Goal: Task Accomplishment & Management: Complete application form

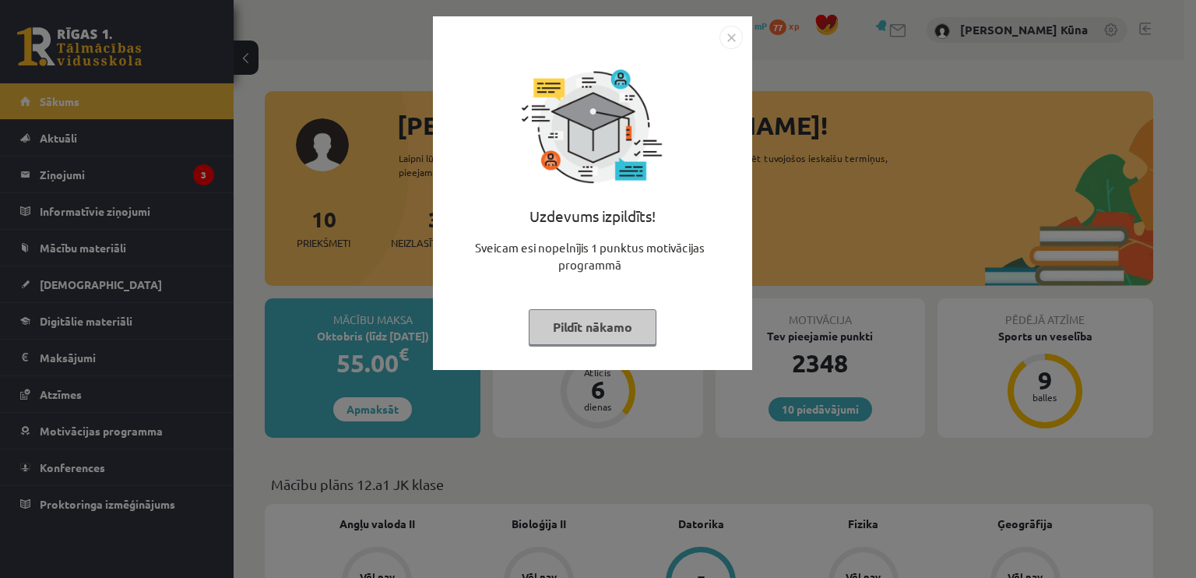
click at [626, 329] on button "Pildīt nākamo" at bounding box center [593, 327] width 128 height 36
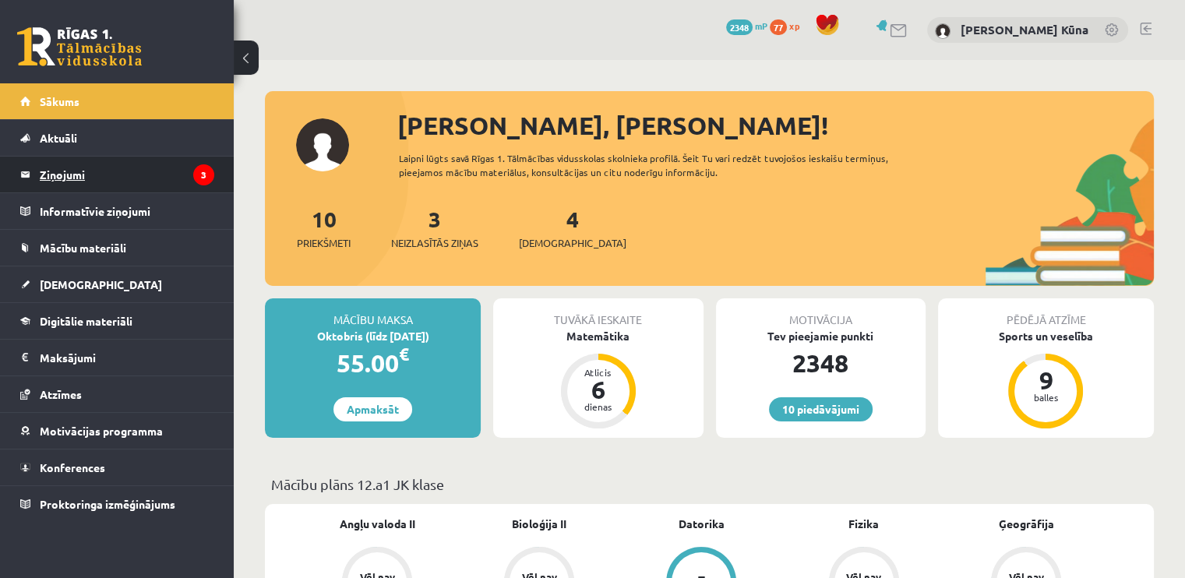
click at [146, 174] on legend "Ziņojumi 3" at bounding box center [127, 175] width 174 height 36
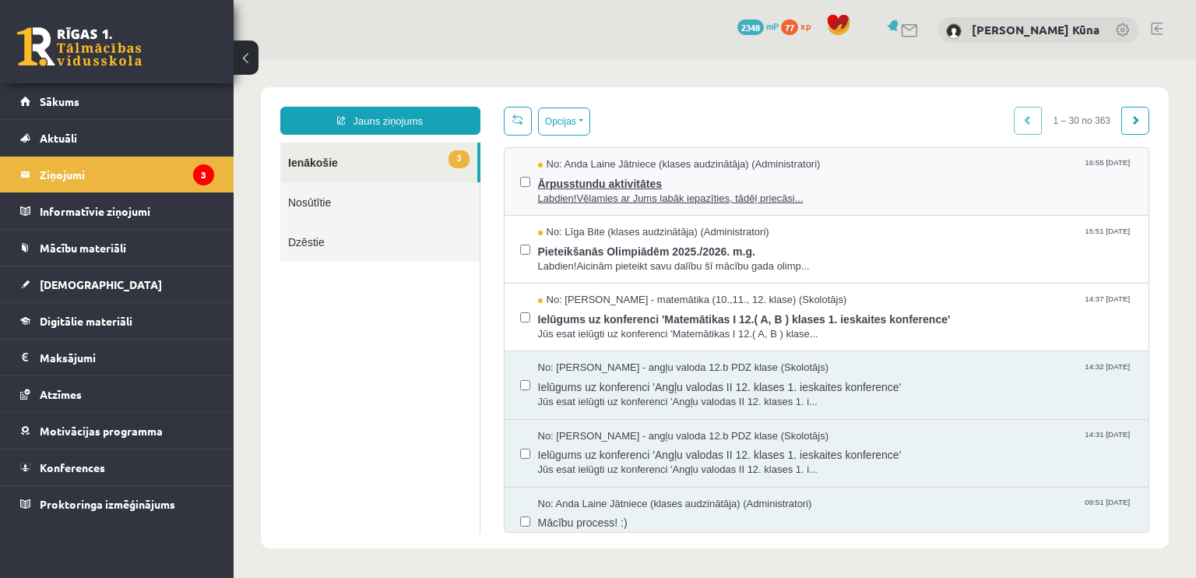
click at [622, 176] on span "Ārpusstundu aktivitātes" at bounding box center [836, 181] width 596 height 19
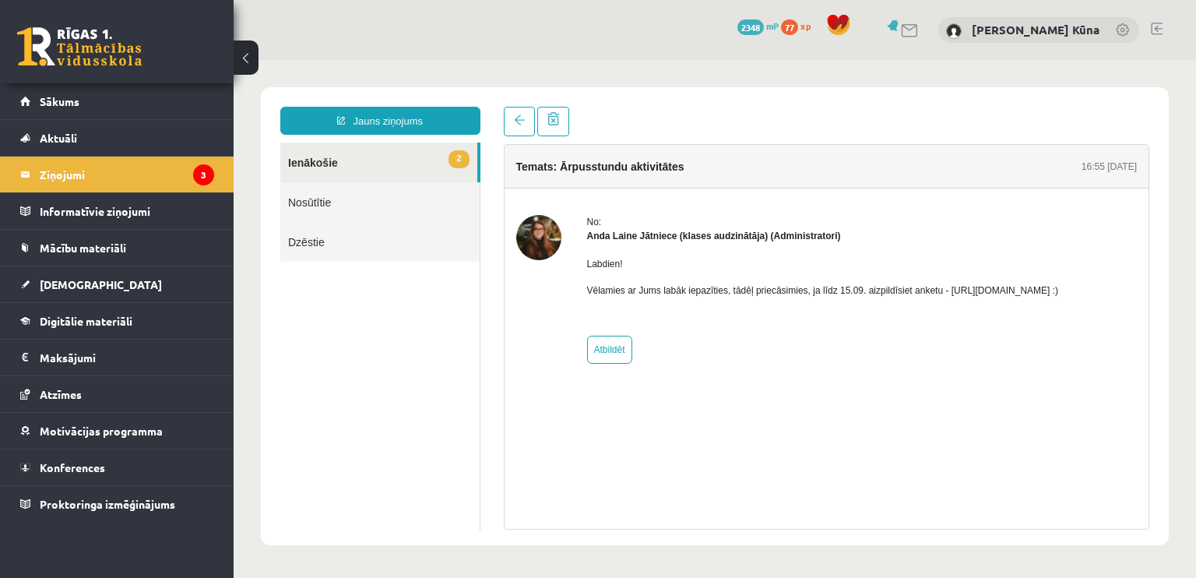
click at [953, 290] on p "Vēlamies ar Jums labāk iepazīties, tādēļ priecāsimies, ja līdz 15.09. aizpildīs…" at bounding box center [823, 291] width 472 height 14
drag, startPoint x: 953, startPoint y: 290, endPoint x: 968, endPoint y: 291, distance: 14.8
click at [968, 291] on p "Vēlamies ar Jums labāk iepazīties, tādēļ priecāsimies, ja līdz 15.09. aizpildīs…" at bounding box center [823, 291] width 472 height 14
drag, startPoint x: 938, startPoint y: 289, endPoint x: 1139, endPoint y: 296, distance: 201.1
click at [1139, 296] on div "No: Anda Laine Jātniece (klases audzinātāja) (Administratori) Labdien! Vēlamies…" at bounding box center [827, 289] width 645 height 149
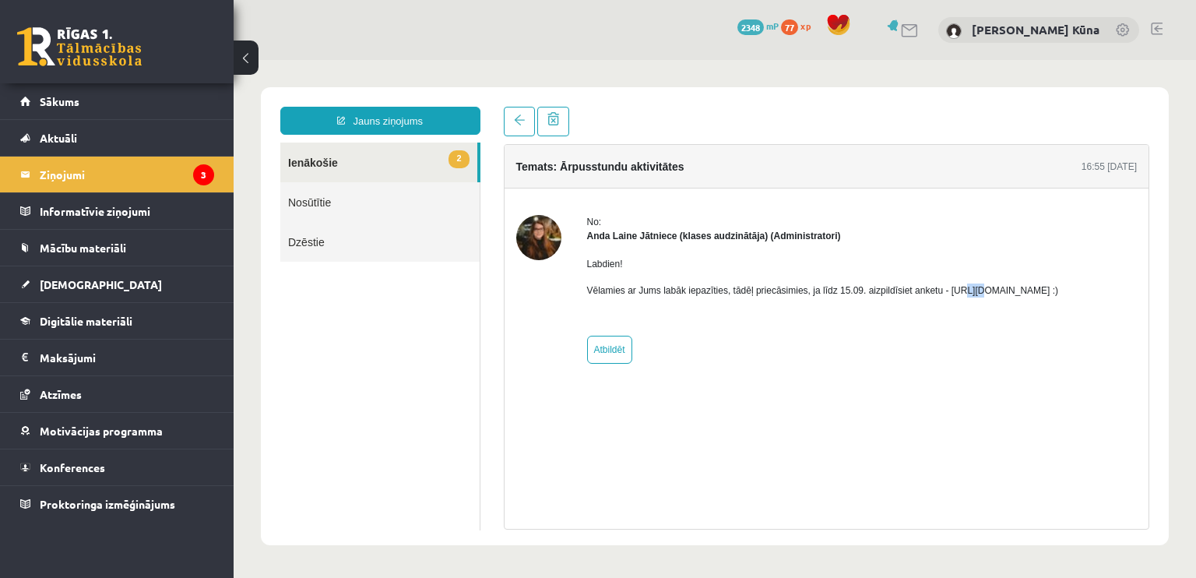
copy p "https://forms.gle/mVxkUEapGFxHM7hU7 :)"
click at [1059, 225] on div "No:" at bounding box center [823, 222] width 472 height 14
drag, startPoint x: 939, startPoint y: 291, endPoint x: 1109, endPoint y: 292, distance: 170.6
click at [1059, 292] on p "Vēlamies ar Jums labāk iepazīties, tādēļ priecāsimies, ja līdz 15.09. aizpildīs…" at bounding box center [823, 291] width 472 height 14
copy p "https://forms.gle/mVxkUEapGFxHM7hU7"
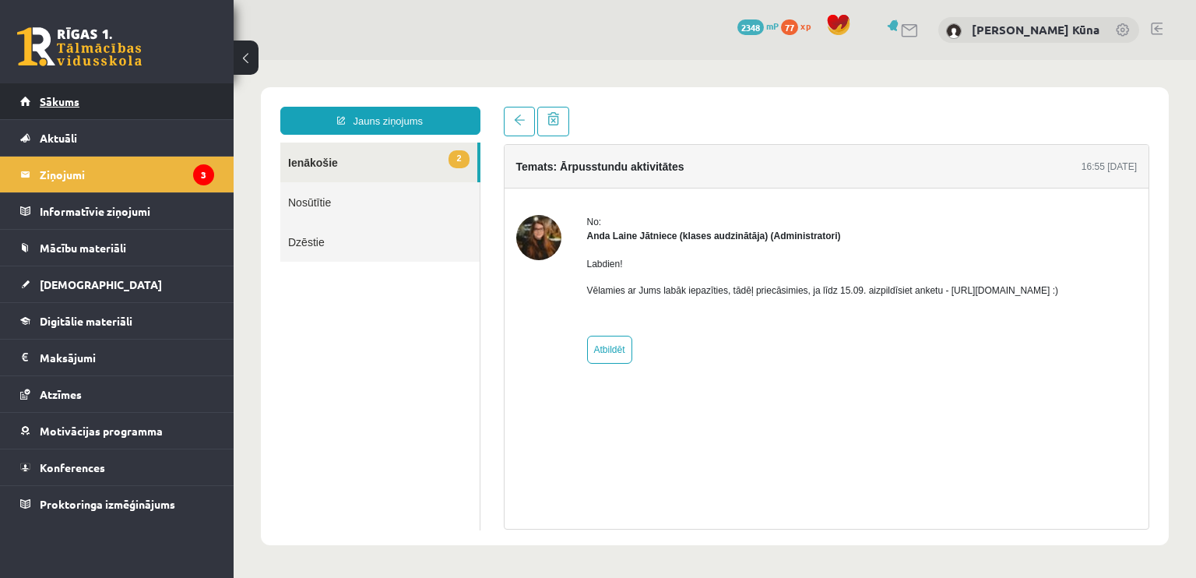
click at [85, 90] on link "Sākums" at bounding box center [117, 101] width 194 height 36
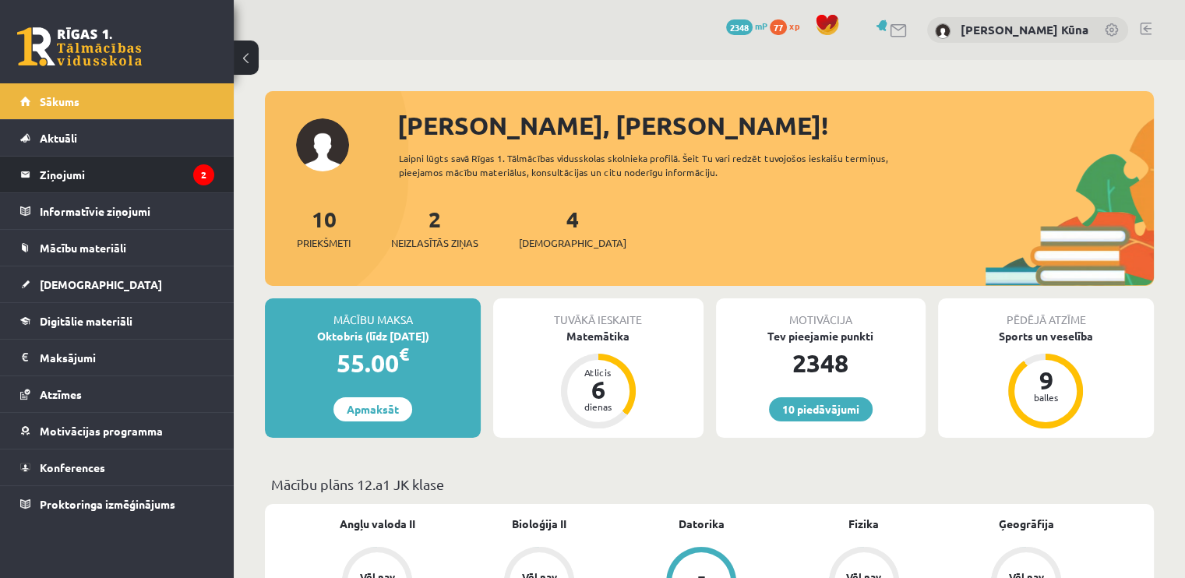
click at [214, 162] on li "Ziņojumi 2" at bounding box center [117, 174] width 234 height 37
click at [84, 180] on legend "Ziņojumi 2" at bounding box center [127, 175] width 174 height 36
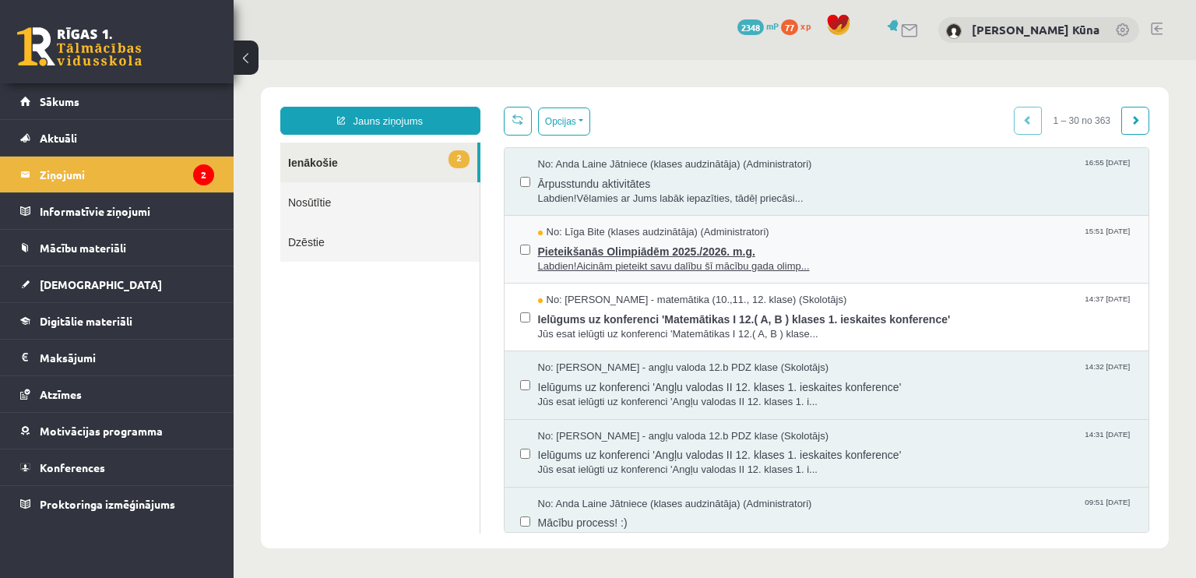
click at [648, 262] on span "Labdien!Aicinām pieteikt savu dalību šī mācību gada olimp..." at bounding box center [836, 266] width 596 height 15
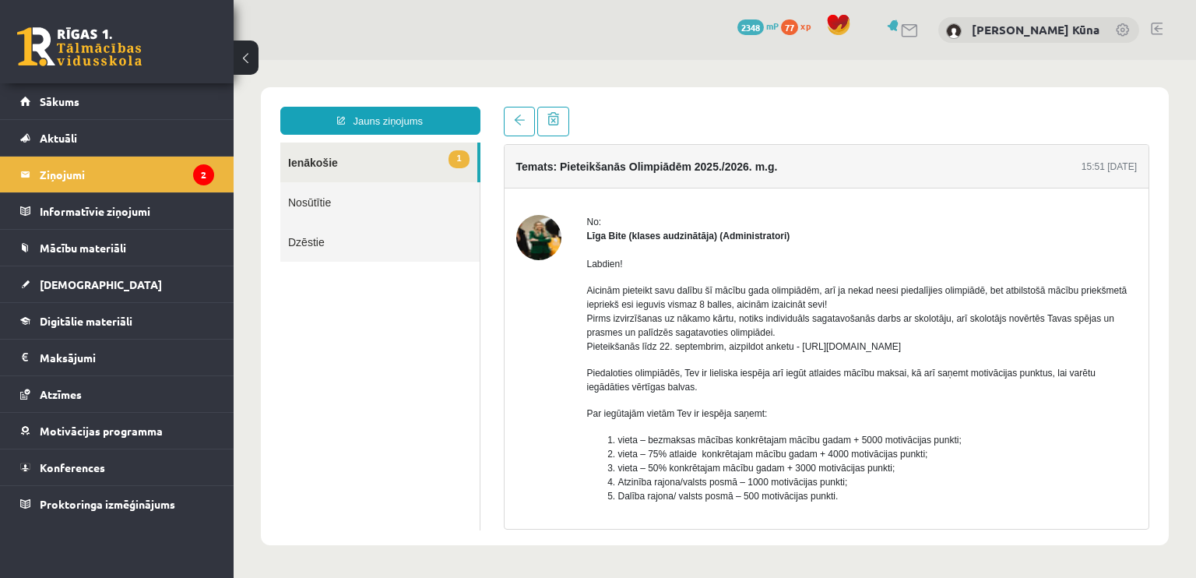
click at [297, 157] on link "1 Ienākošie" at bounding box center [378, 163] width 197 height 40
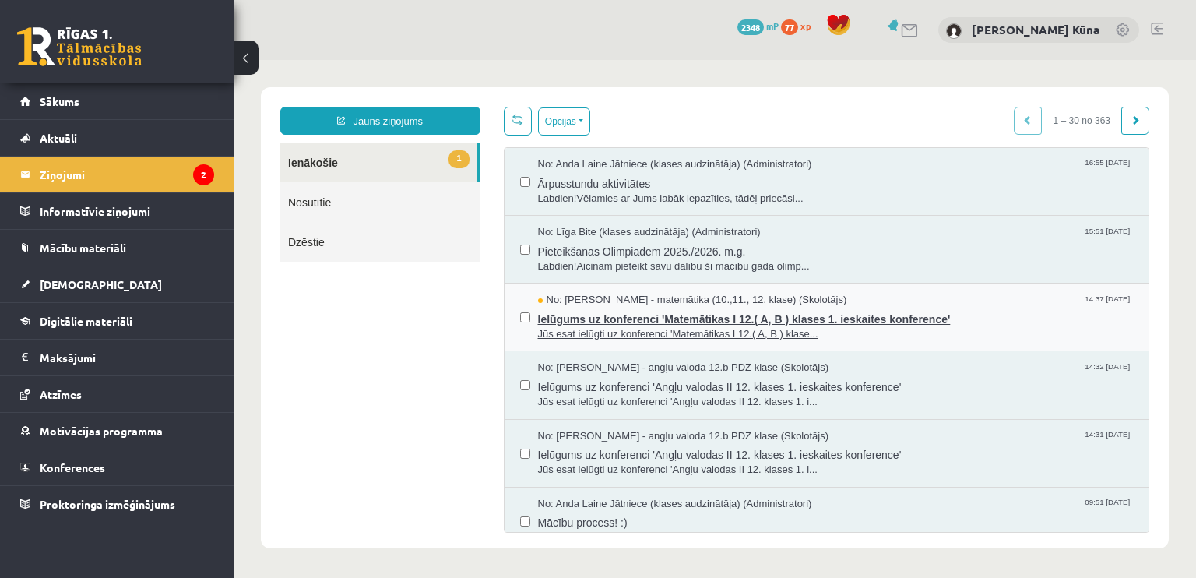
click at [653, 322] on span "Ielūgums uz konferenci 'Matemātikas I 12.( A, B ) klases 1. ieskaites konferenc…" at bounding box center [836, 317] width 596 height 19
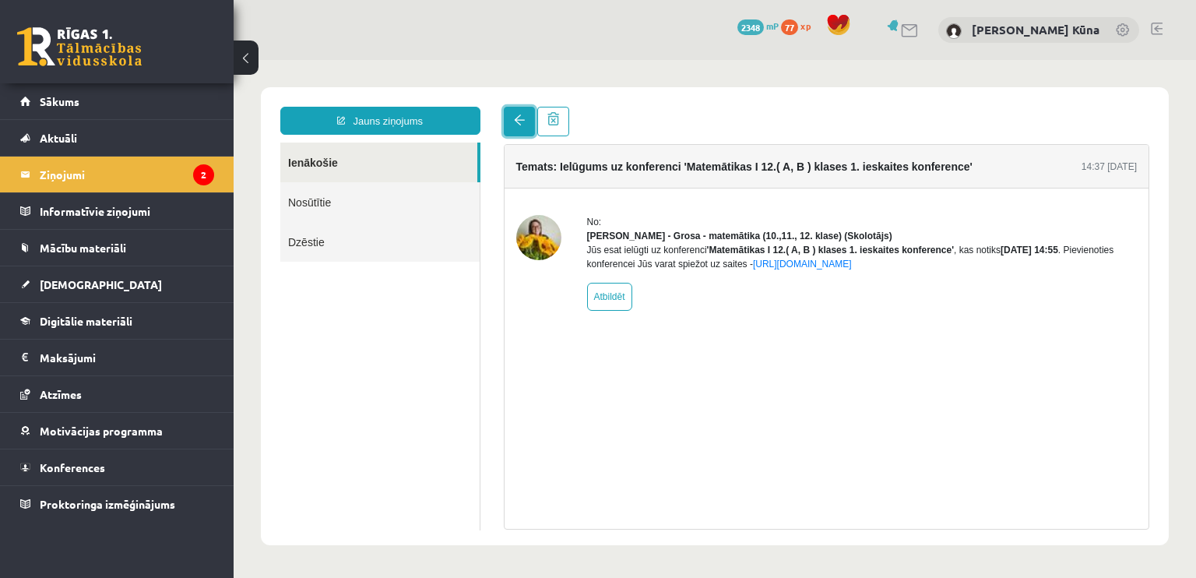
click at [519, 130] on link at bounding box center [519, 122] width 31 height 30
click at [186, 104] on link "Sākums" at bounding box center [117, 101] width 194 height 36
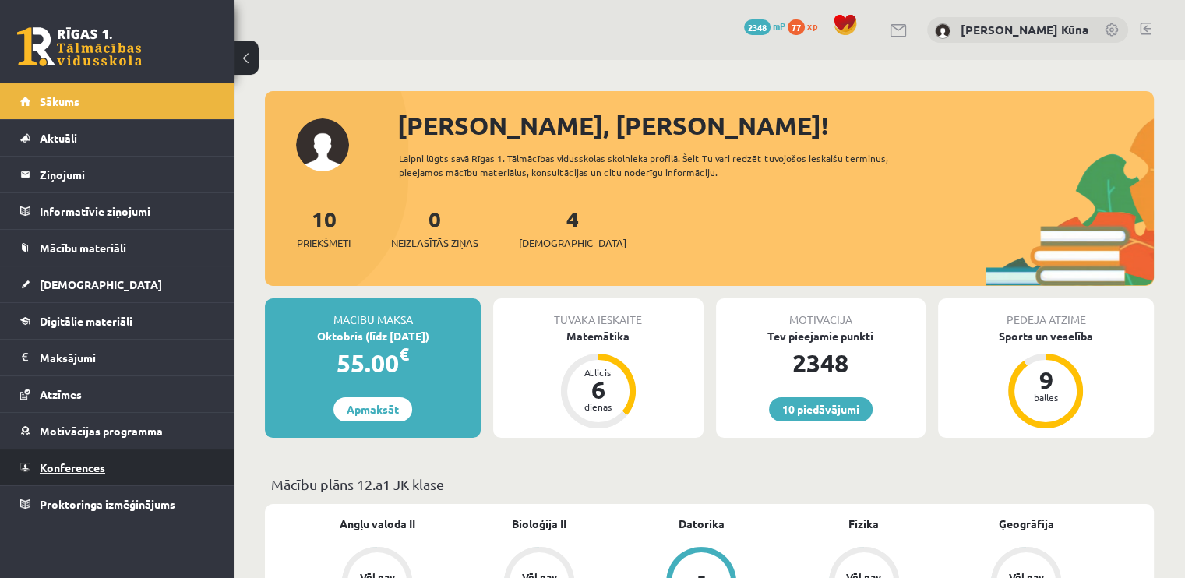
click at [97, 476] on link "Konferences" at bounding box center [117, 467] width 194 height 36
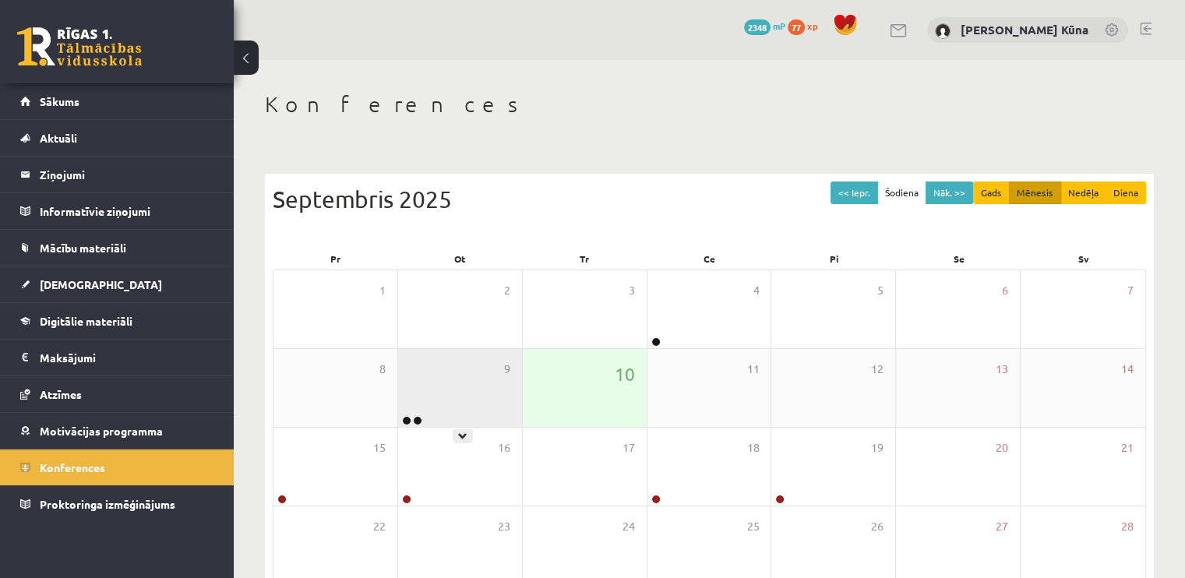
click at [442, 373] on div "9" at bounding box center [460, 388] width 124 height 78
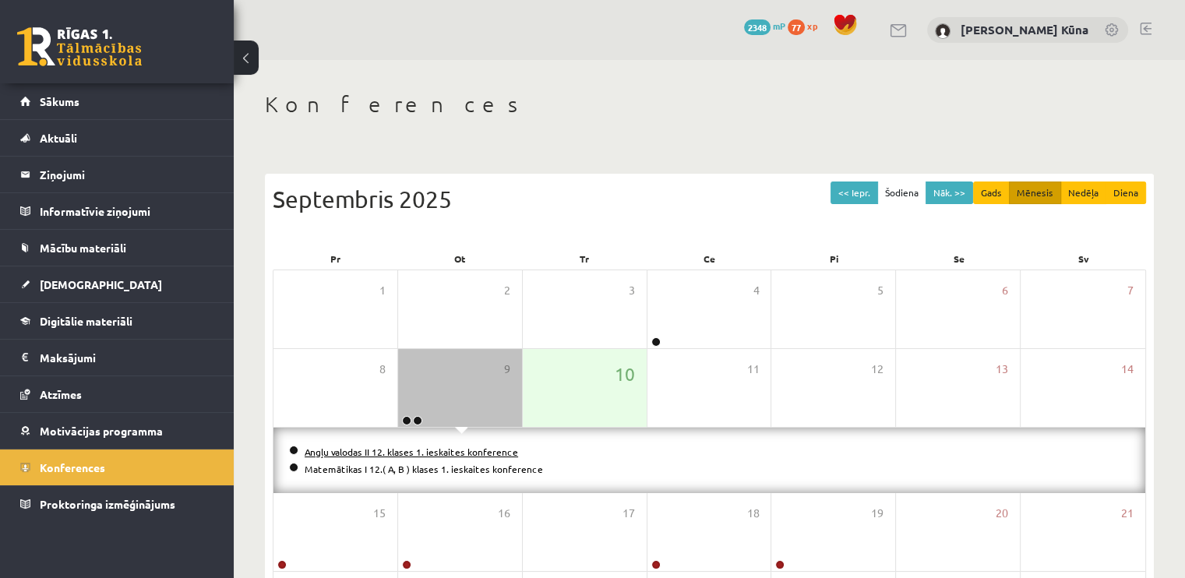
click at [344, 454] on link "Angļu valodas II 12. klases 1. ieskaites konference" at bounding box center [411, 452] width 213 height 12
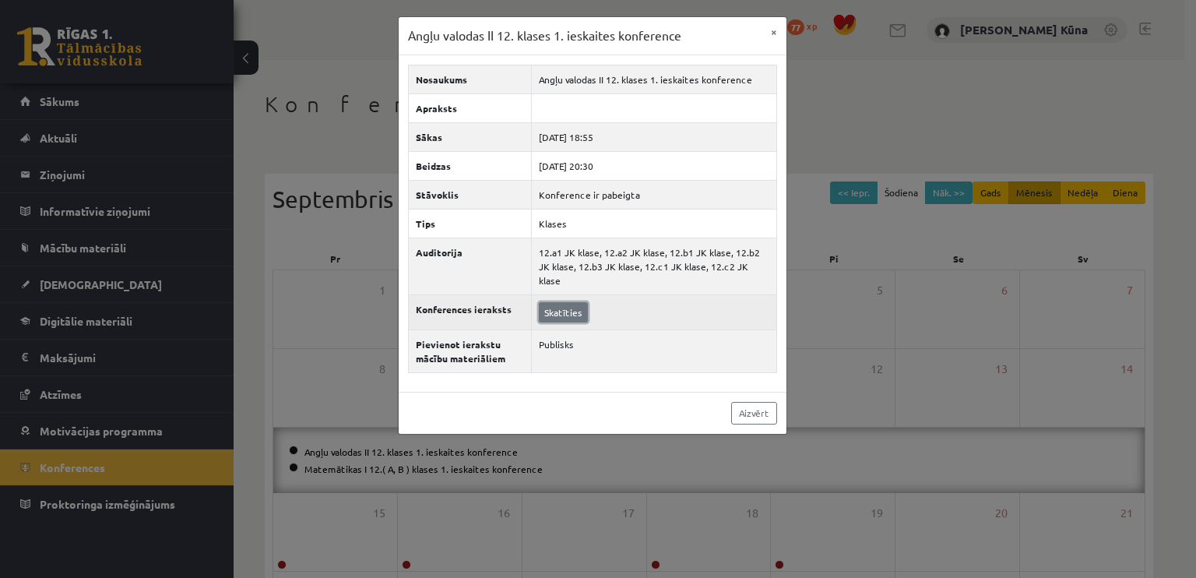
click at [574, 302] on link "Skatīties" at bounding box center [563, 312] width 49 height 20
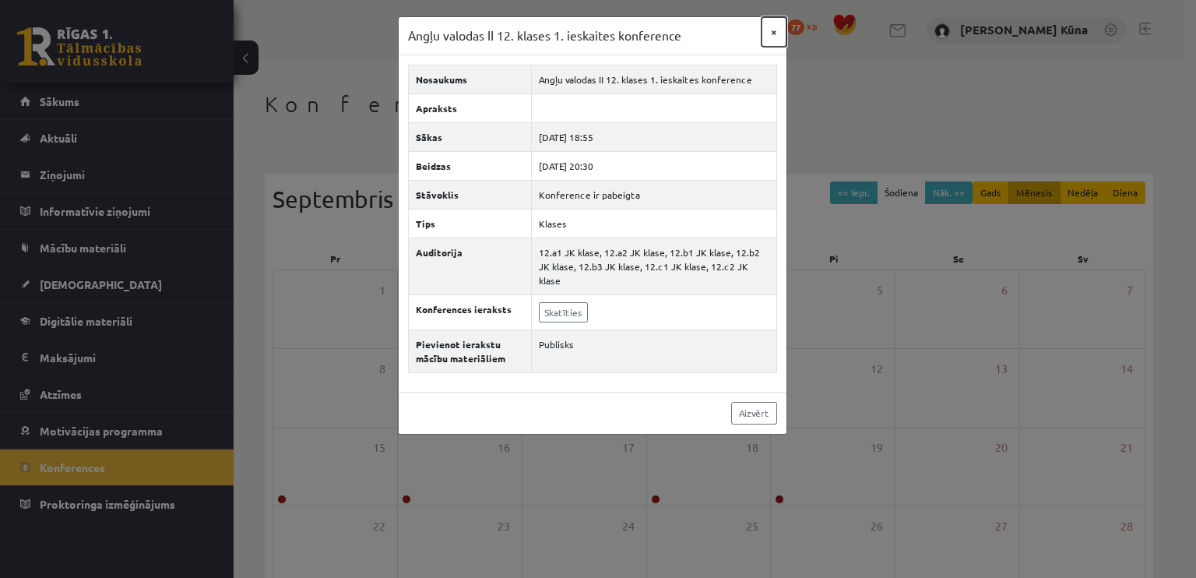
click at [772, 27] on button "×" at bounding box center [774, 32] width 25 height 30
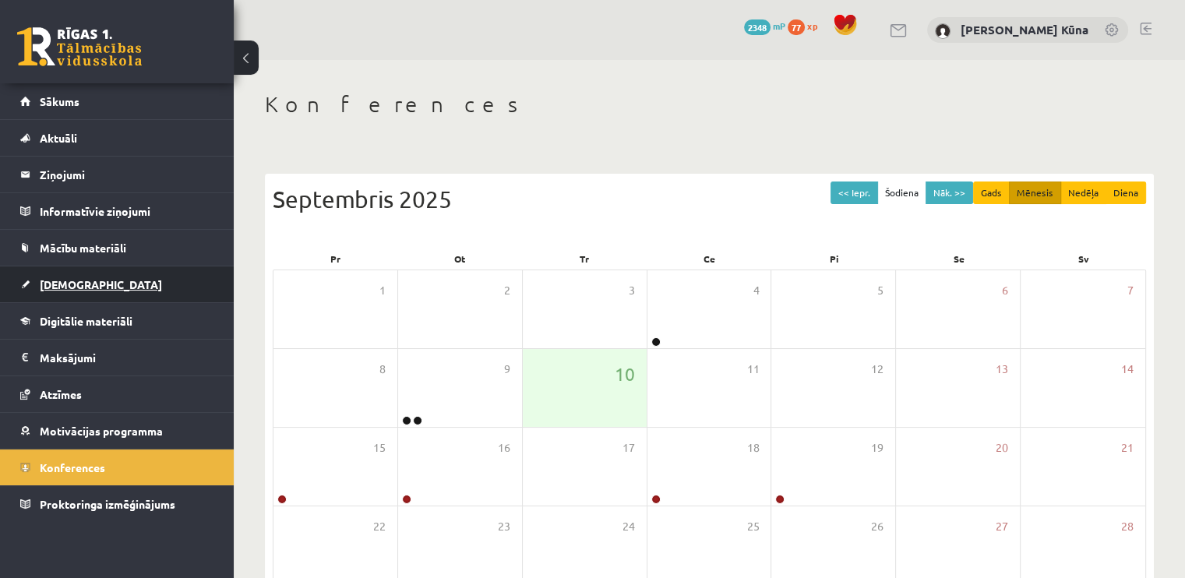
click at [101, 289] on link "[DEMOGRAPHIC_DATA]" at bounding box center [117, 284] width 194 height 36
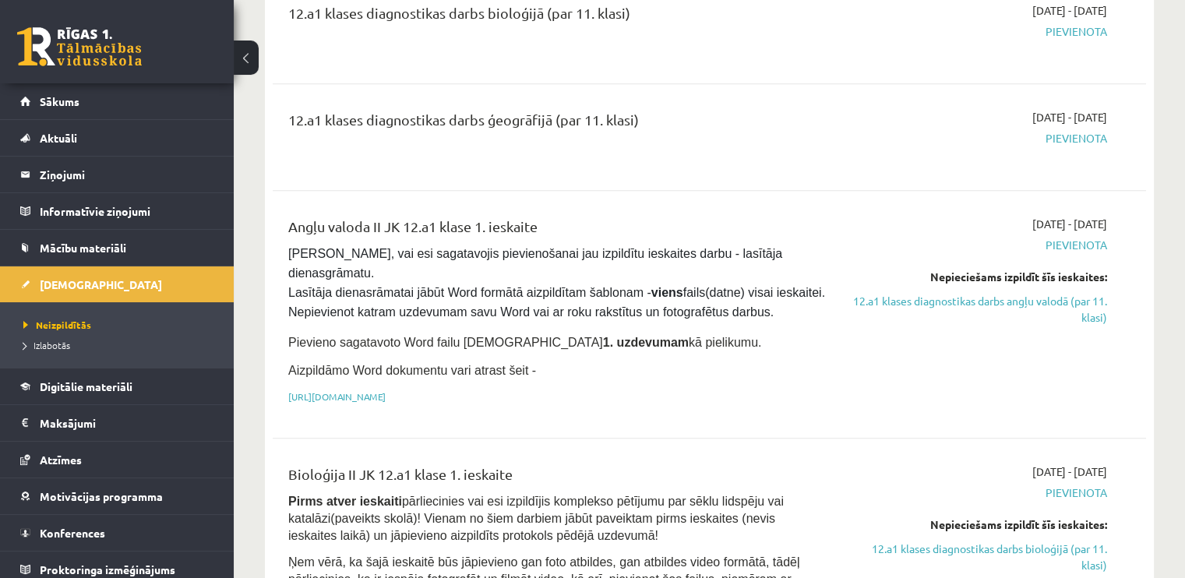
scroll to position [1168, 0]
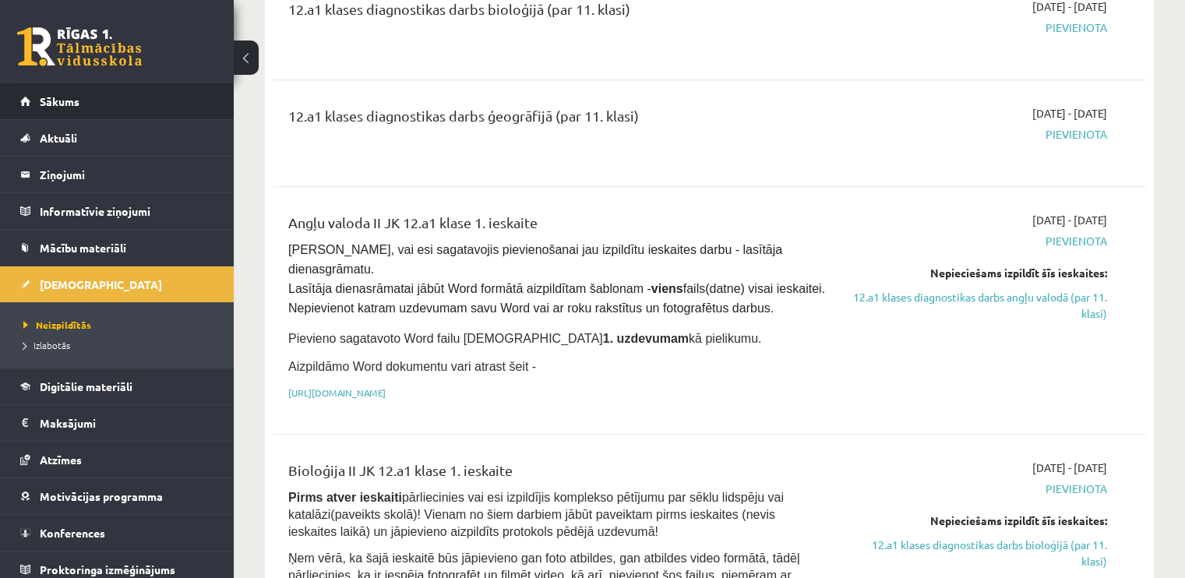
click at [204, 83] on li "Sākums" at bounding box center [117, 101] width 234 height 37
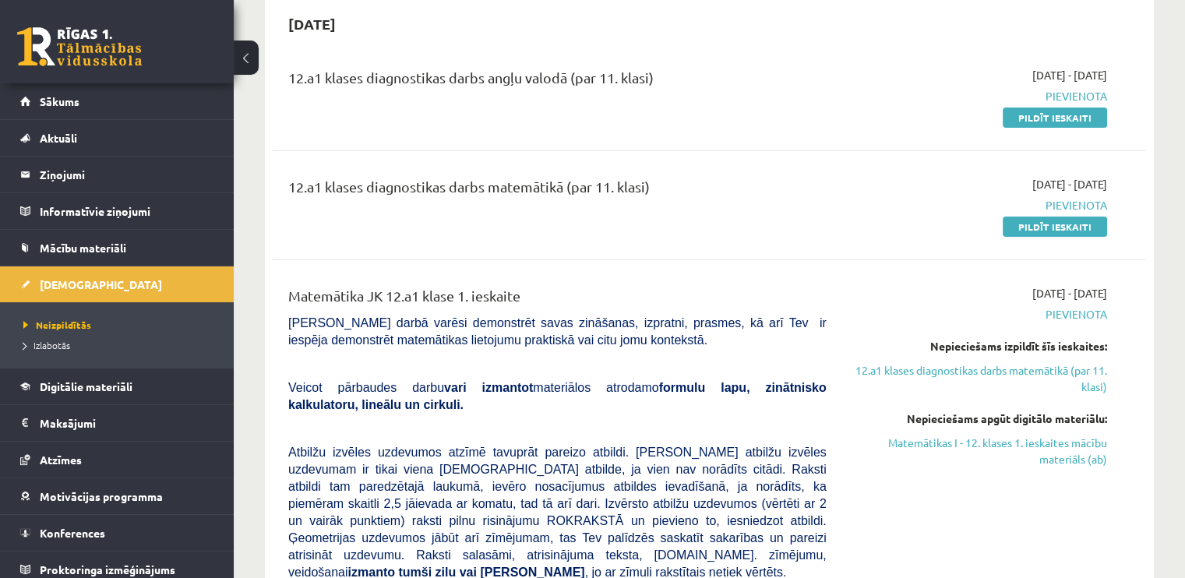
scroll to position [0, 0]
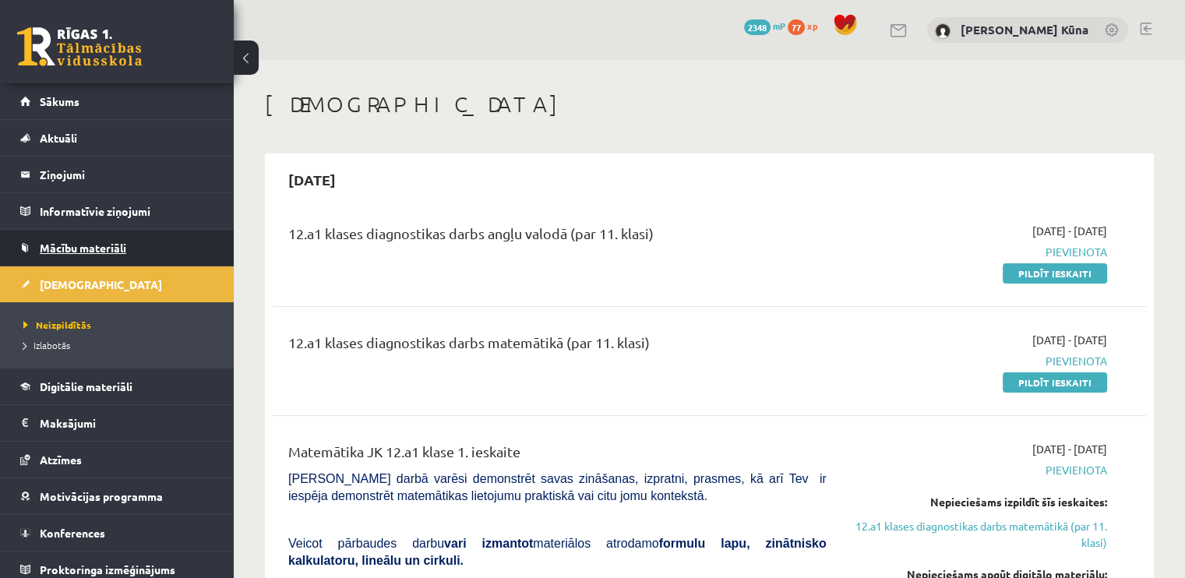
click at [111, 239] on link "Mācību materiāli" at bounding box center [117, 248] width 194 height 36
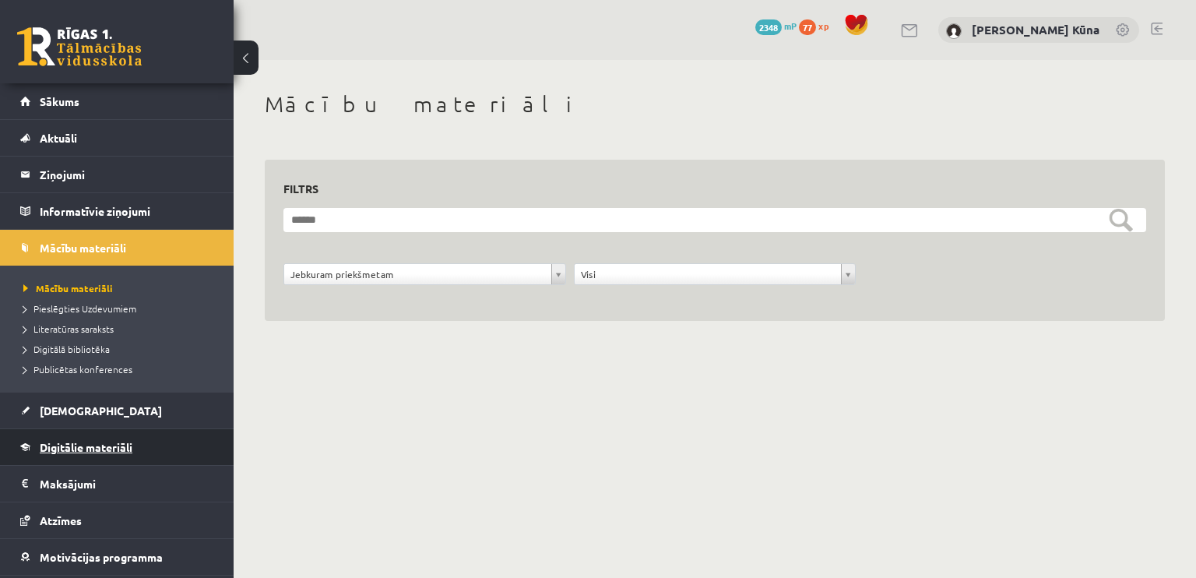
click at [62, 440] on span "Digitālie materiāli" at bounding box center [86, 447] width 93 height 14
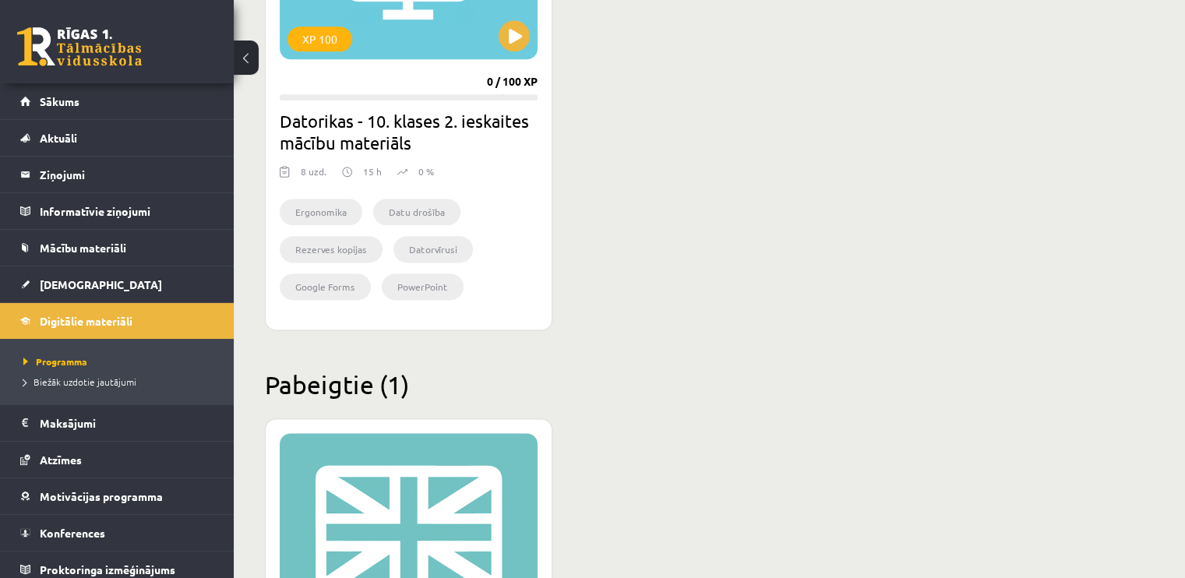
scroll to position [2181, 0]
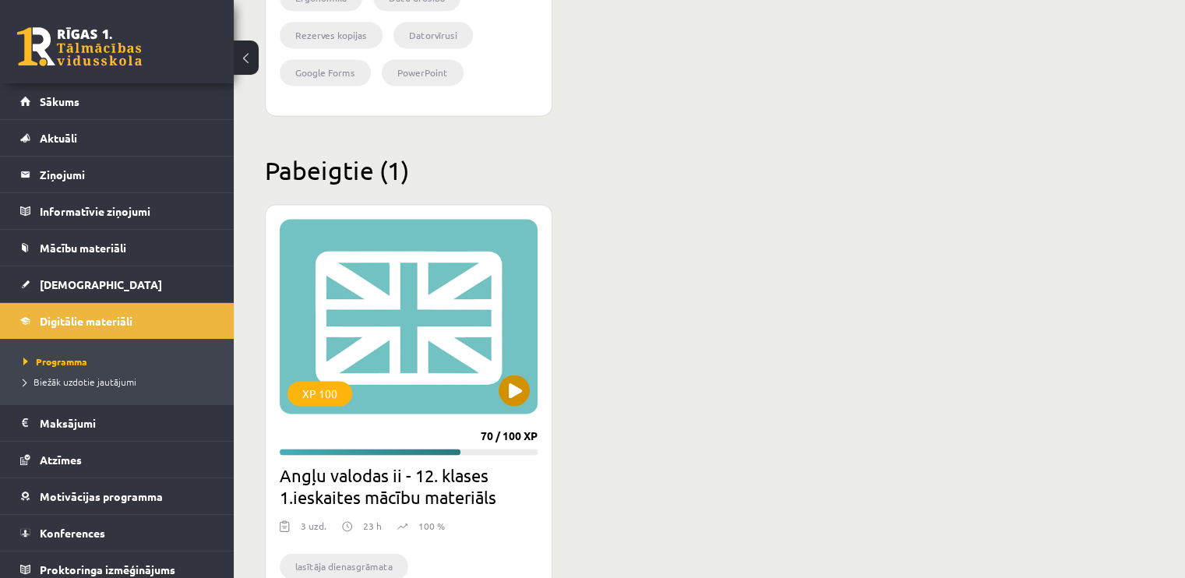
click at [366, 308] on div "XP 100" at bounding box center [409, 316] width 258 height 195
click at [495, 379] on div "XP 100" at bounding box center [409, 316] width 258 height 195
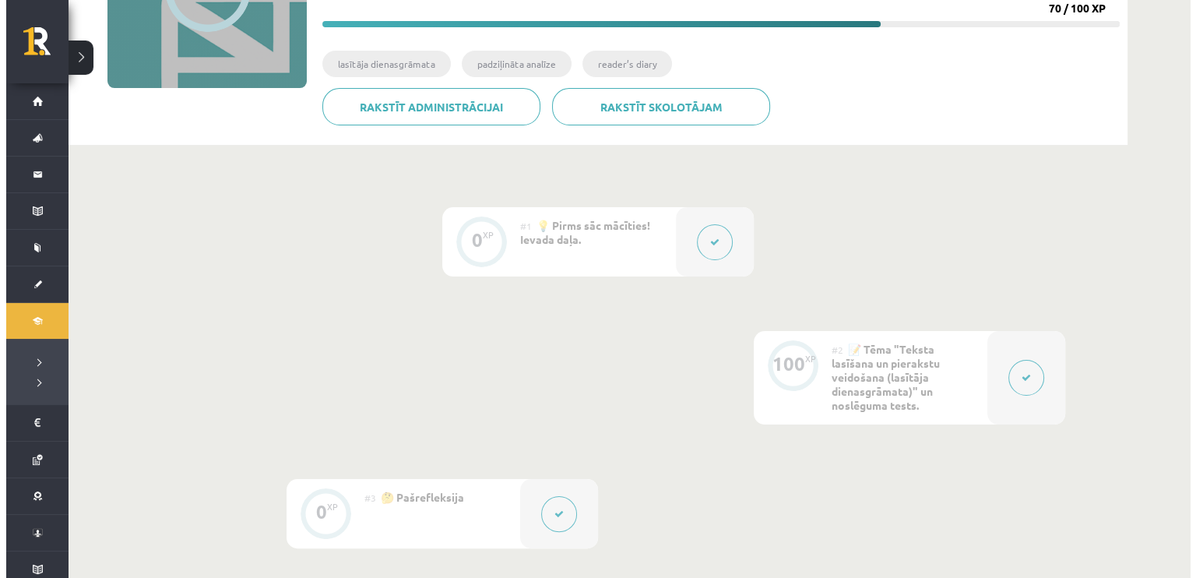
scroll to position [234, 0]
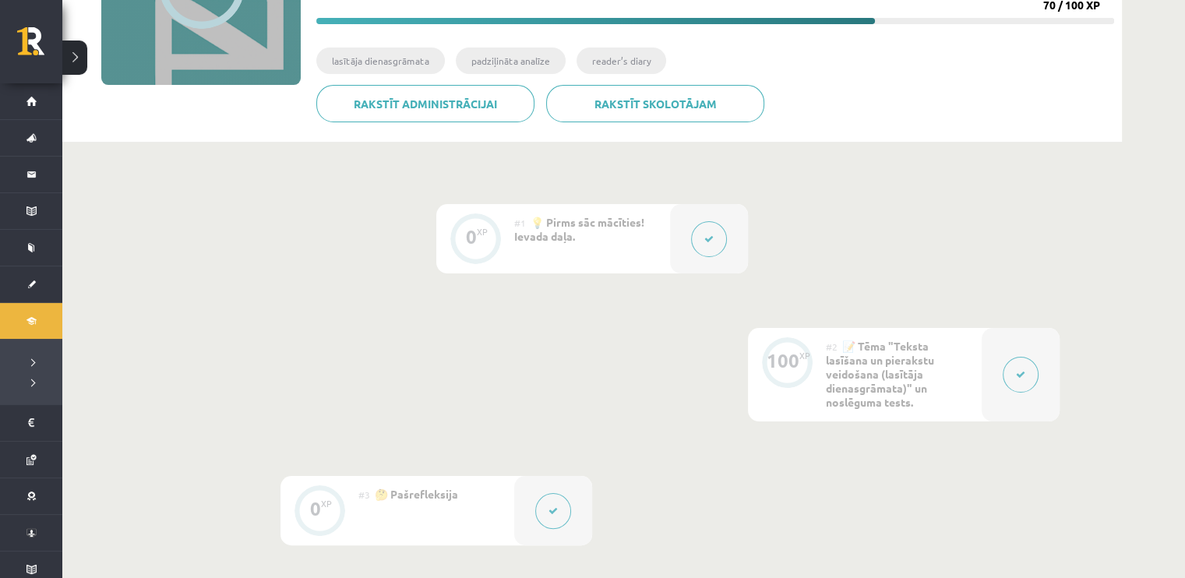
click at [717, 245] on button at bounding box center [709, 239] width 36 height 36
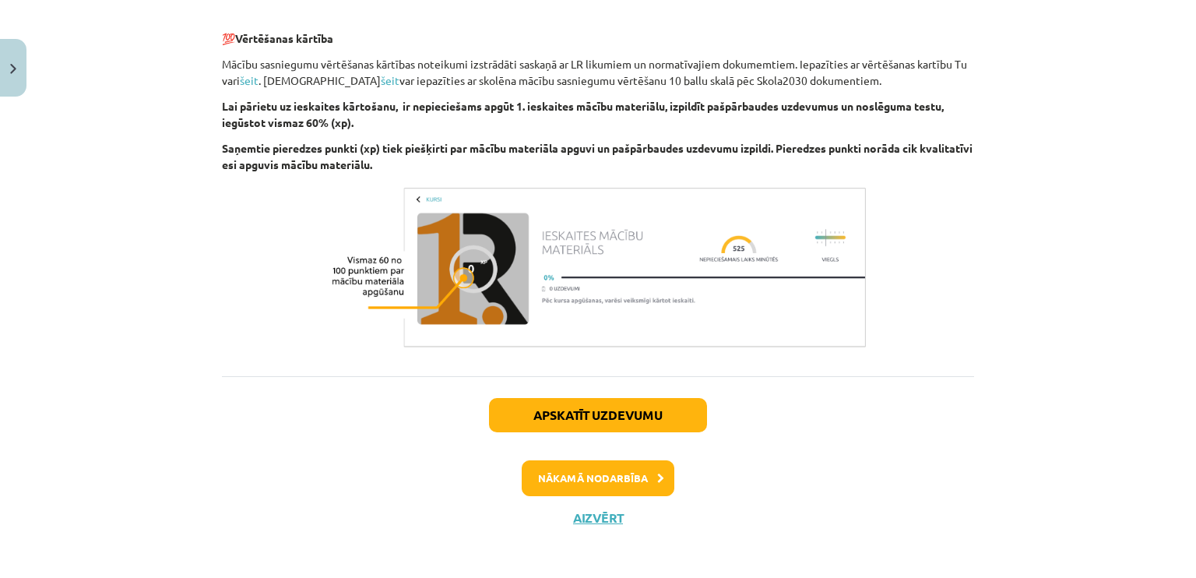
scroll to position [1110, 0]
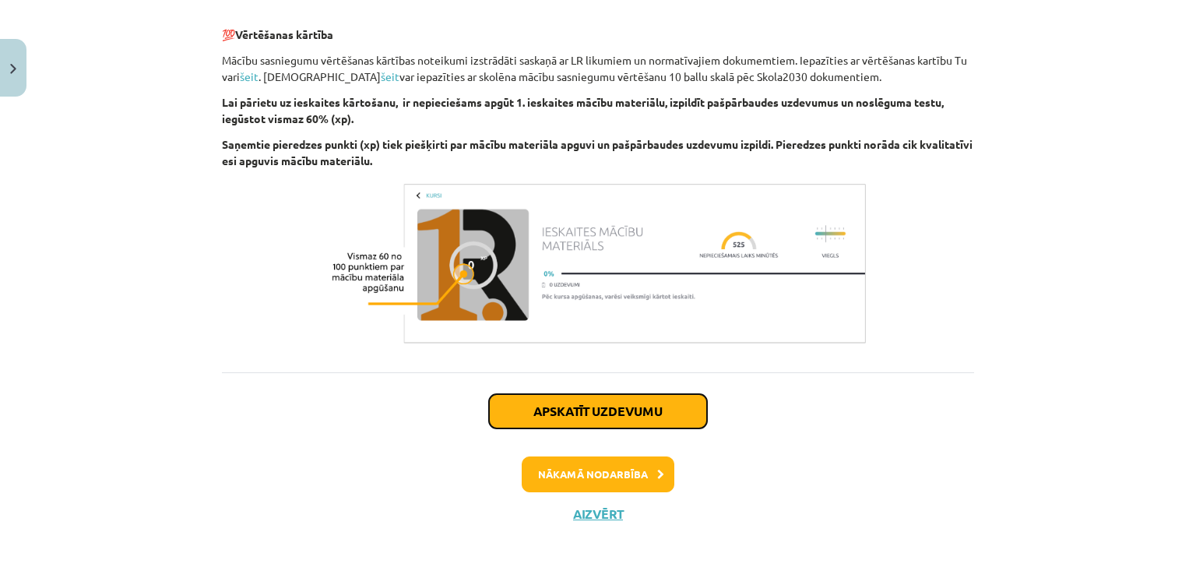
click at [615, 403] on button "Apskatīt uzdevumu" at bounding box center [598, 411] width 218 height 34
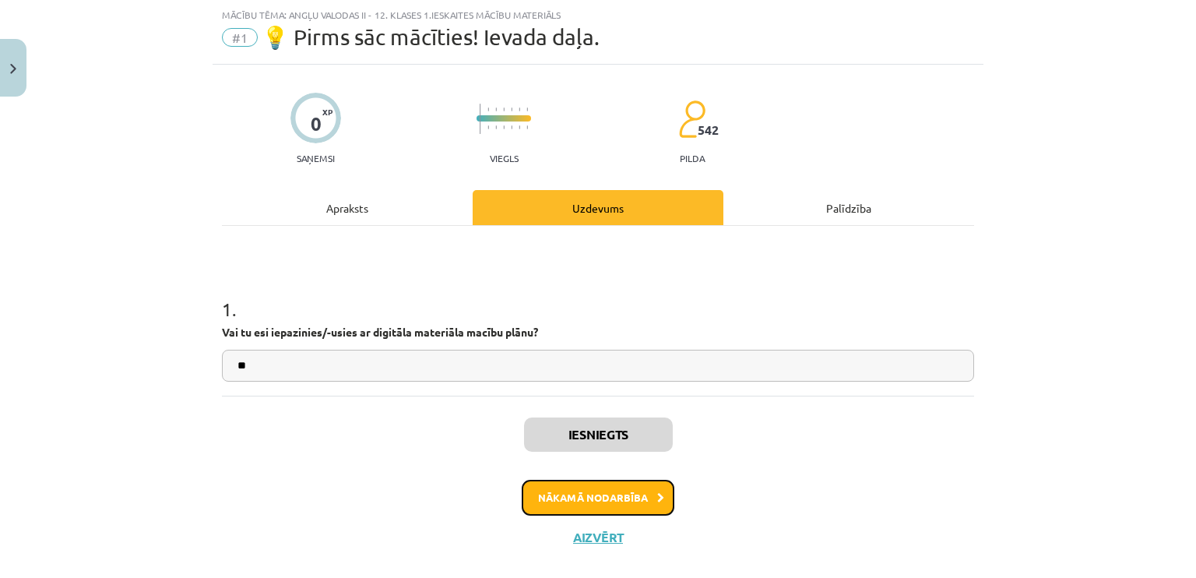
click at [632, 496] on button "Nākamā nodarbība" at bounding box center [598, 498] width 153 height 36
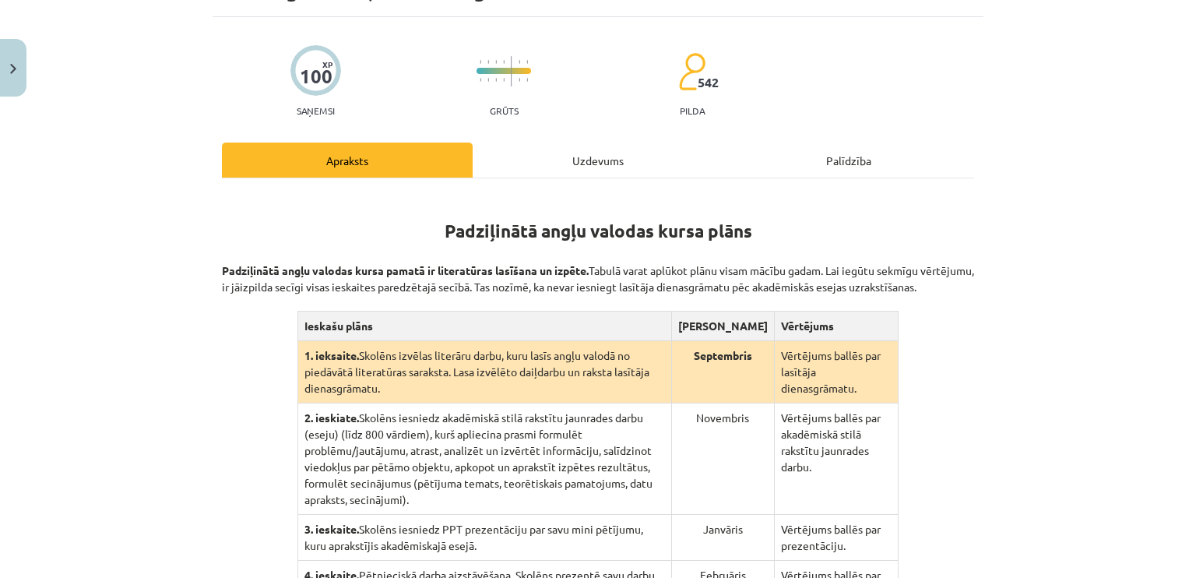
scroll to position [350, 0]
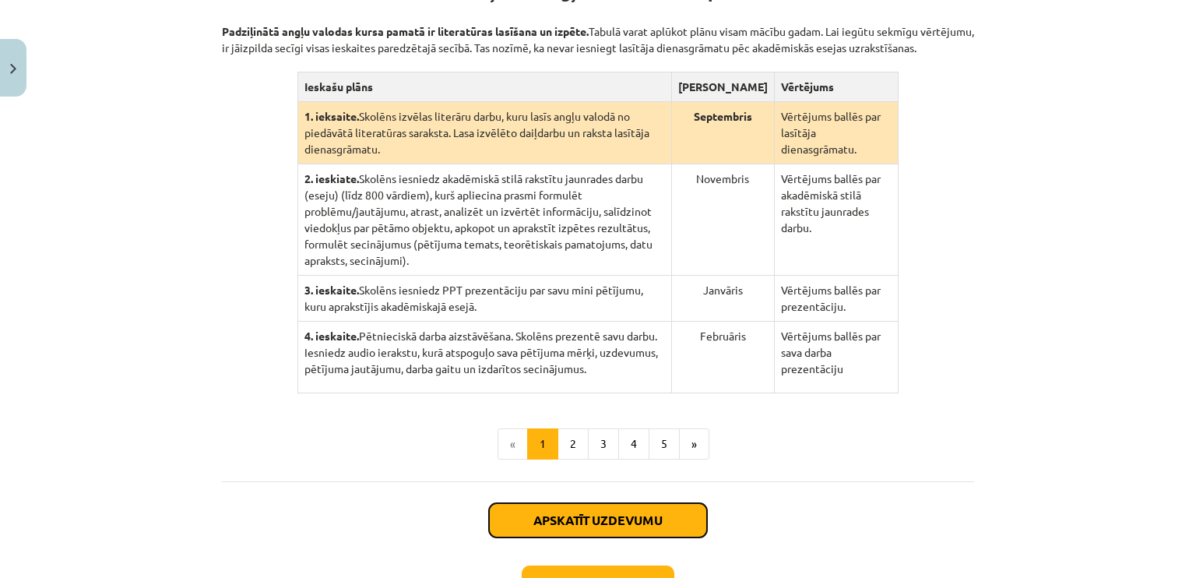
click at [642, 503] on button "Apskatīt uzdevumu" at bounding box center [598, 520] width 218 height 34
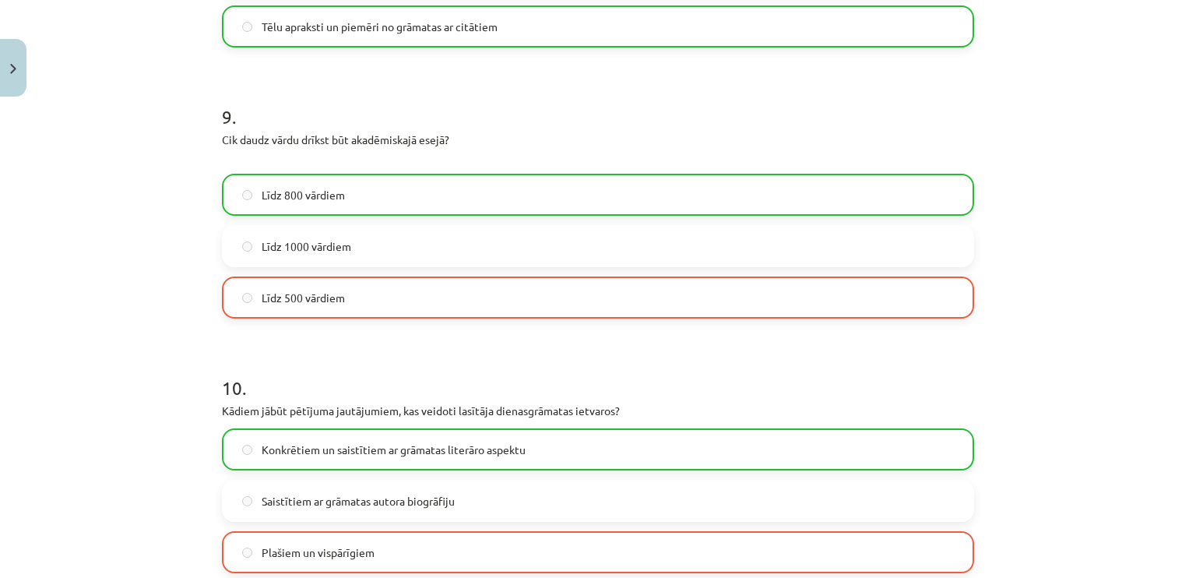
scroll to position [2517, 0]
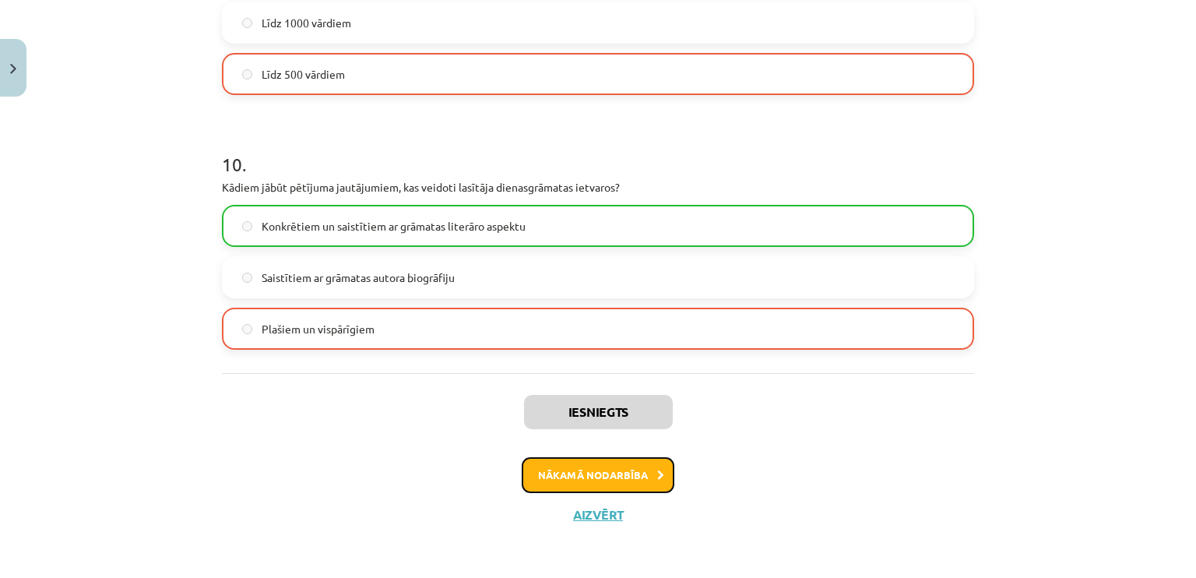
click at [630, 486] on button "Nākamā nodarbība" at bounding box center [598, 475] width 153 height 36
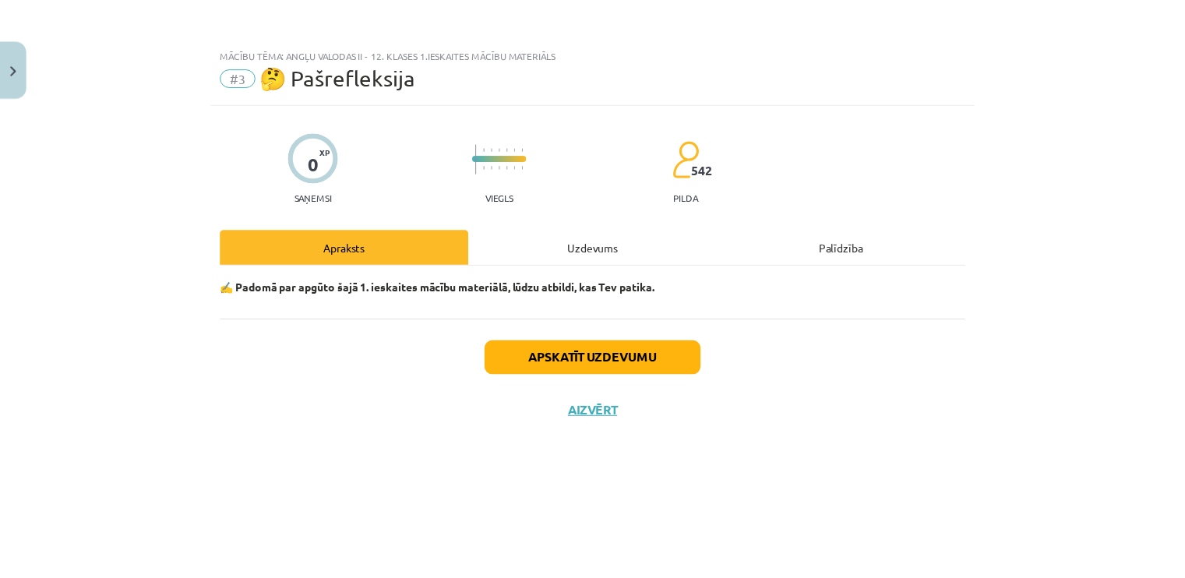
scroll to position [0, 0]
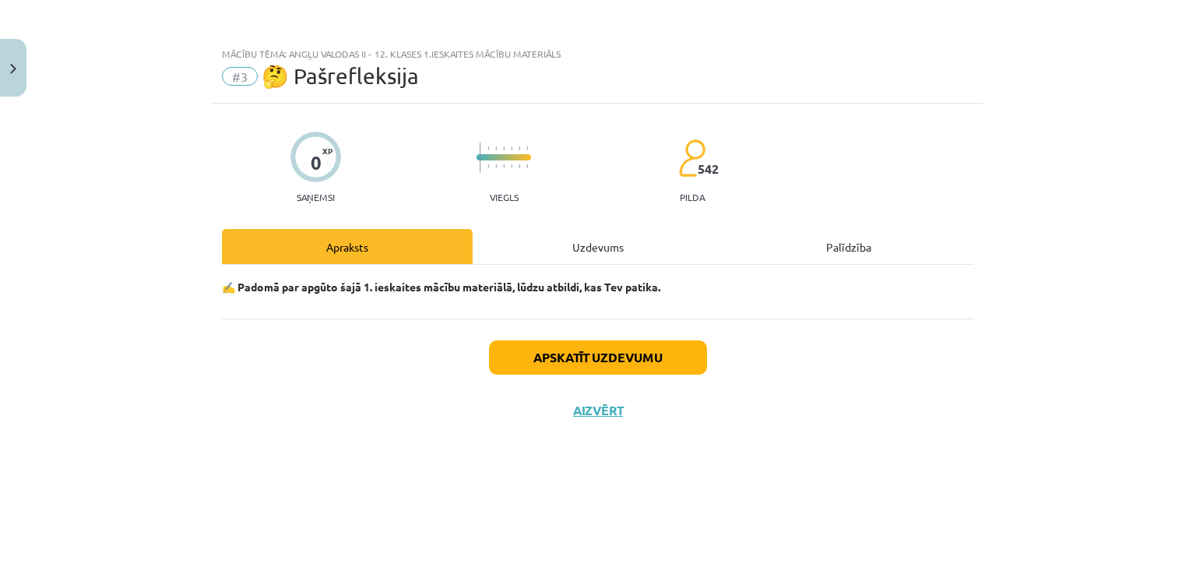
click at [579, 242] on div "Uzdevums" at bounding box center [598, 246] width 251 height 35
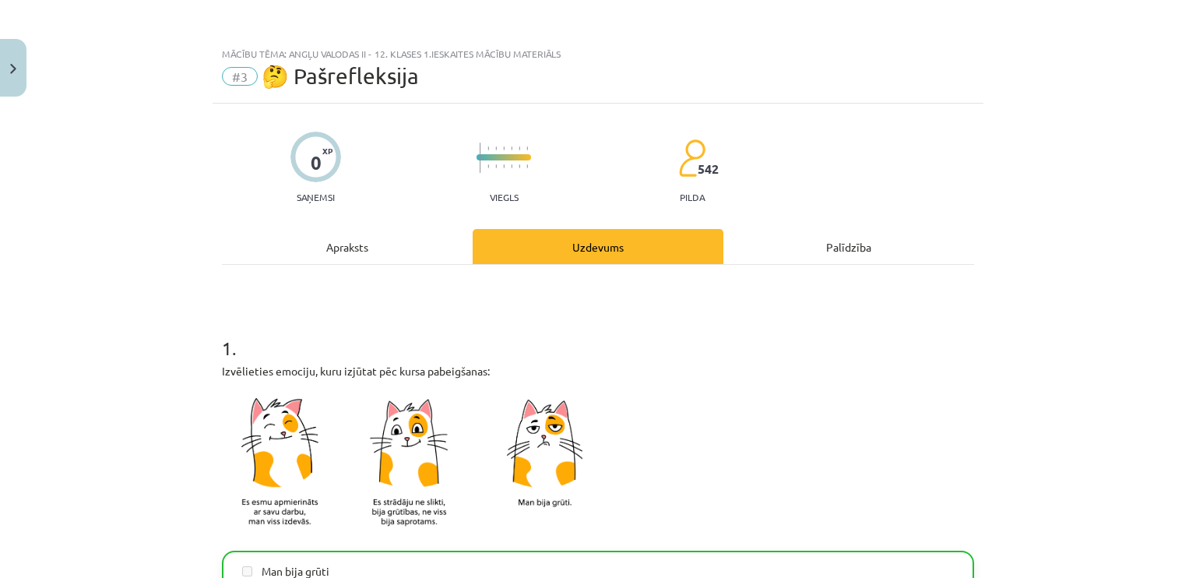
click at [400, 245] on div "Apraksts" at bounding box center [347, 246] width 251 height 35
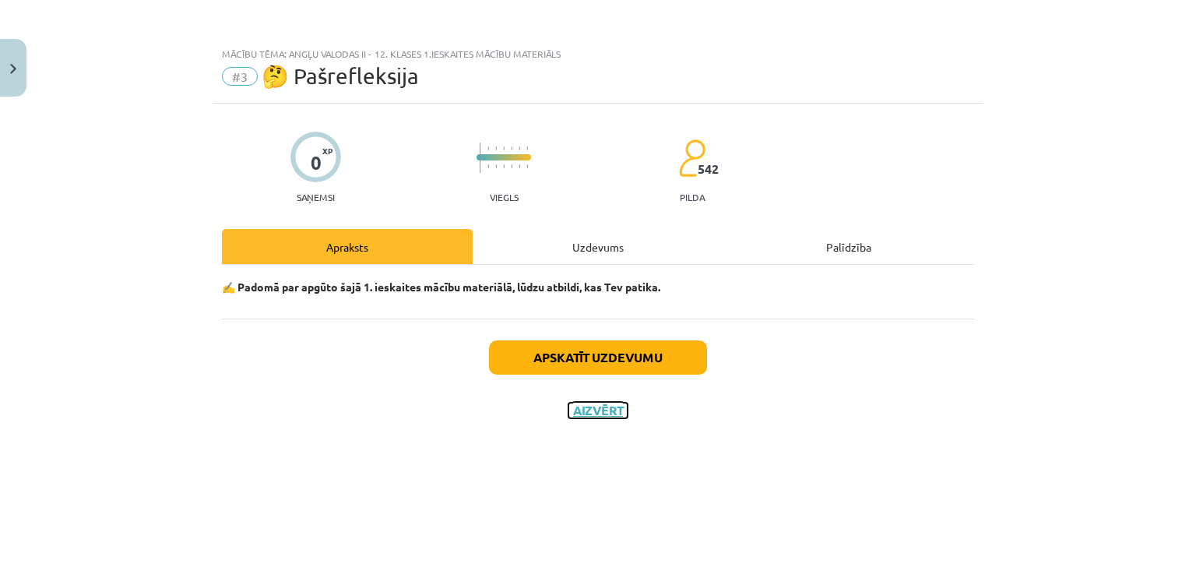
click at [597, 416] on button "Aizvērt" at bounding box center [598, 411] width 59 height 16
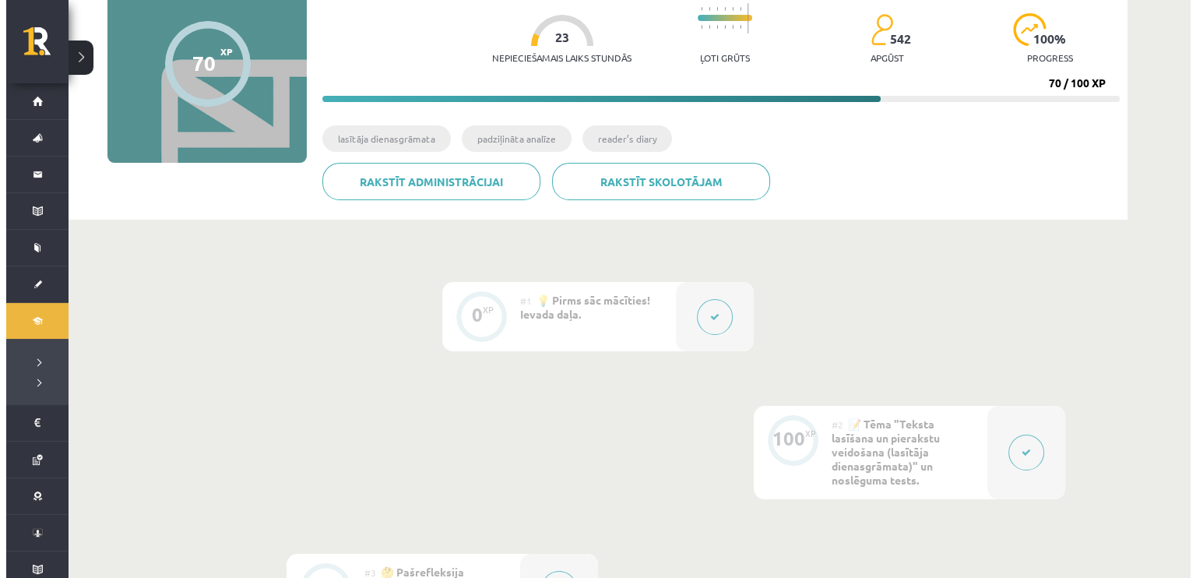
scroll to position [78, 0]
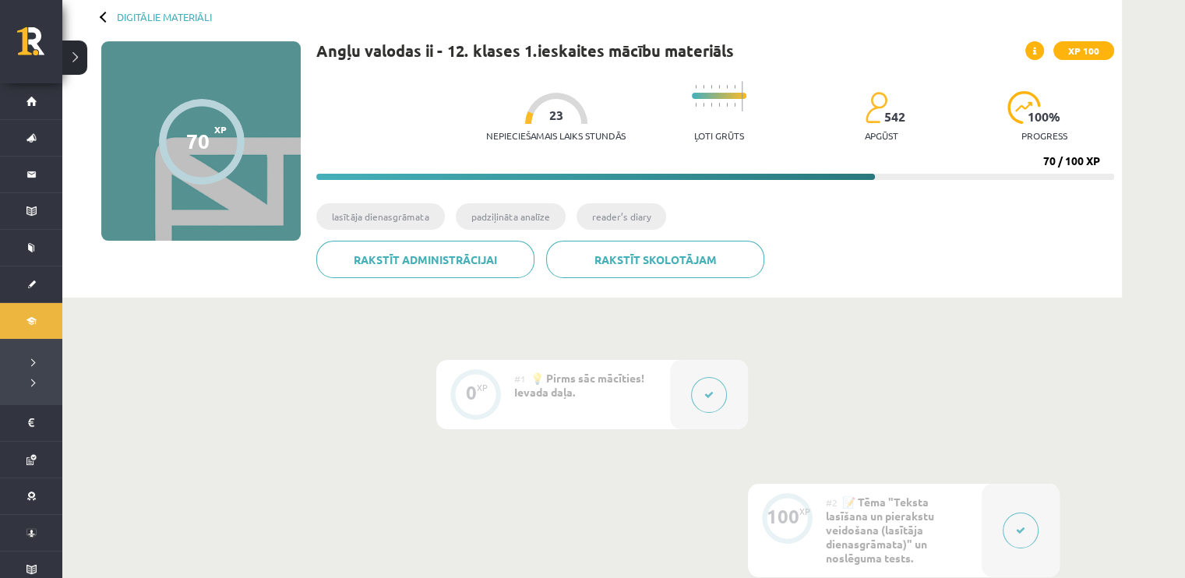
drag, startPoint x: 435, startPoint y: 222, endPoint x: 674, endPoint y: 314, distance: 256.2
click at [435, 224] on li "lasītāja dienasgrāmata" at bounding box center [380, 216] width 129 height 26
click at [687, 390] on div at bounding box center [709, 394] width 78 height 69
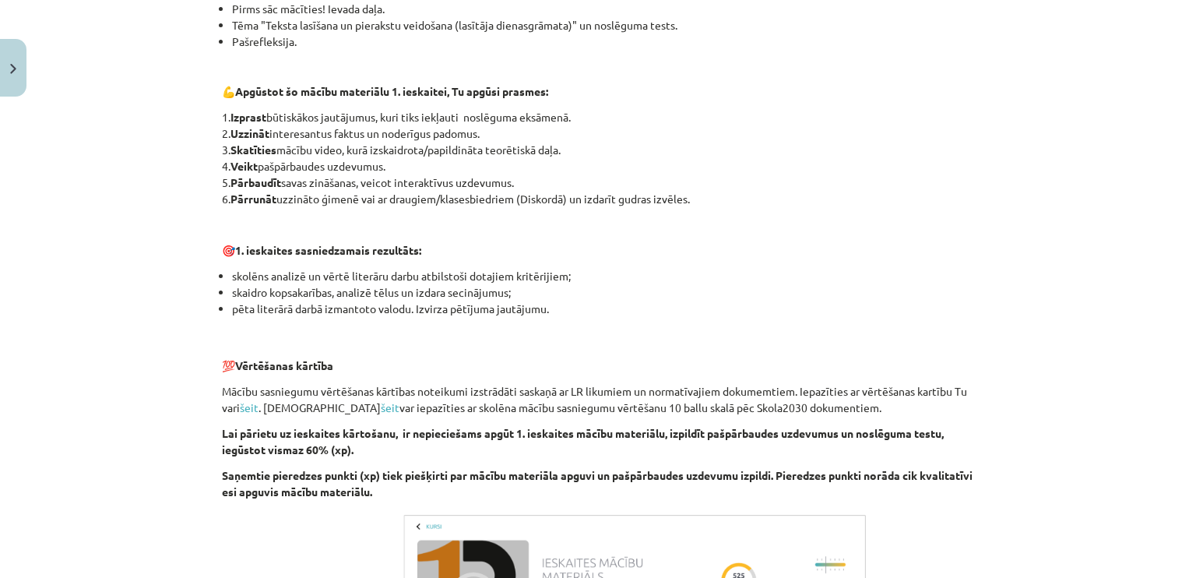
scroll to position [1090, 0]
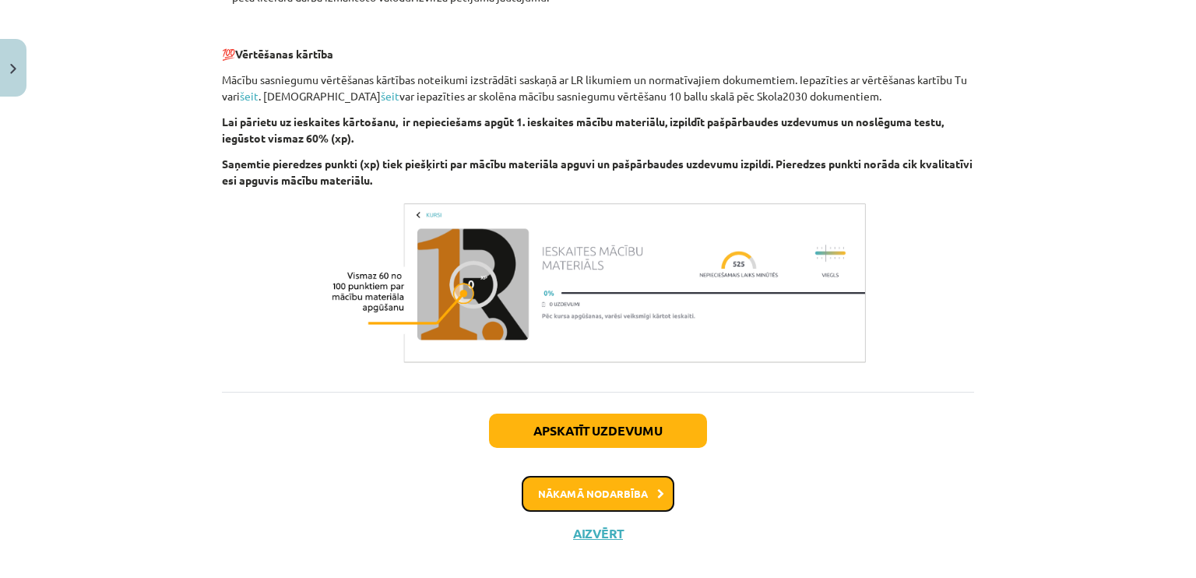
click at [569, 497] on button "Nākamā nodarbība" at bounding box center [598, 494] width 153 height 36
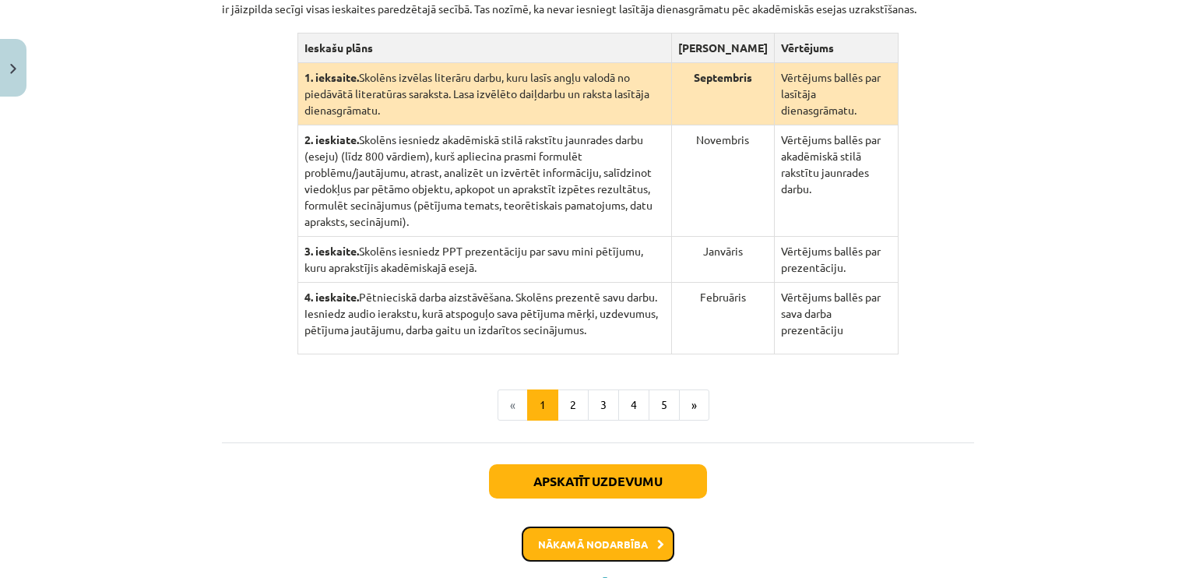
scroll to position [428, 0]
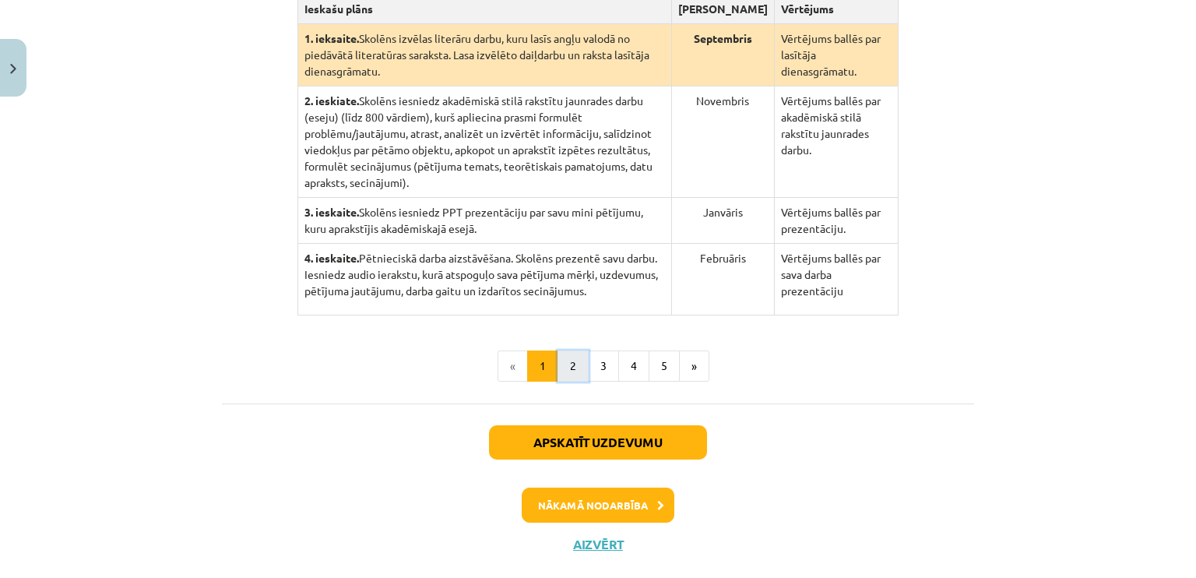
click at [558, 357] on button "2" at bounding box center [573, 365] width 31 height 31
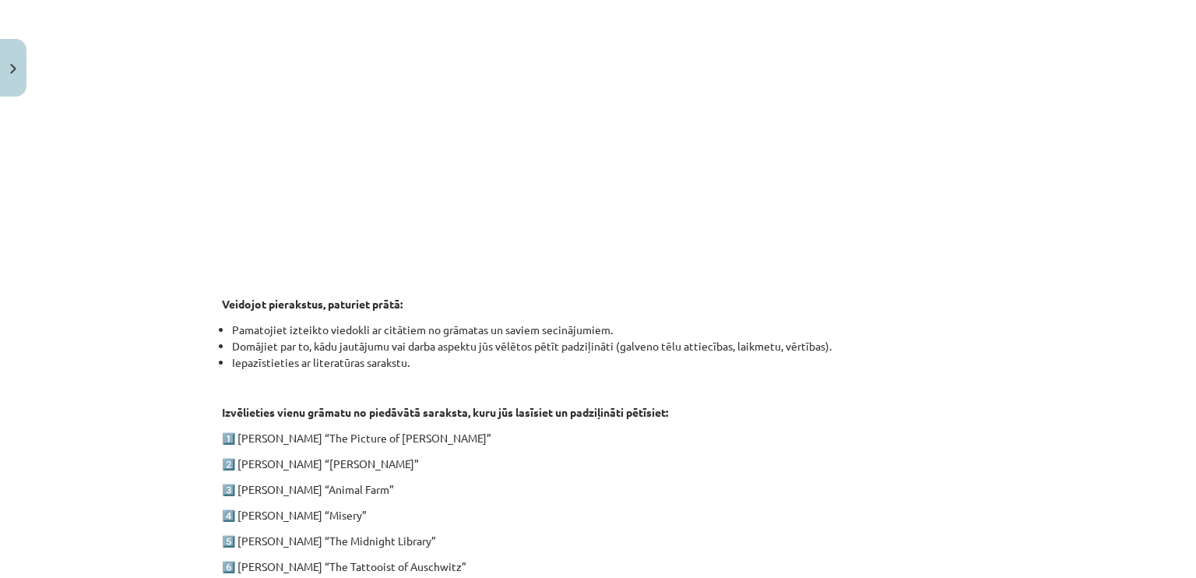
scroll to position [615, 0]
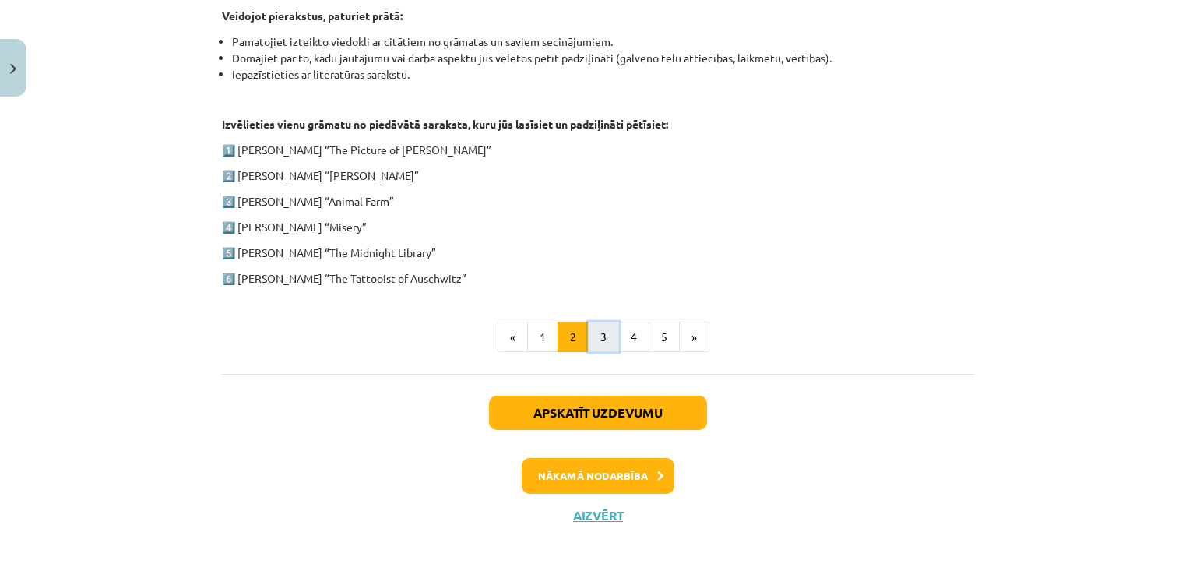
click at [600, 349] on button "3" at bounding box center [603, 337] width 31 height 31
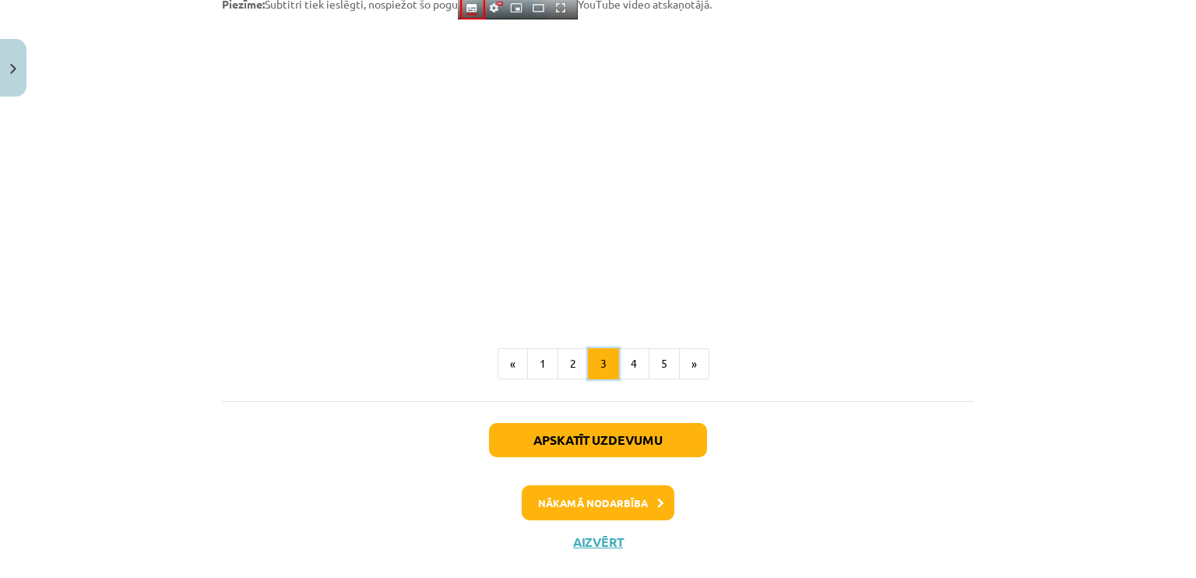
scroll to position [1343, 0]
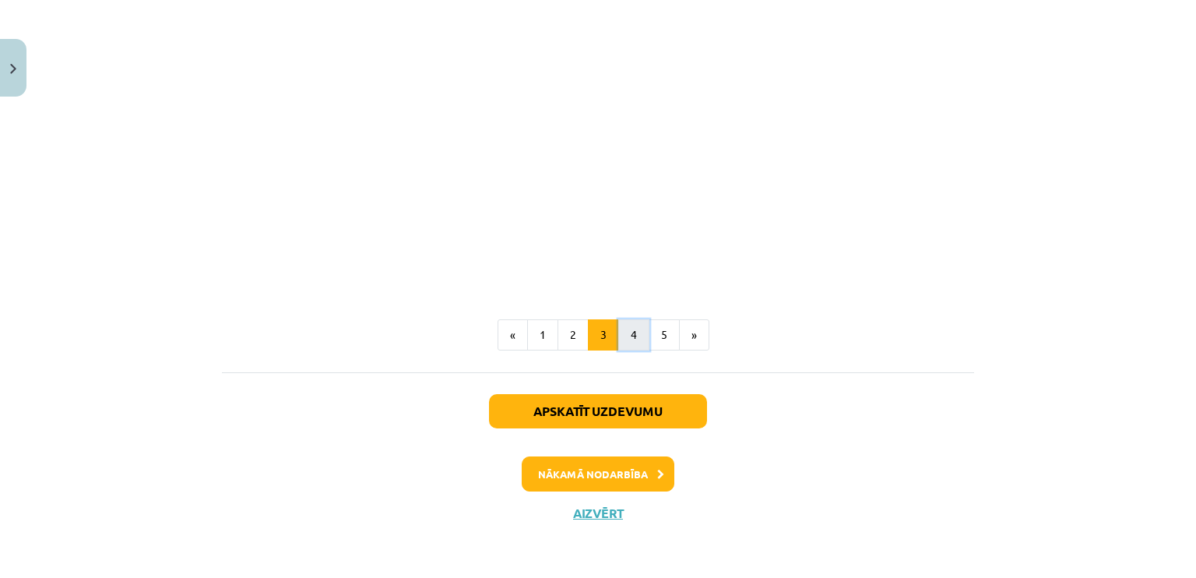
click at [629, 333] on button "4" at bounding box center [633, 334] width 31 height 31
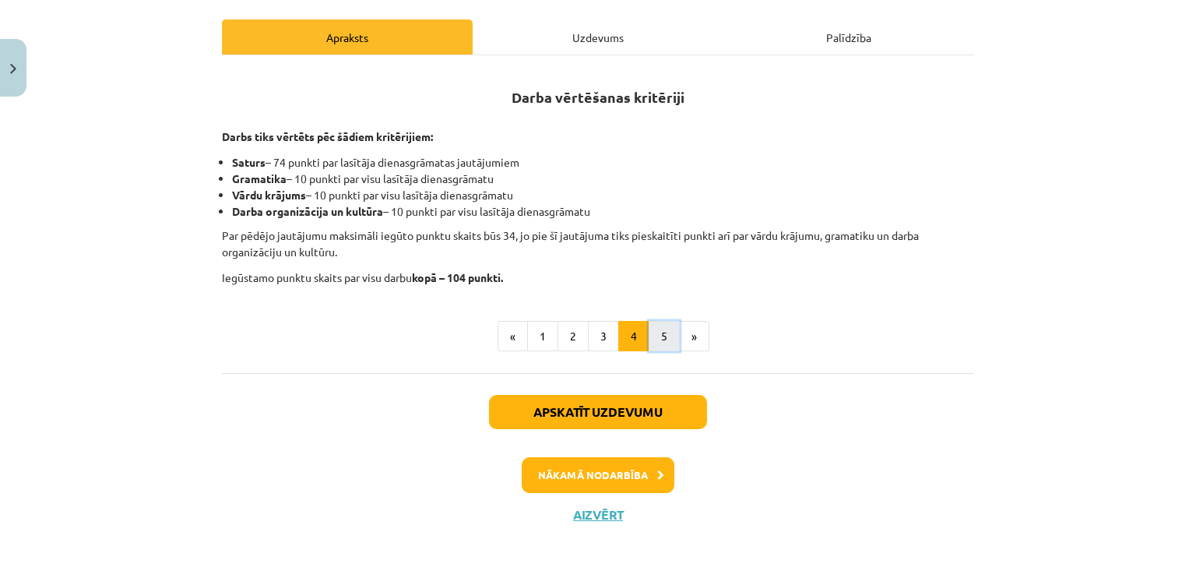
click at [657, 334] on button "5" at bounding box center [664, 336] width 31 height 31
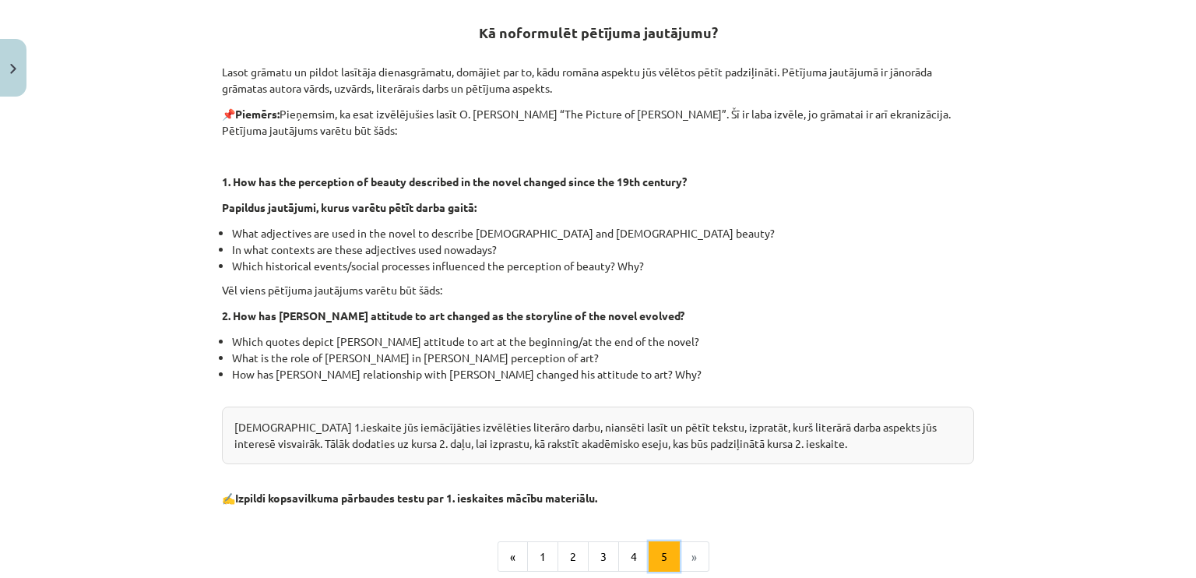
scroll to position [519, 0]
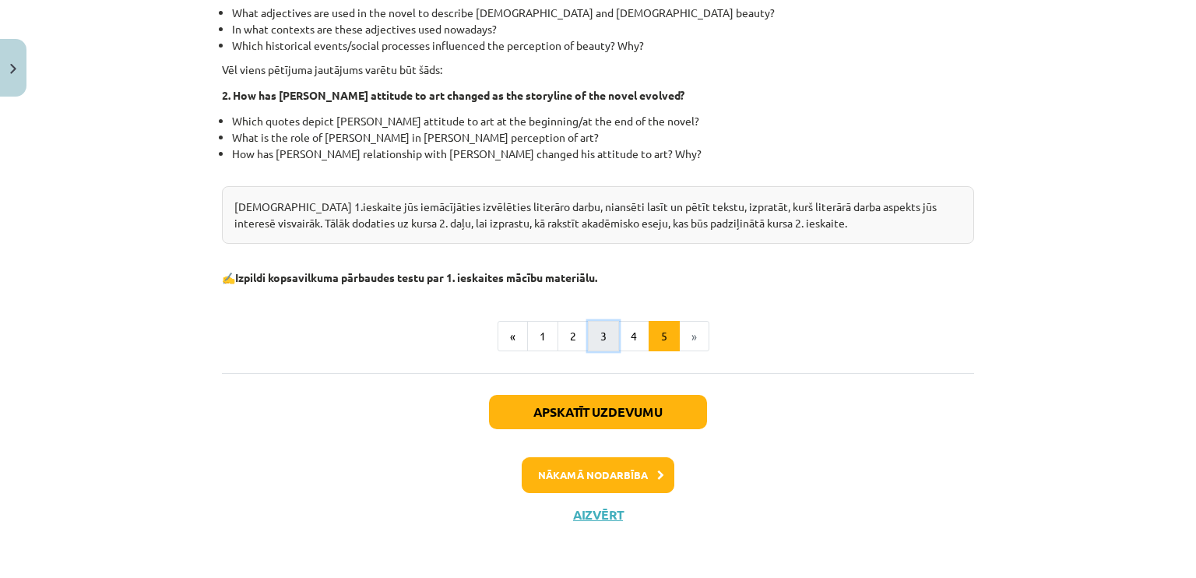
click at [597, 345] on button "3" at bounding box center [603, 336] width 31 height 31
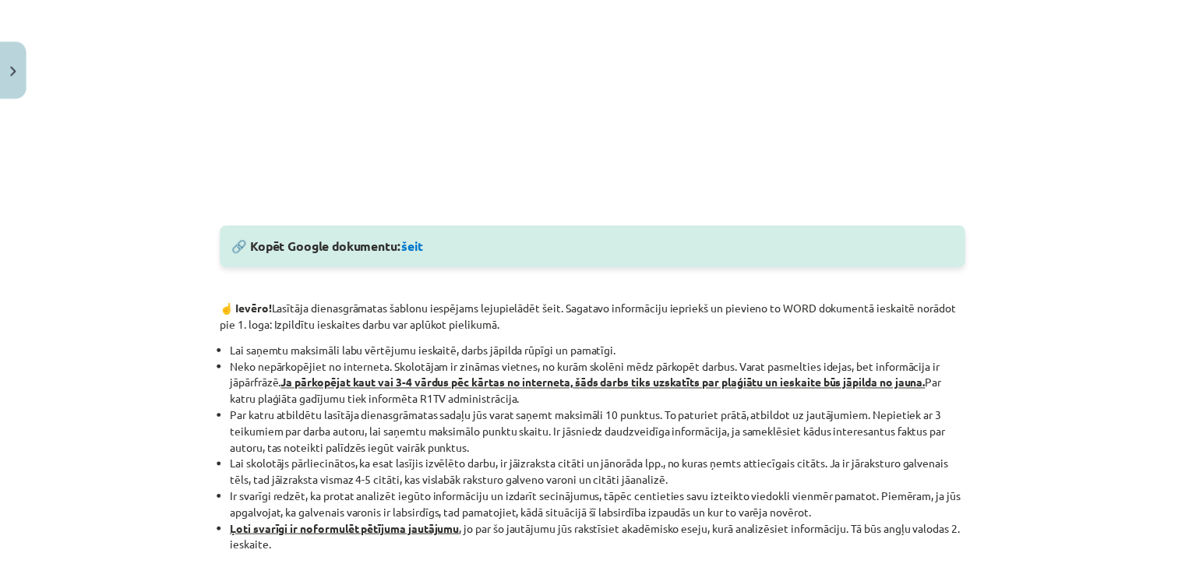
scroll to position [615, 0]
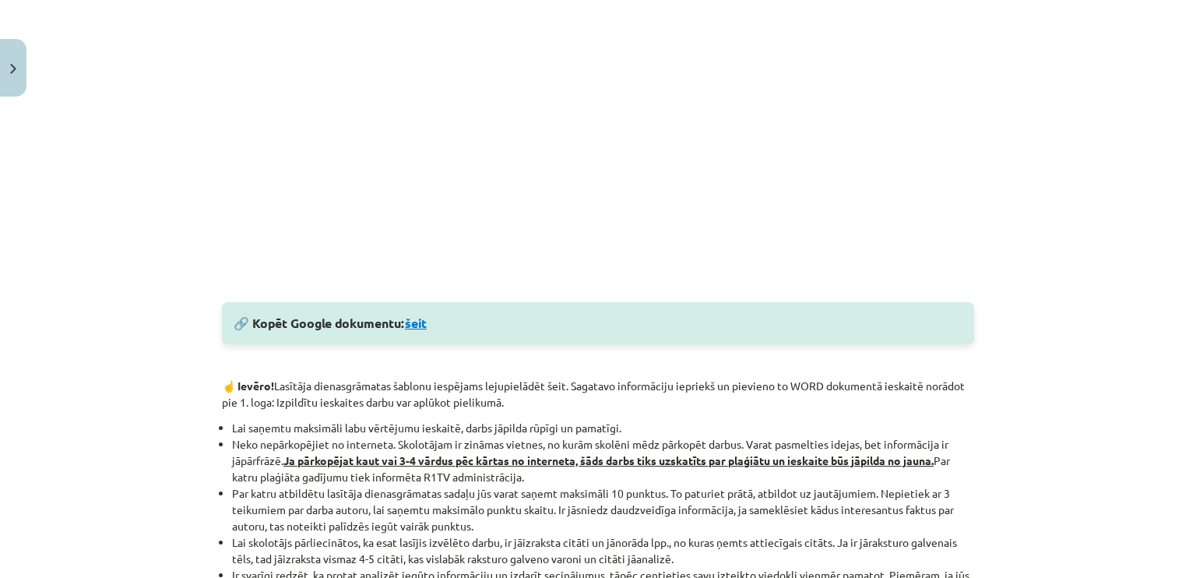
click at [409, 322] on link "šeit" at bounding box center [416, 323] width 22 height 16
click at [27, 75] on div "Mācību tēma: Angļu valodas ii - 12. klases 1.ieskaites mācību materiāls #2 📝 Tē…" at bounding box center [598, 289] width 1196 height 578
click at [12, 71] on img "Close" at bounding box center [13, 69] width 6 height 10
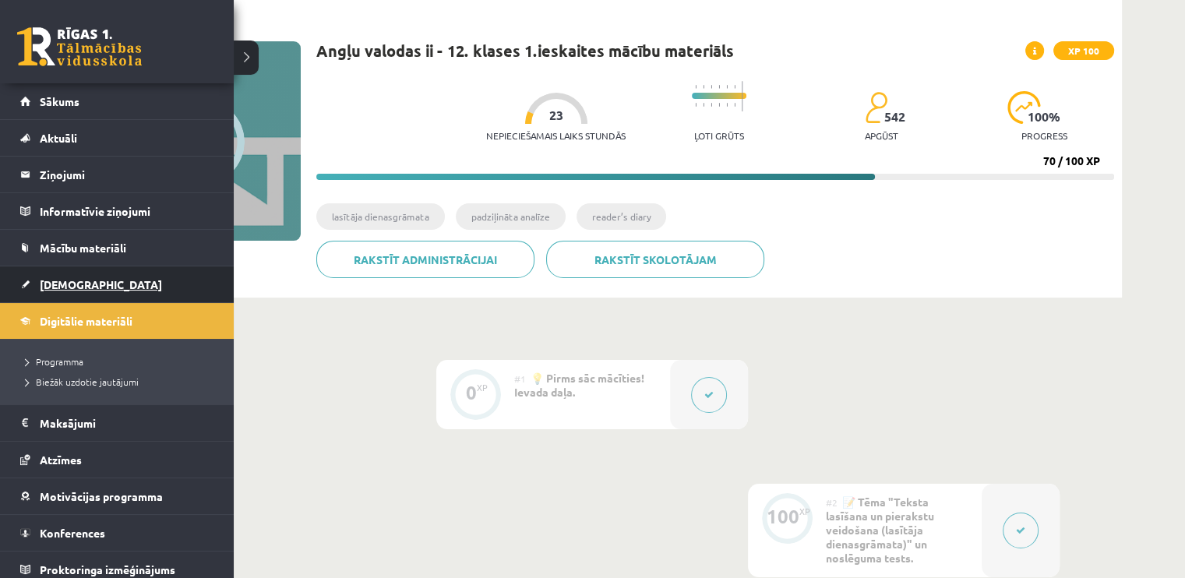
click at [67, 273] on link "[DEMOGRAPHIC_DATA]" at bounding box center [117, 284] width 194 height 36
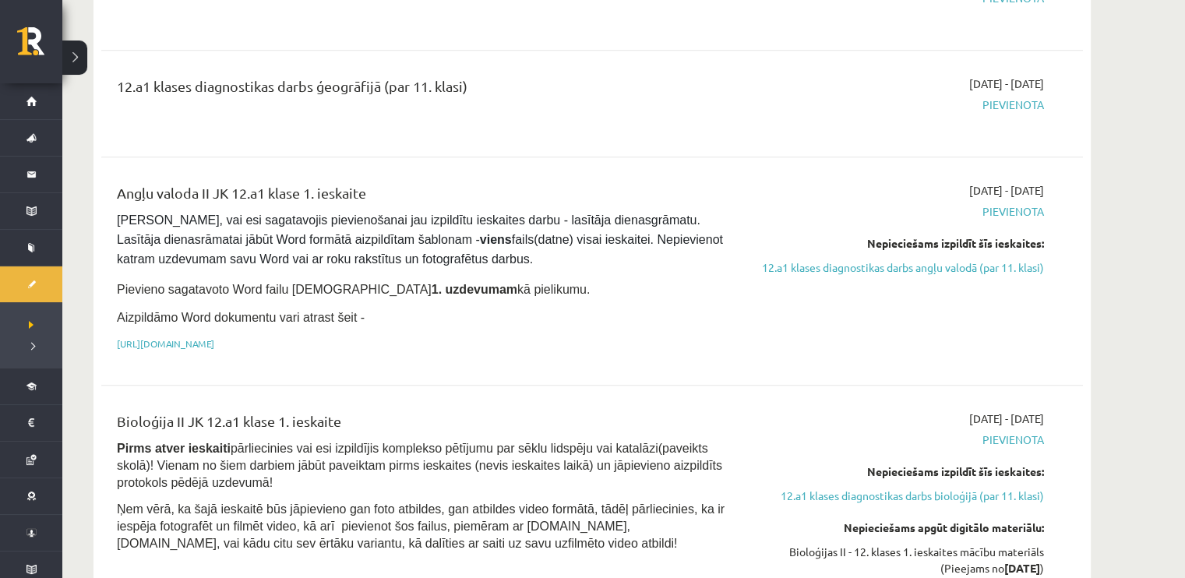
scroll to position [1168, 0]
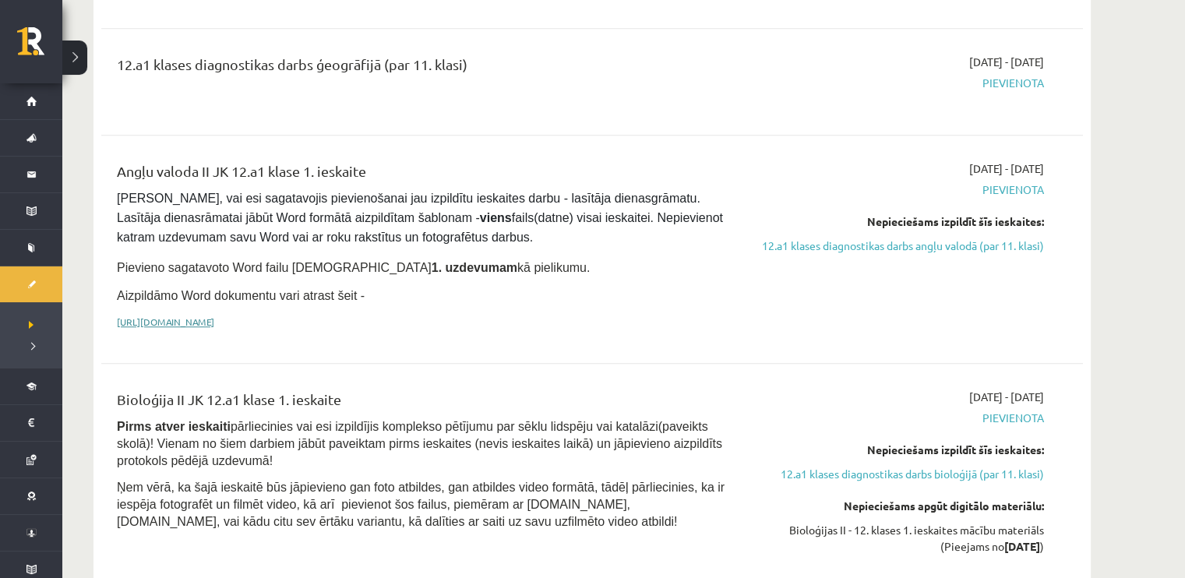
click at [214, 315] on link "[URL][DOMAIN_NAME]" at bounding box center [165, 321] width 97 height 12
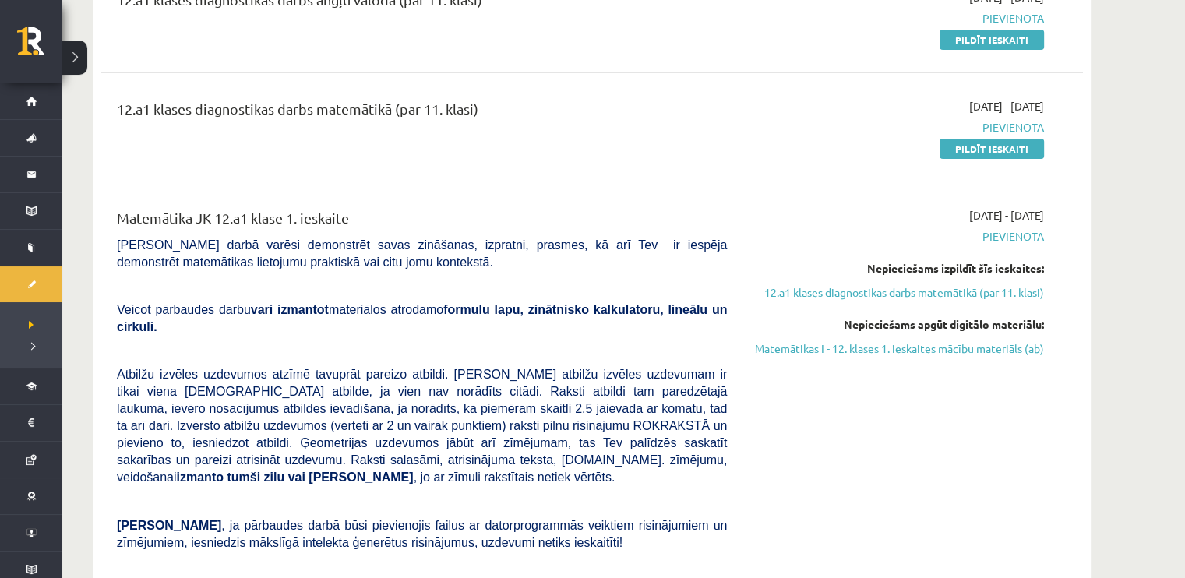
scroll to position [0, 0]
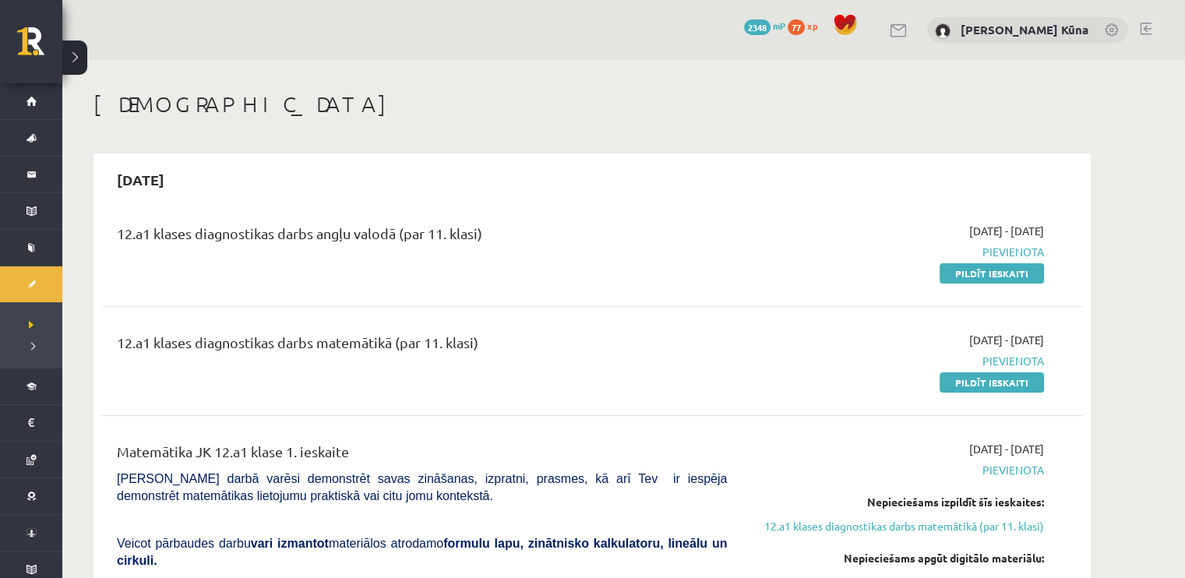
click at [65, 62] on button at bounding box center [74, 58] width 25 height 34
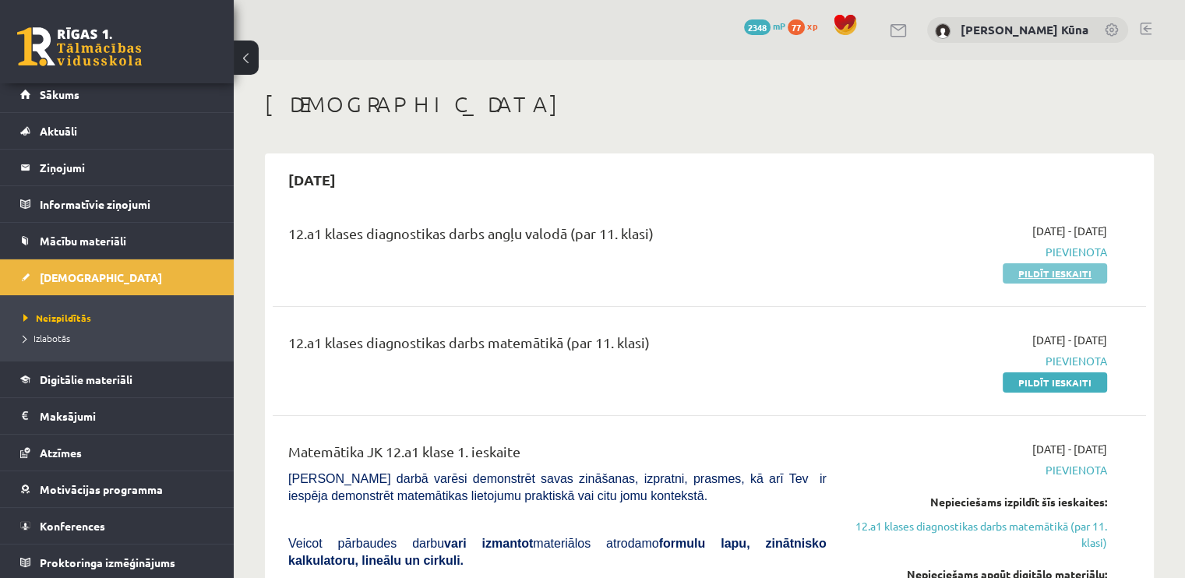
click at [1074, 274] on link "Pildīt ieskaiti" at bounding box center [1054, 273] width 104 height 20
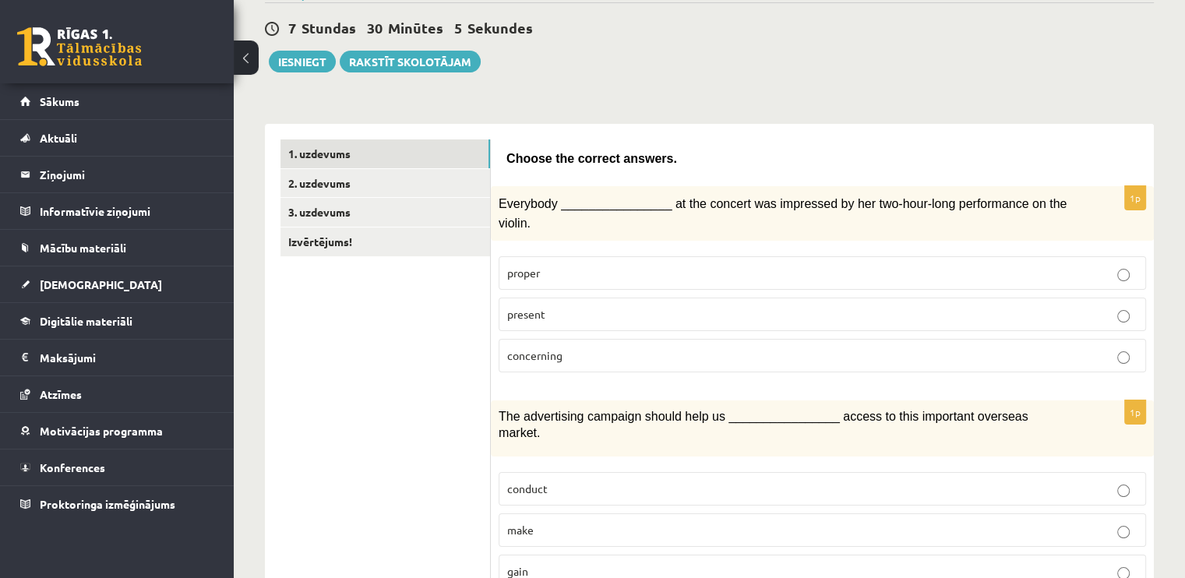
scroll to position [156, 0]
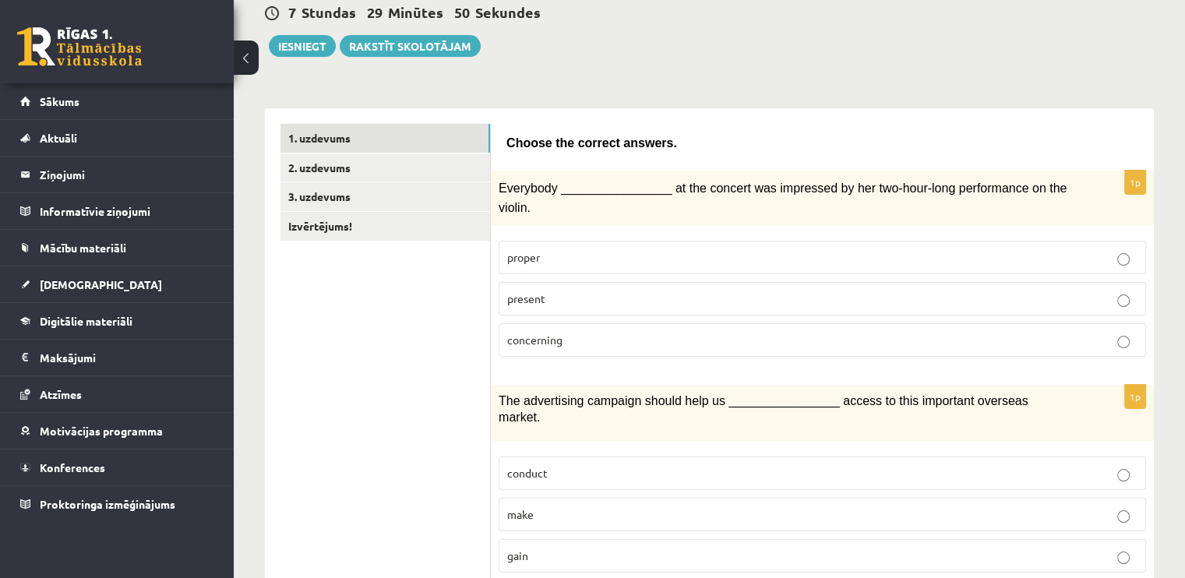
click at [516, 291] on span "present" at bounding box center [526, 298] width 38 height 14
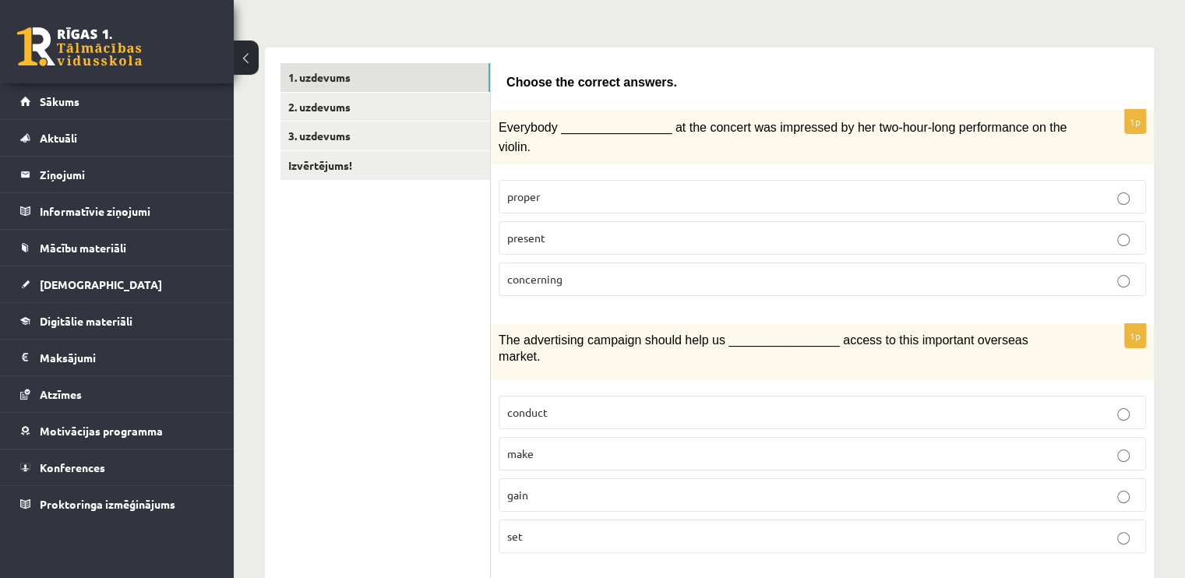
scroll to position [389, 0]
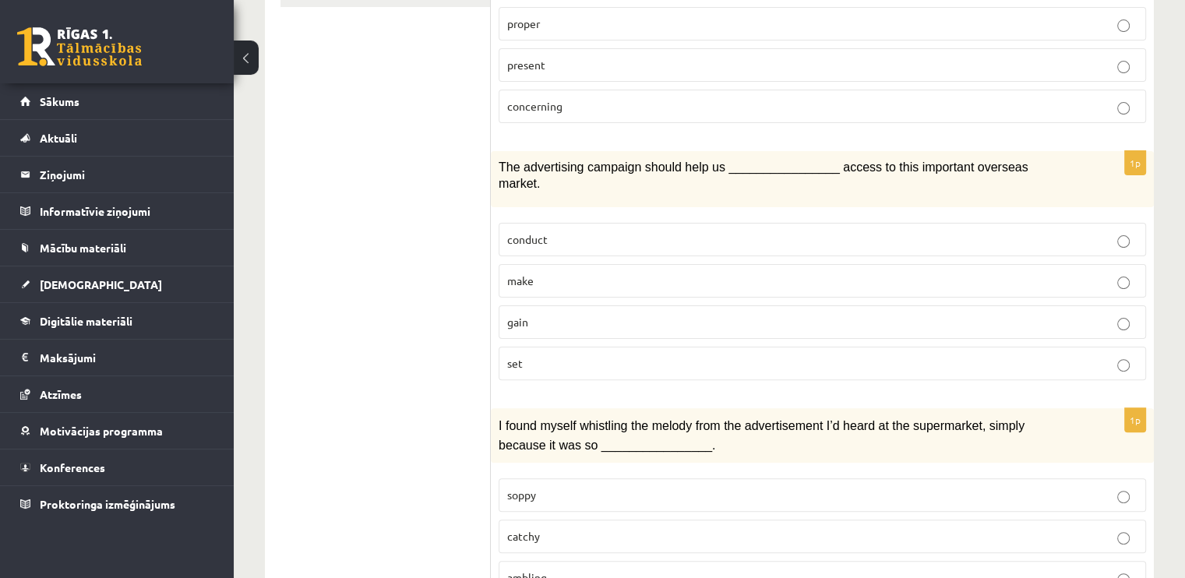
click at [514, 315] on span "gain" at bounding box center [517, 322] width 21 height 14
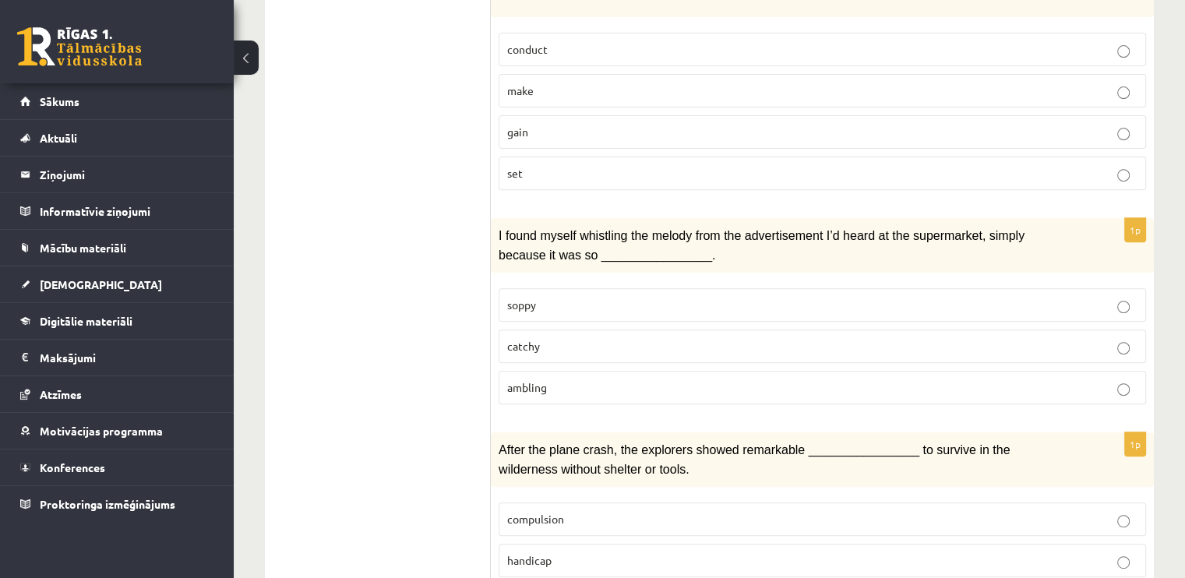
scroll to position [623, 0]
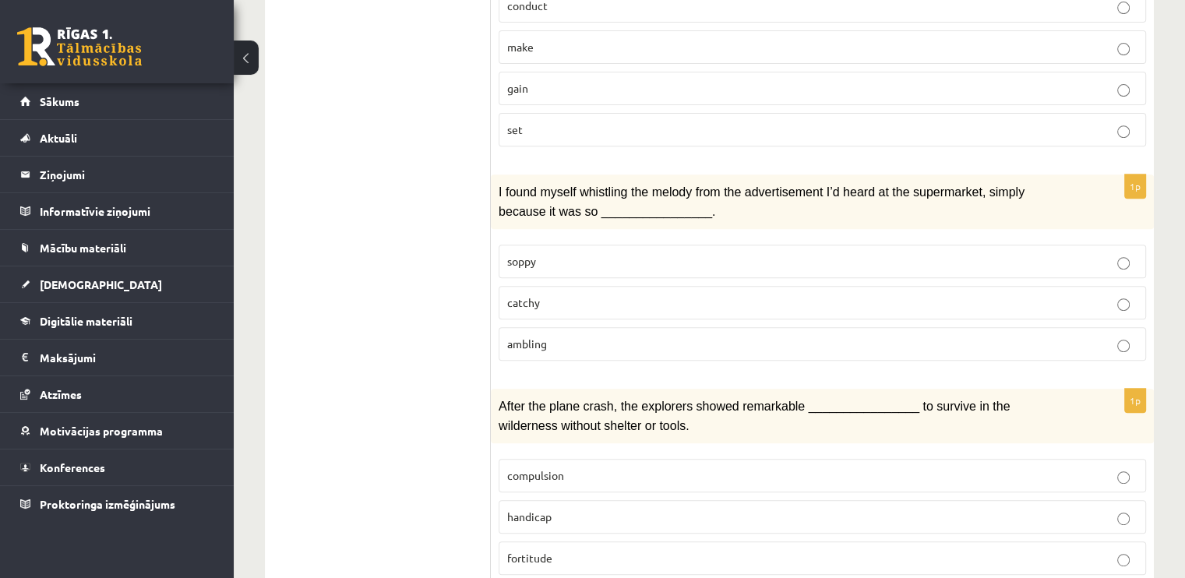
click at [514, 295] on span "catchy" at bounding box center [523, 302] width 33 height 14
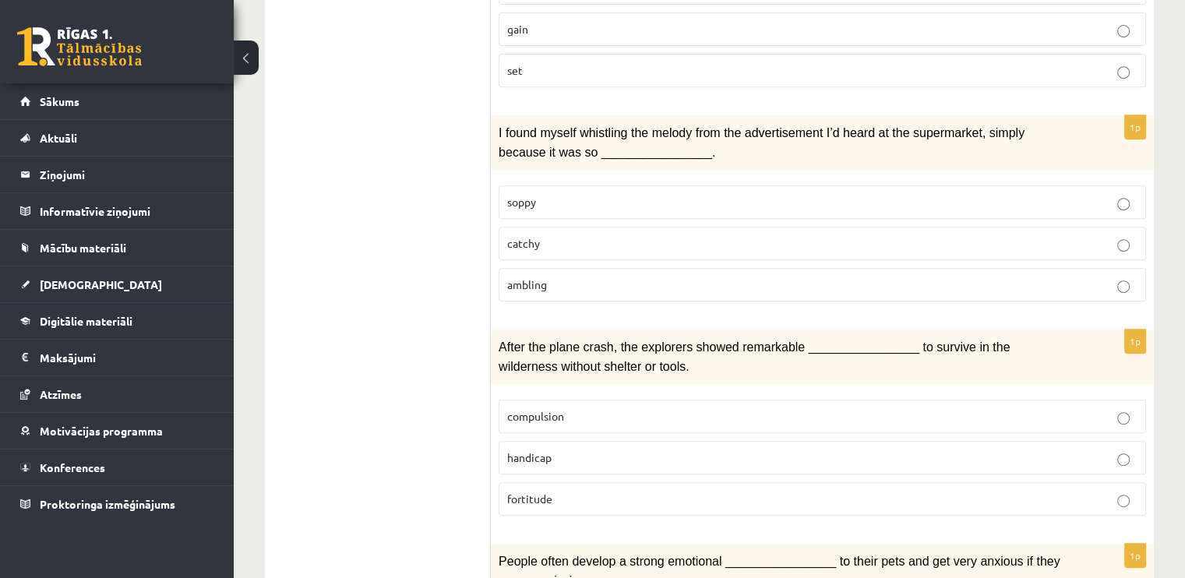
scroll to position [779, 0]
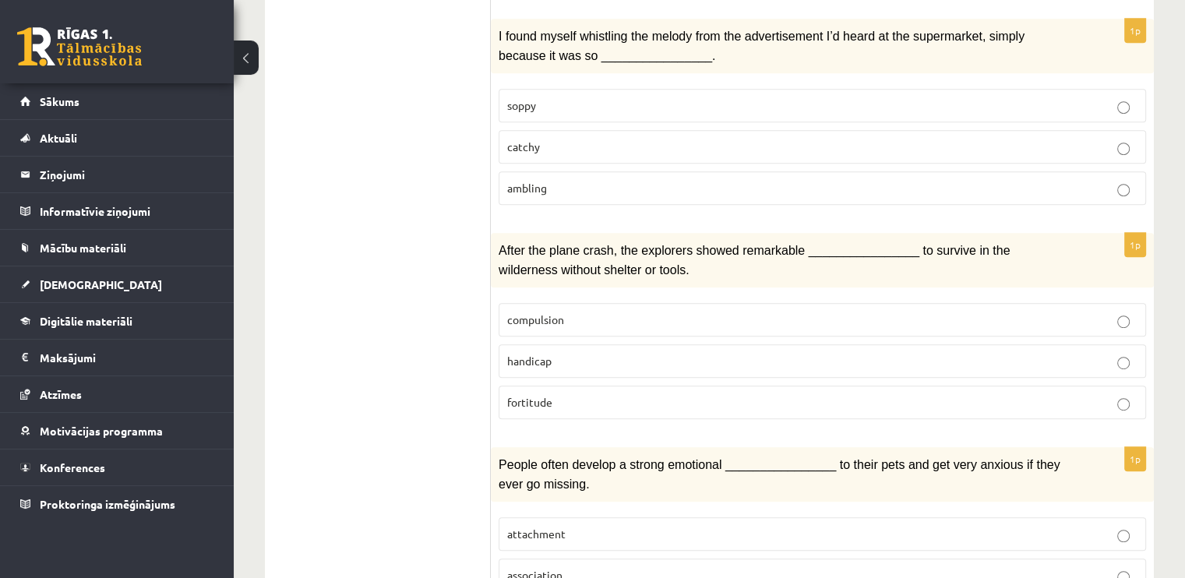
click at [523, 312] on span "compulsion" at bounding box center [535, 319] width 57 height 14
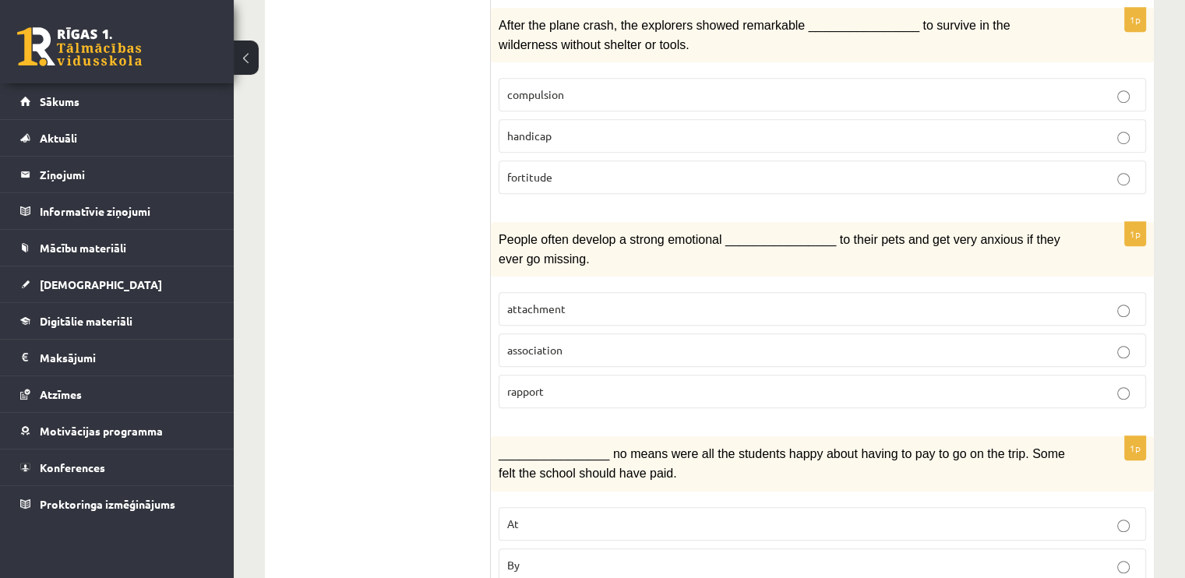
scroll to position [1013, 0]
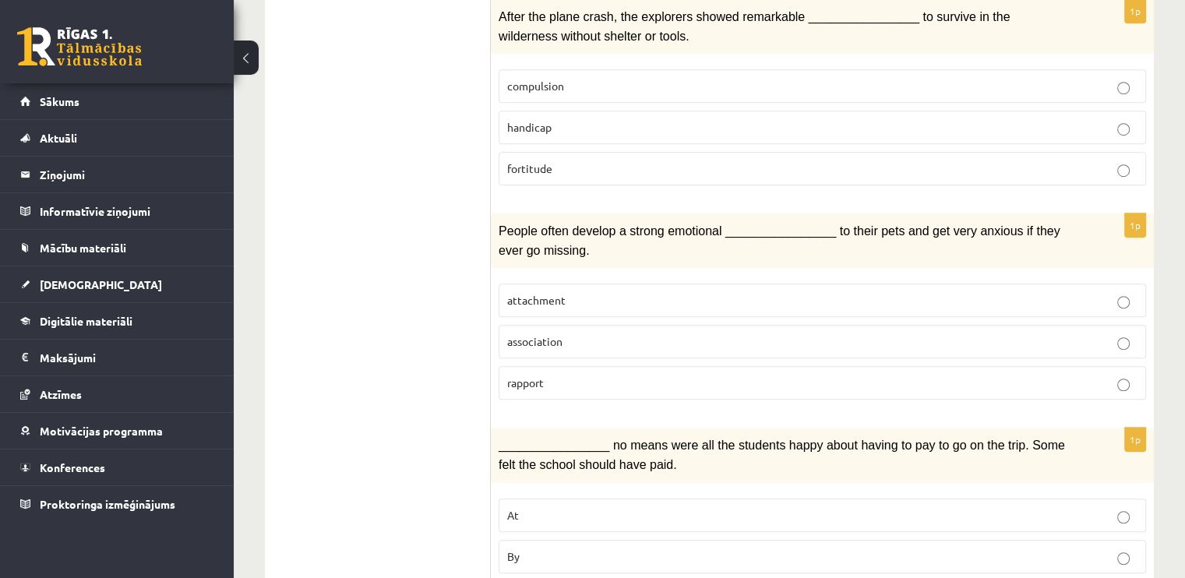
click at [506, 284] on label "attachment" at bounding box center [821, 300] width 647 height 33
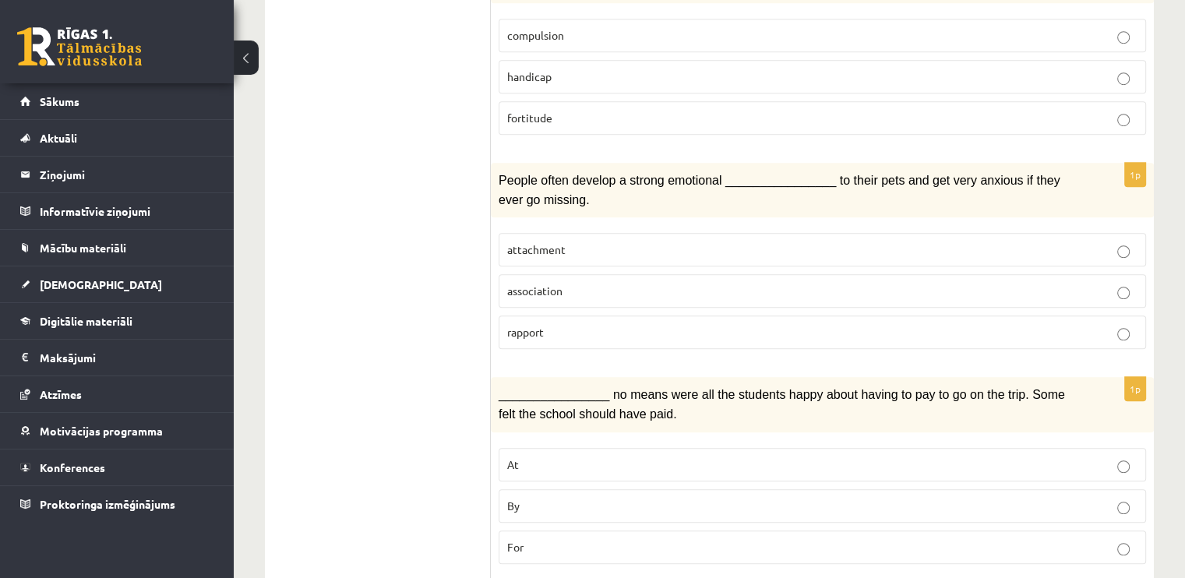
scroll to position [1246, 0]
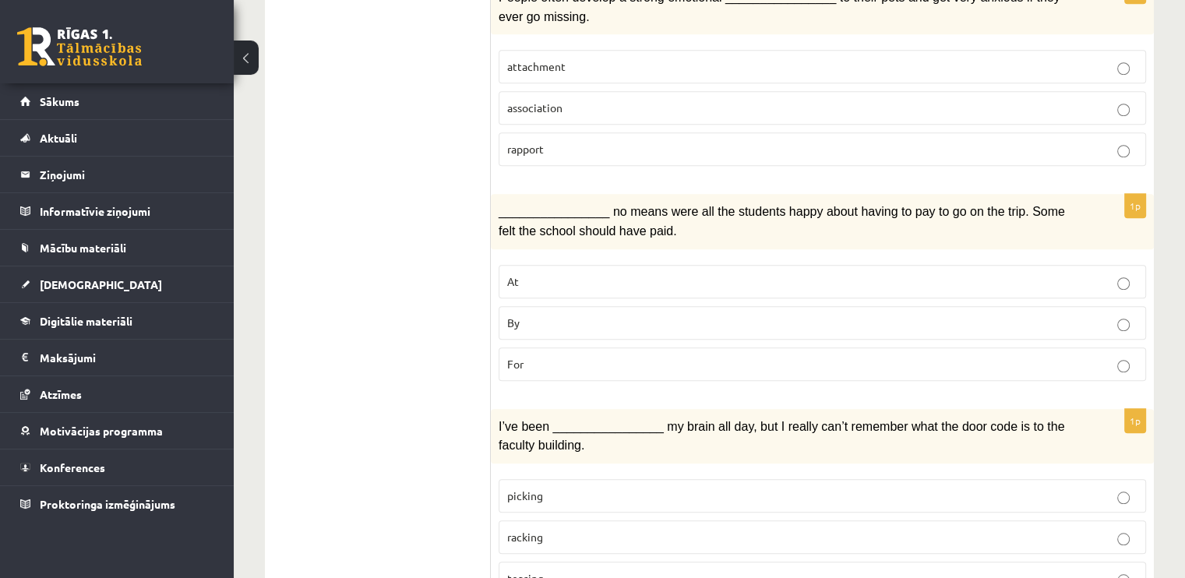
click at [498, 306] on label "By" at bounding box center [821, 322] width 647 height 33
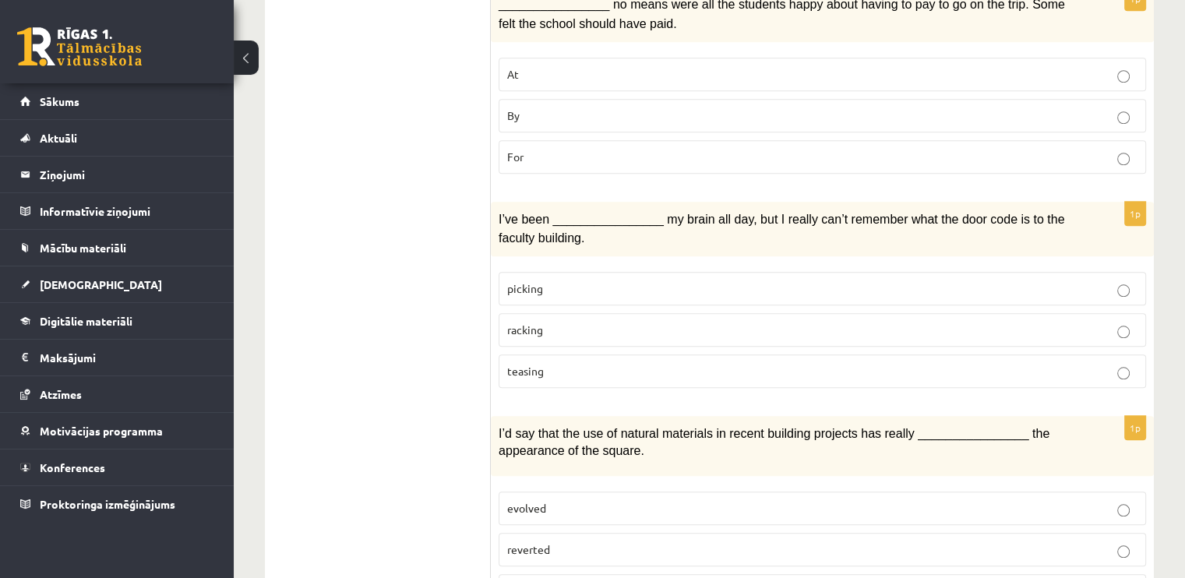
scroll to position [1480, 0]
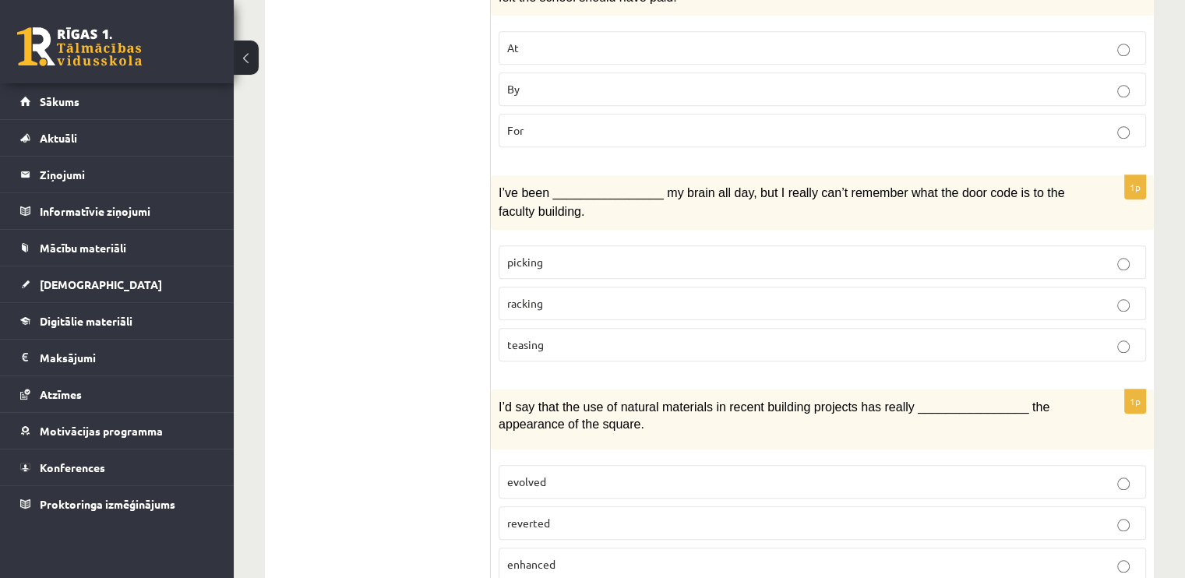
click at [510, 296] on span "racking" at bounding box center [525, 303] width 36 height 14
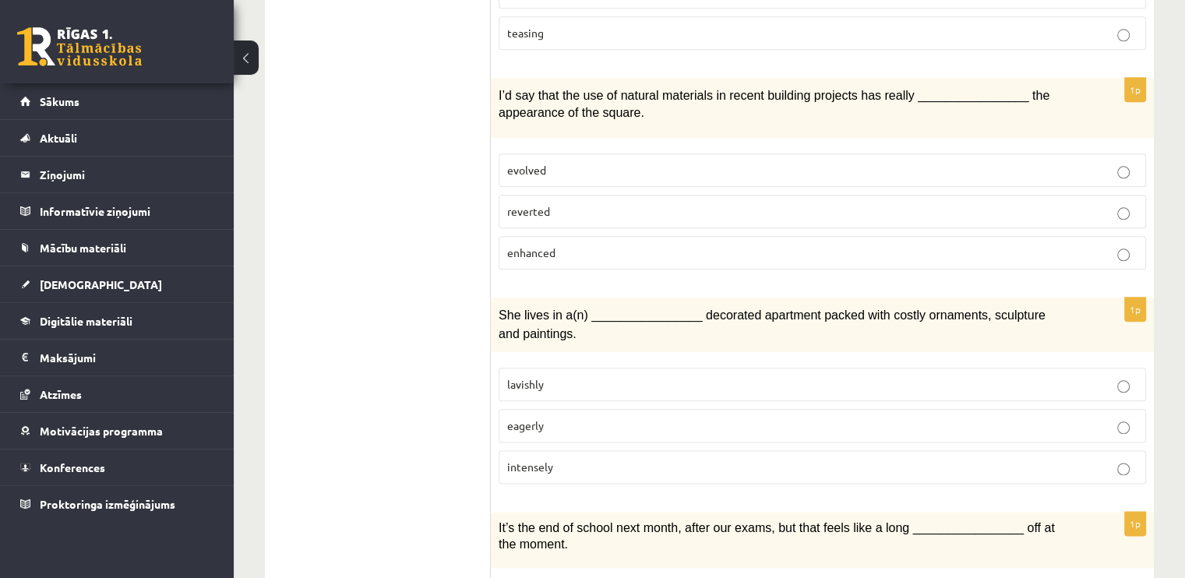
scroll to position [1713, 0]
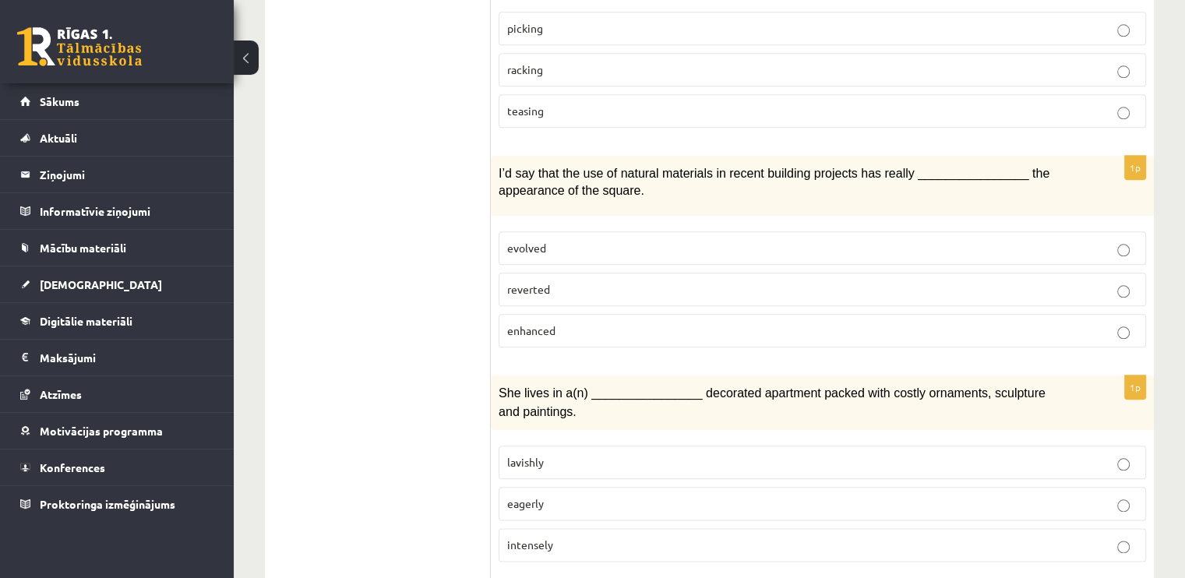
click at [511, 241] on span "evolved" at bounding box center [526, 248] width 39 height 14
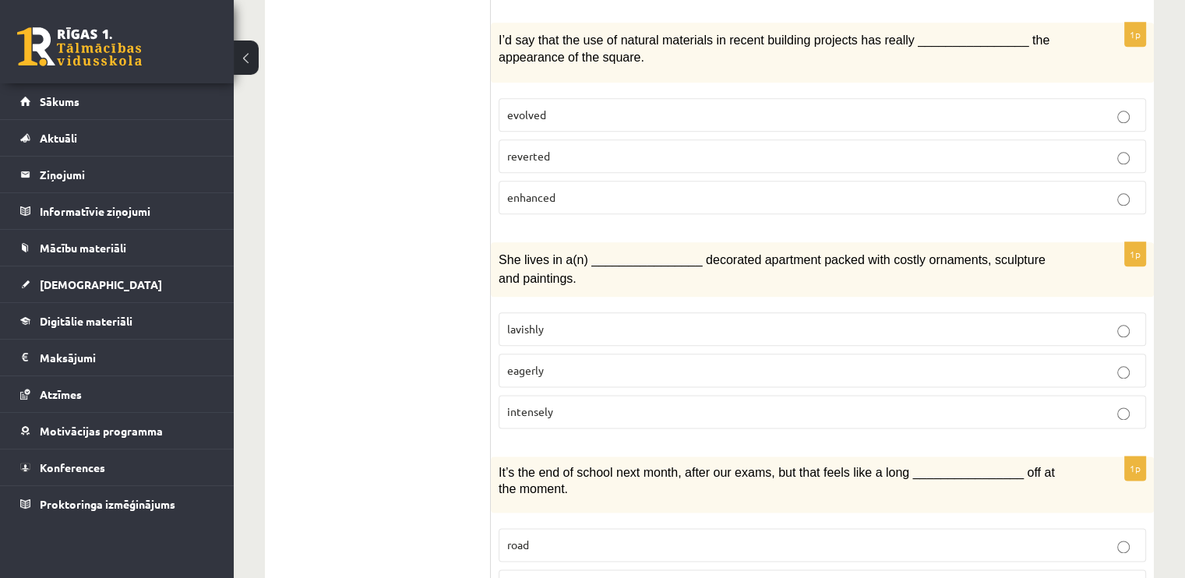
scroll to position [1869, 0]
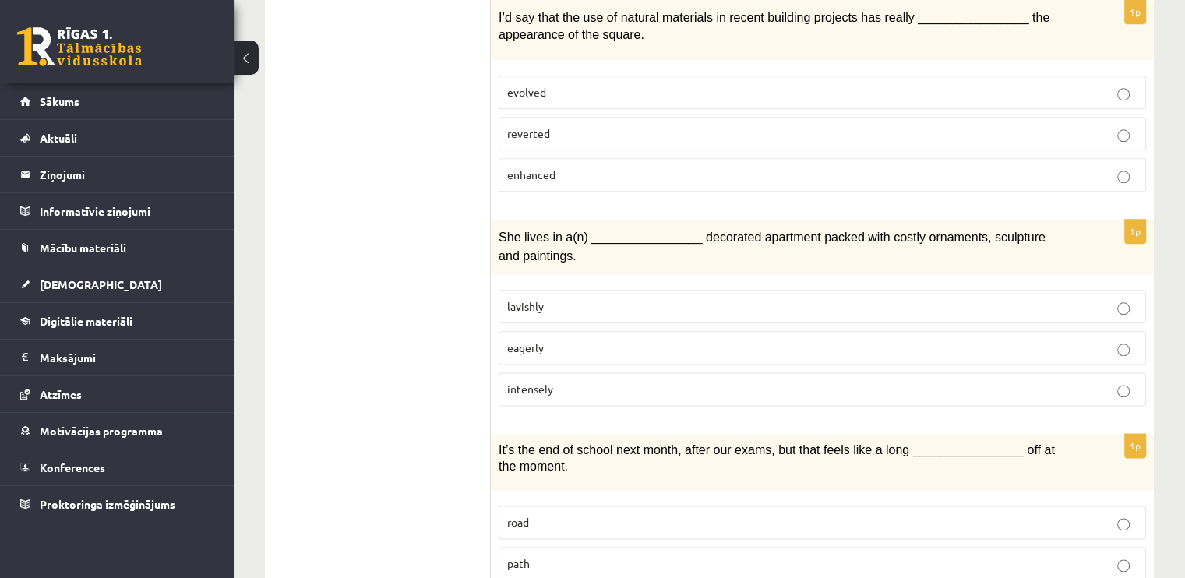
click at [530, 382] on span "intensely" at bounding box center [530, 389] width 46 height 14
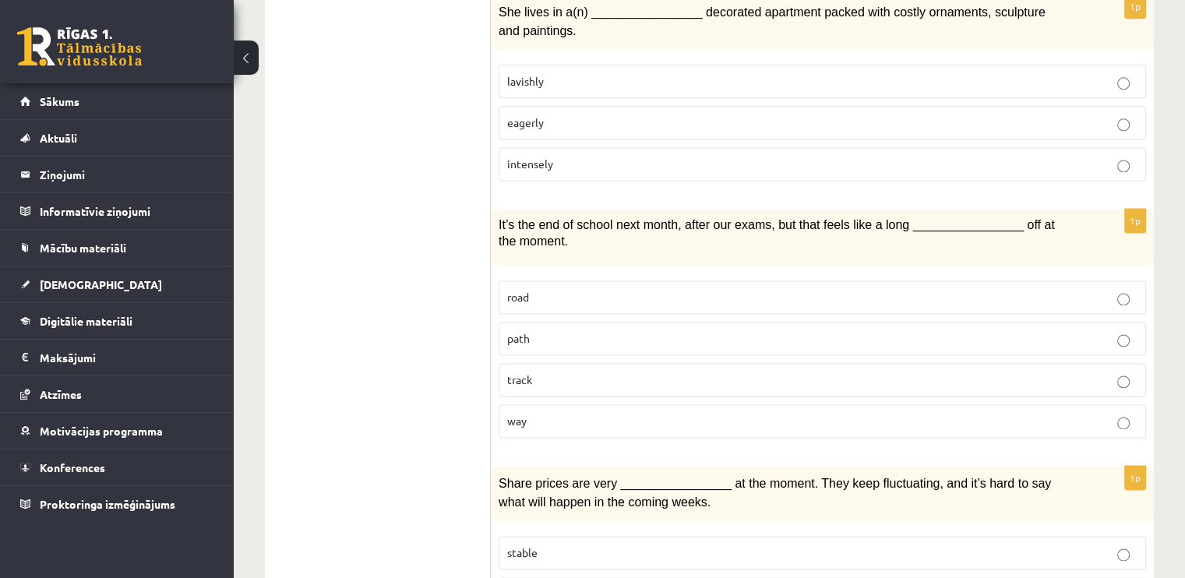
scroll to position [2103, 0]
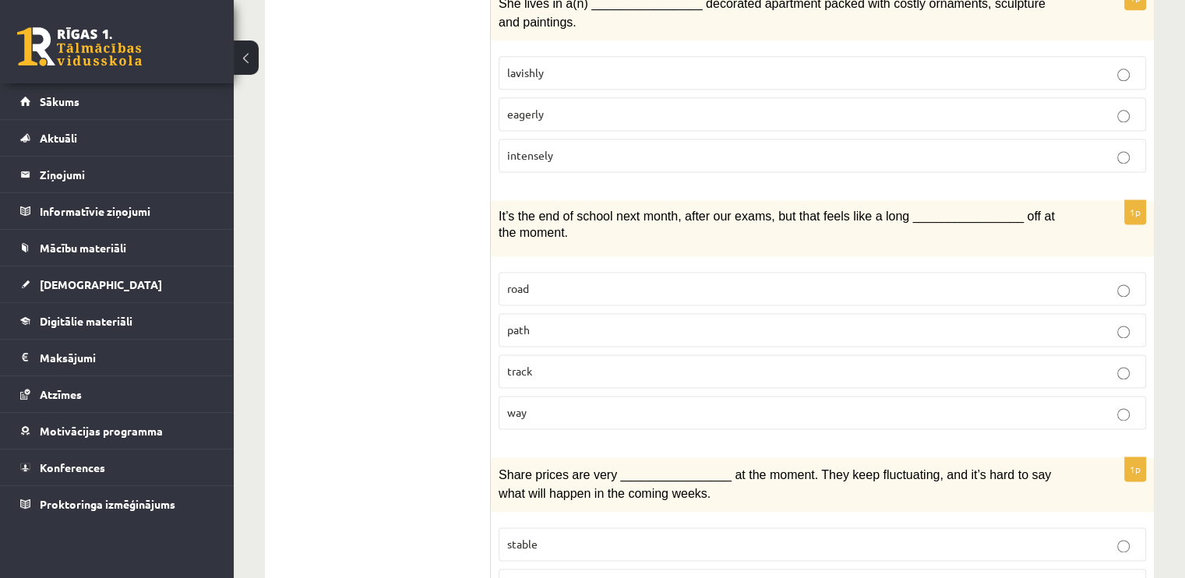
click at [516, 322] on span "path" at bounding box center [518, 329] width 23 height 14
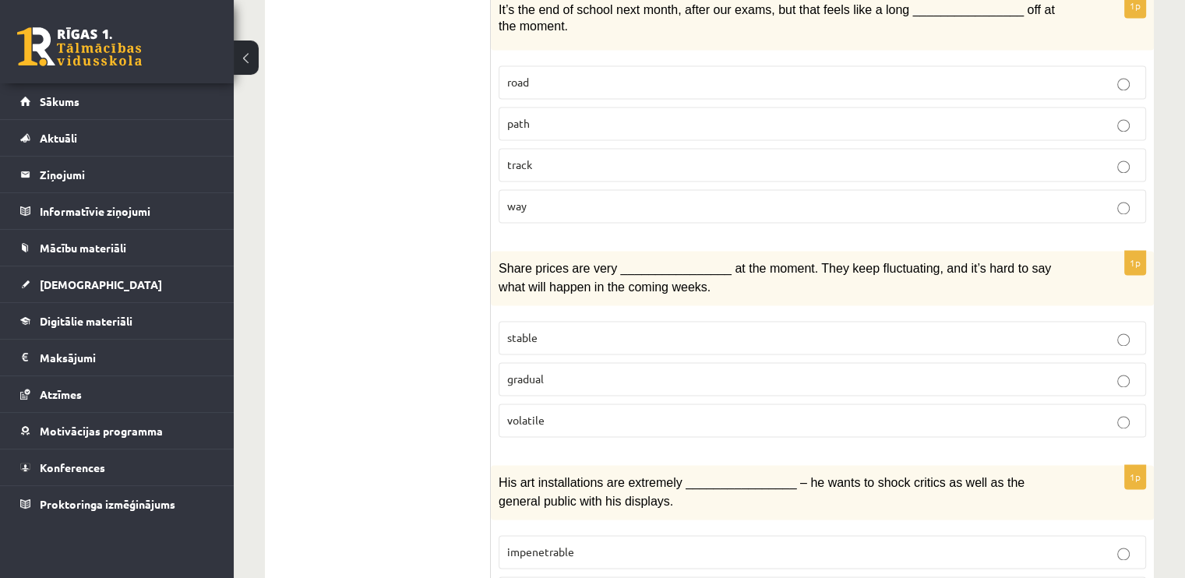
scroll to position [2337, 0]
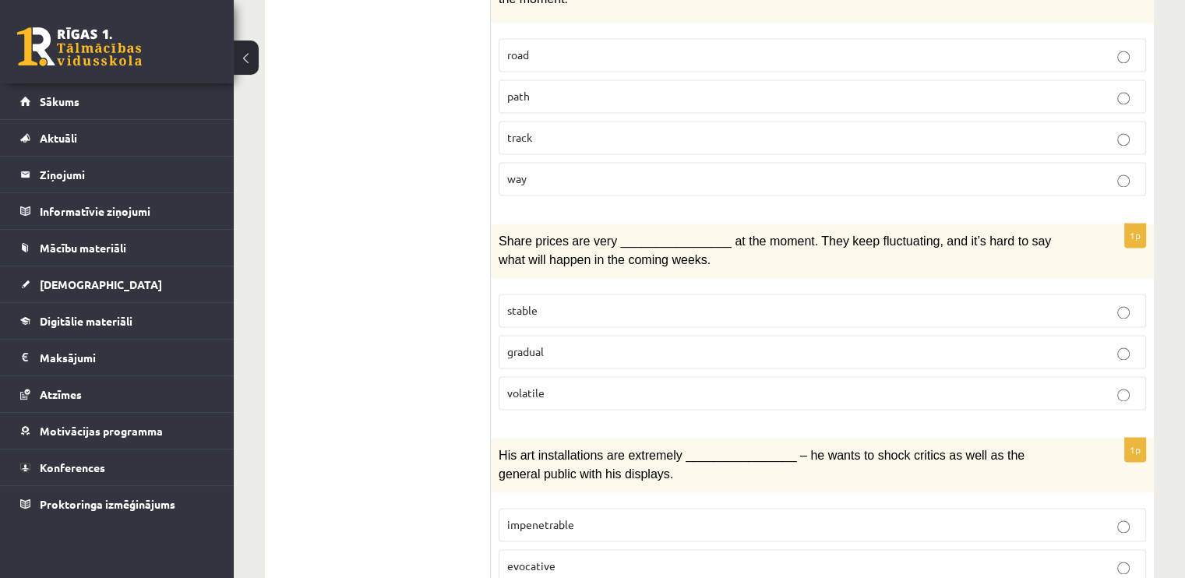
click at [507, 344] on span "gradual" at bounding box center [525, 351] width 37 height 14
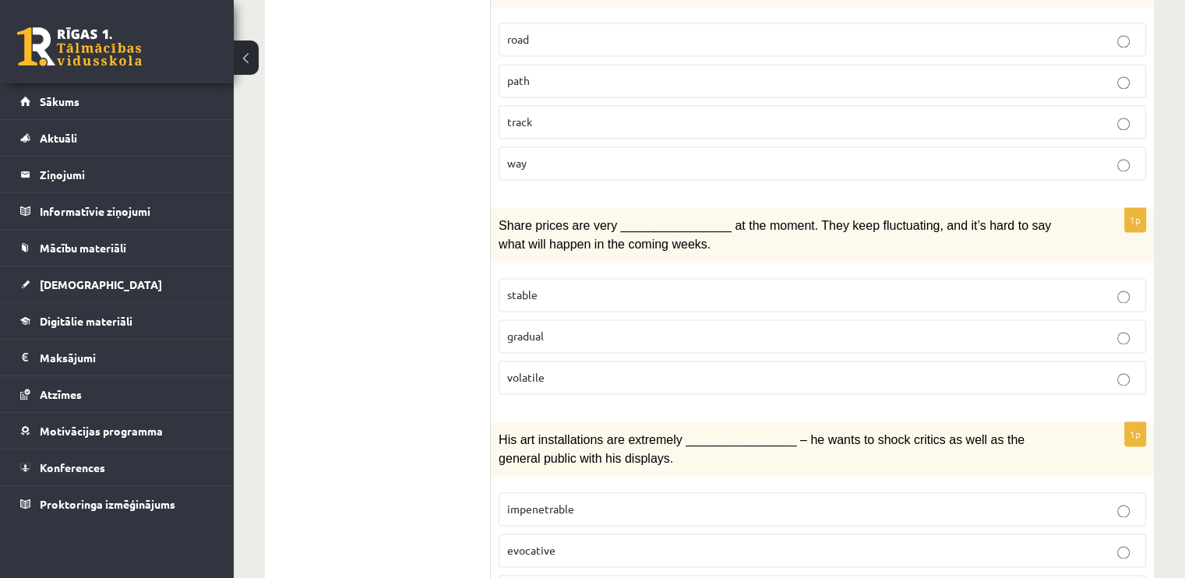
scroll to position [2366, 0]
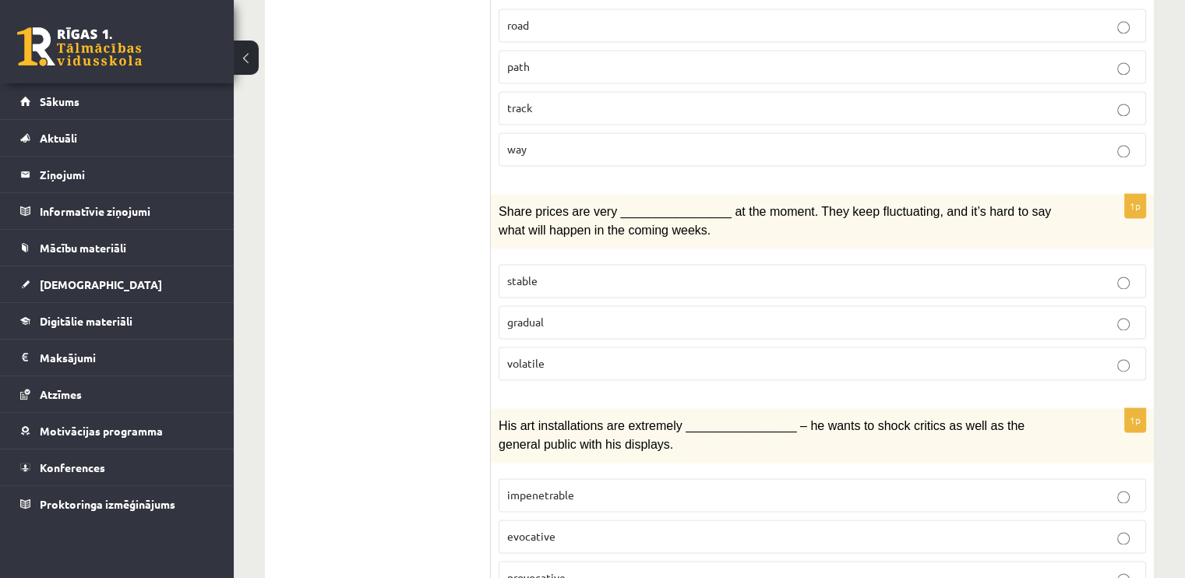
click at [511, 488] on span "impenetrable" at bounding box center [540, 495] width 67 height 14
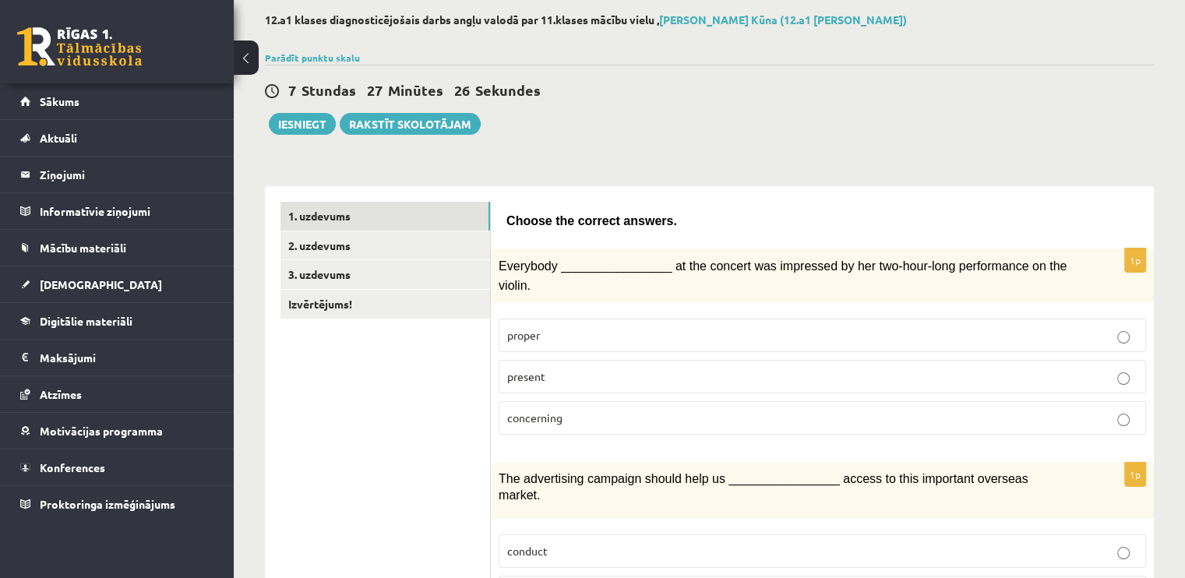
scroll to position [30, 0]
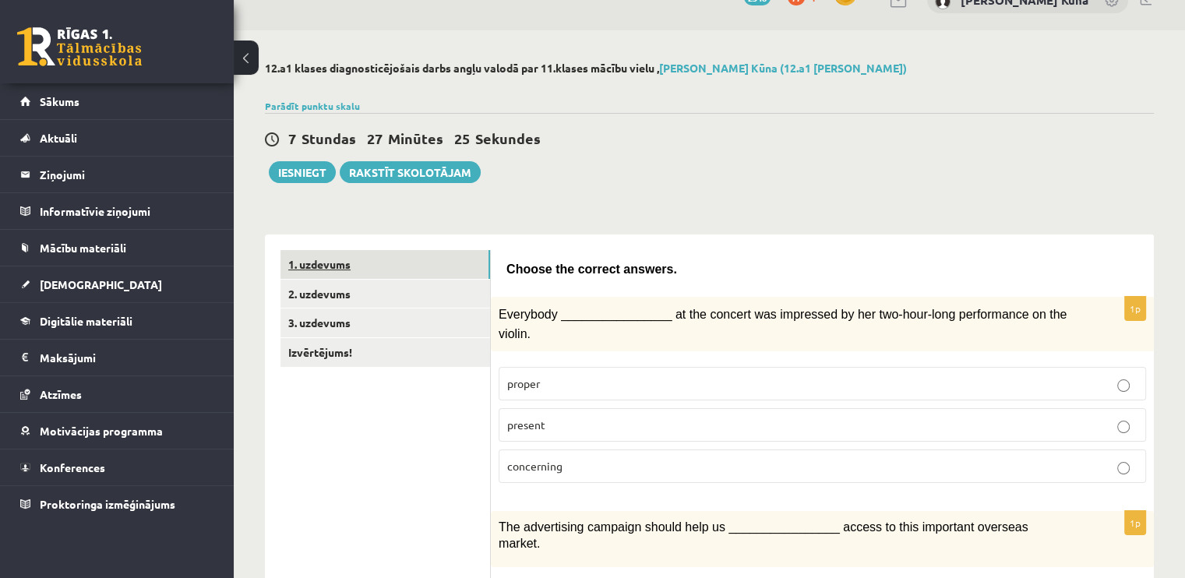
click at [304, 261] on link "1. uzdevums" at bounding box center [385, 264] width 210 height 29
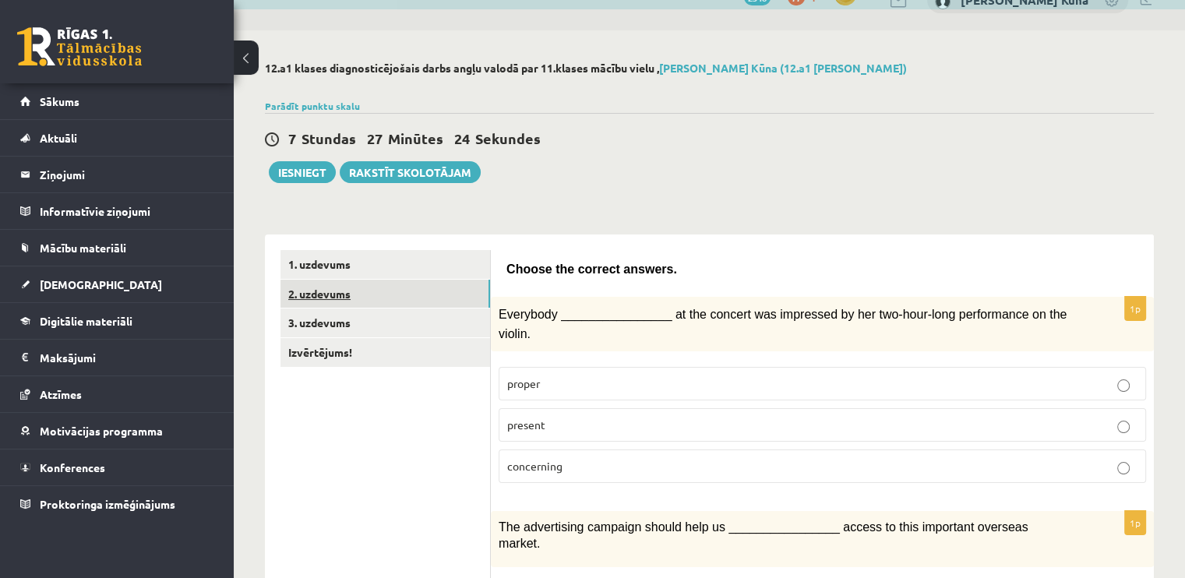
click at [333, 305] on link "2. uzdevums" at bounding box center [385, 294] width 210 height 29
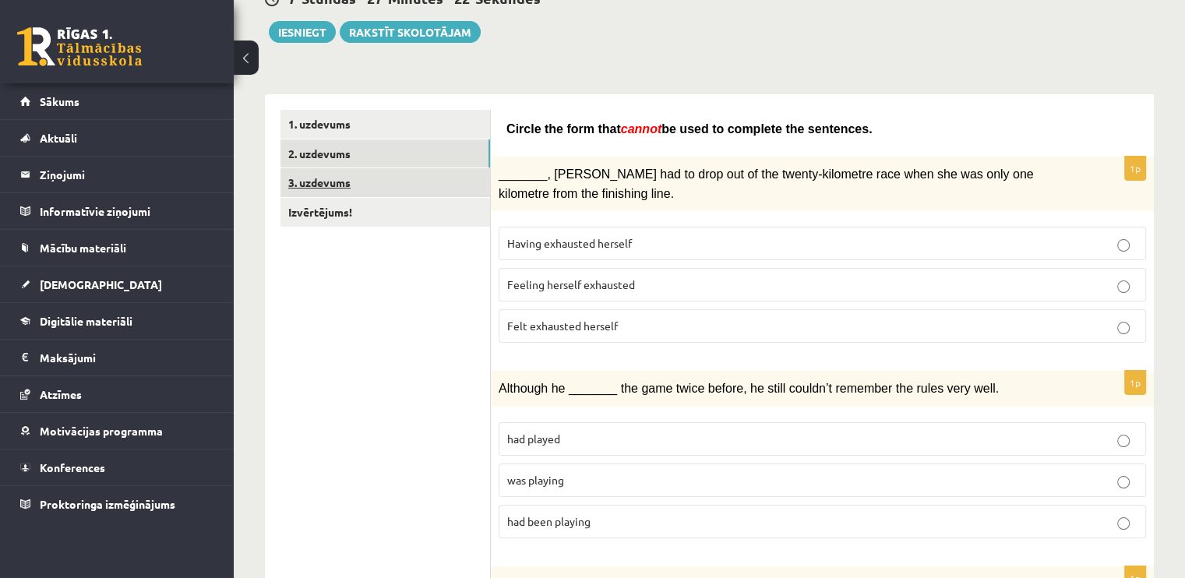
scroll to position [185, 0]
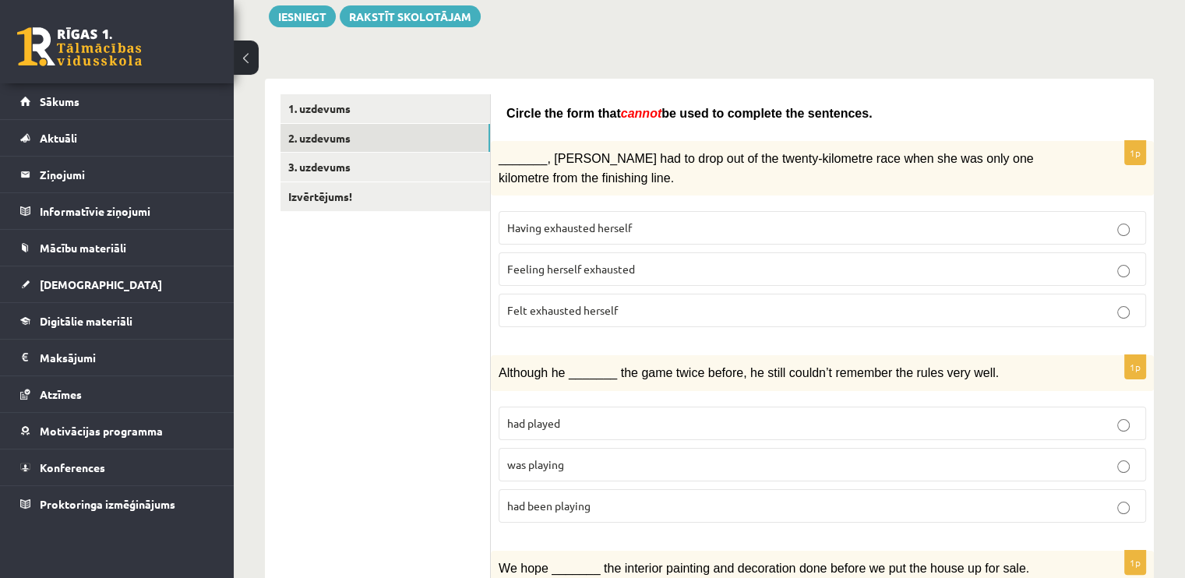
click at [523, 234] on label "Having exhausted herself" at bounding box center [821, 227] width 647 height 33
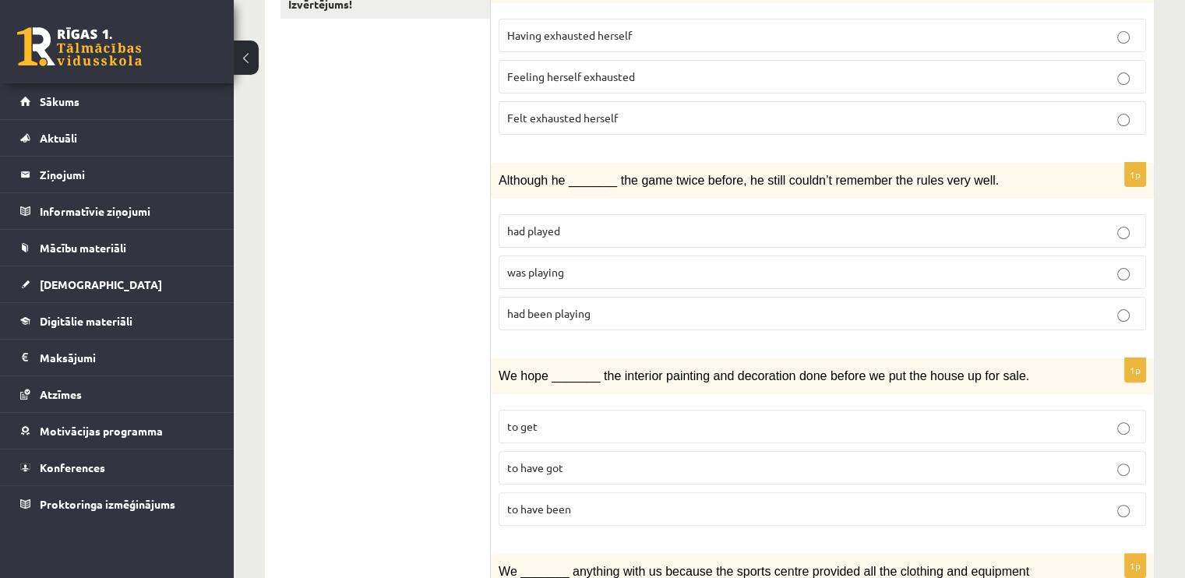
scroll to position [419, 0]
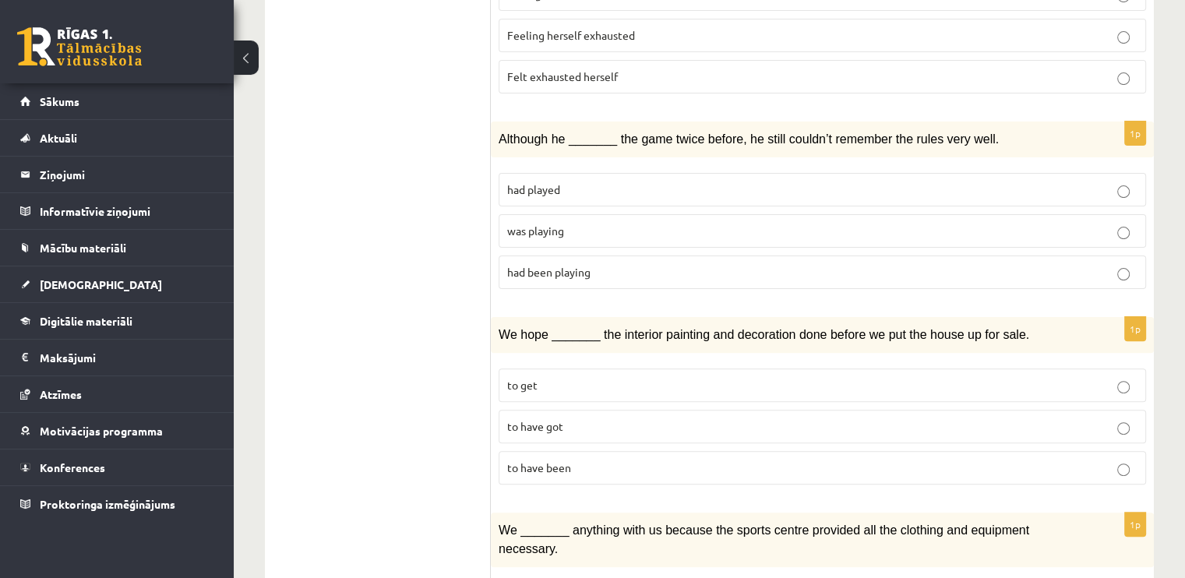
click at [510, 192] on label "had played" at bounding box center [821, 189] width 647 height 33
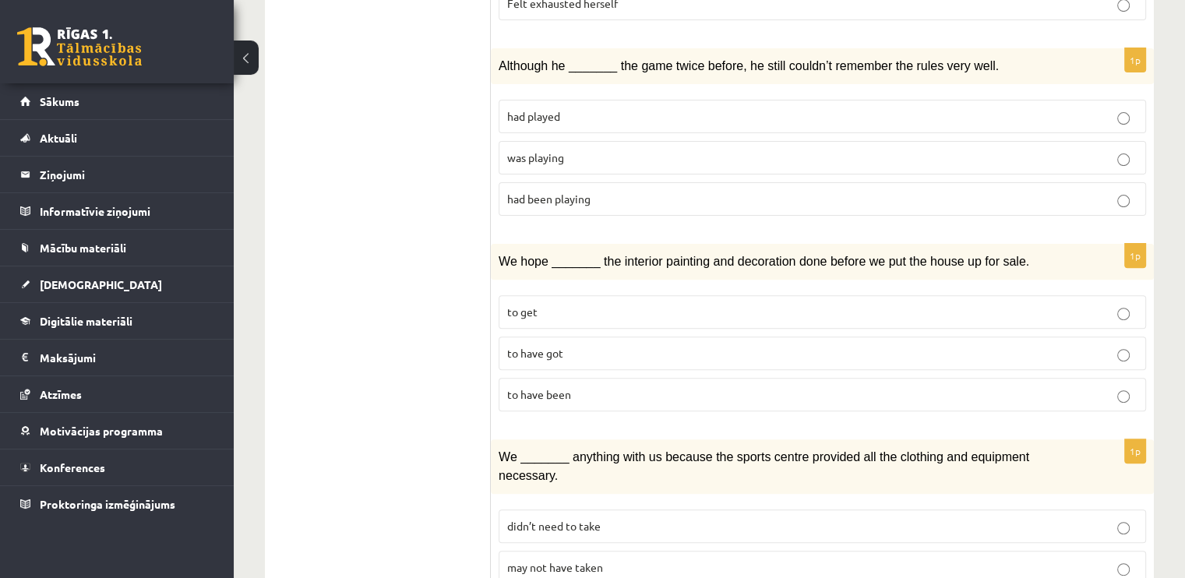
scroll to position [575, 0]
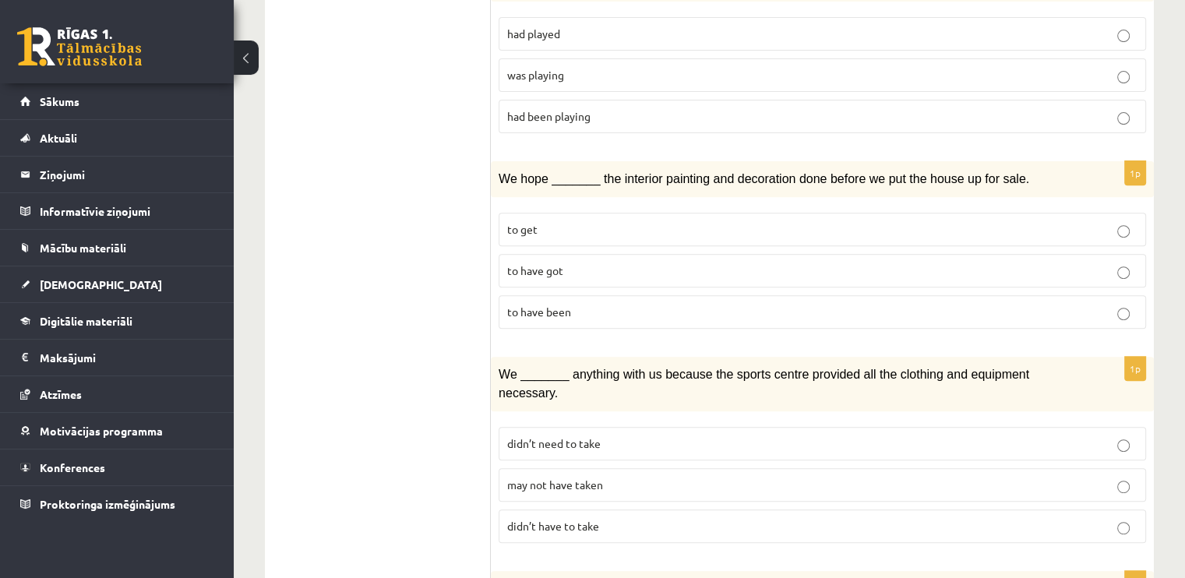
click at [519, 222] on span "to get" at bounding box center [522, 229] width 30 height 14
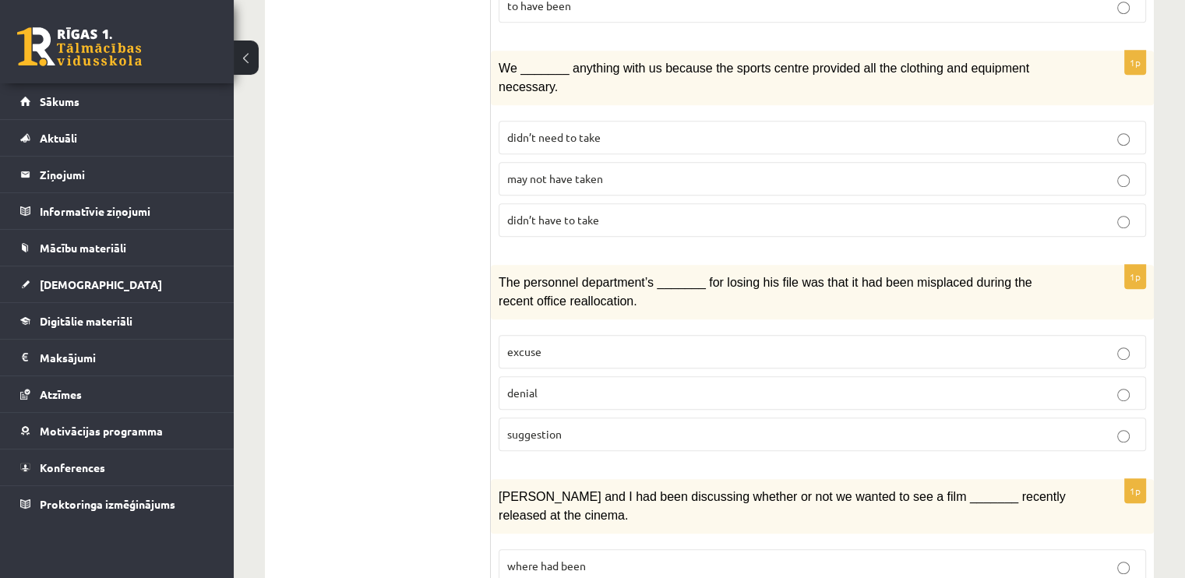
scroll to position [886, 0]
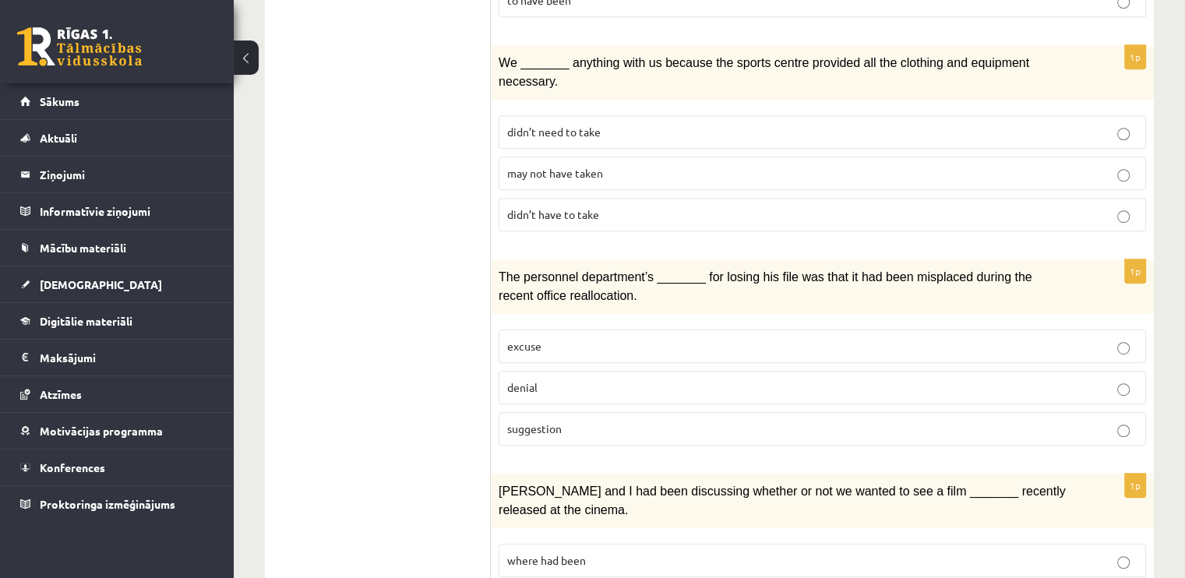
click at [527, 207] on span "didn’t have to take" at bounding box center [553, 214] width 92 height 14
click at [537, 379] on p "denial" at bounding box center [822, 387] width 630 height 16
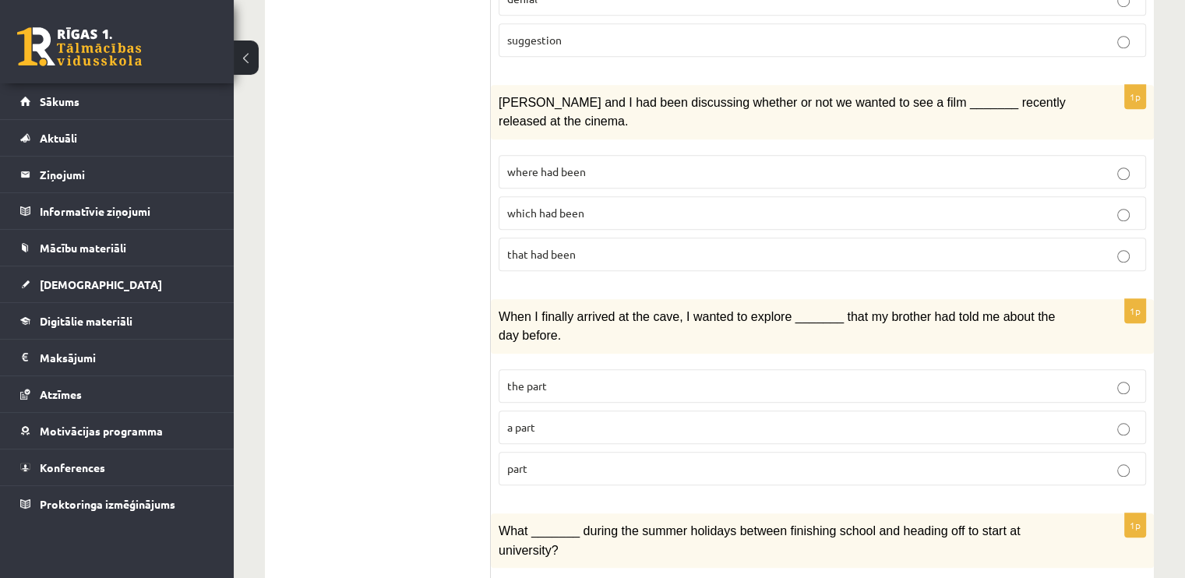
scroll to position [1276, 0]
click at [514, 237] on label "that had been" at bounding box center [821, 253] width 647 height 33
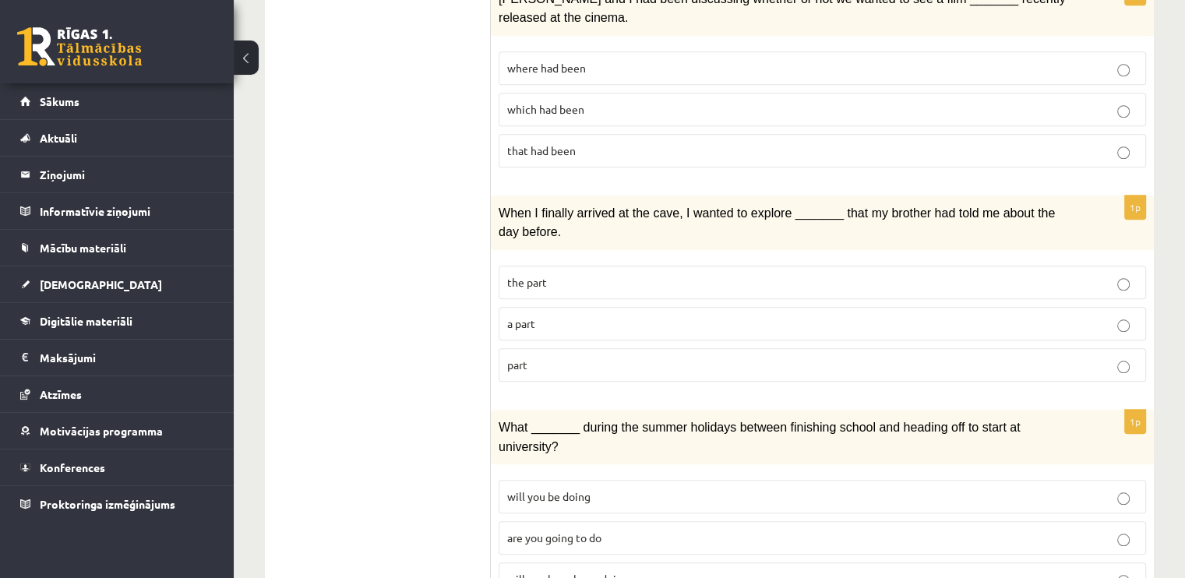
scroll to position [1432, 0]
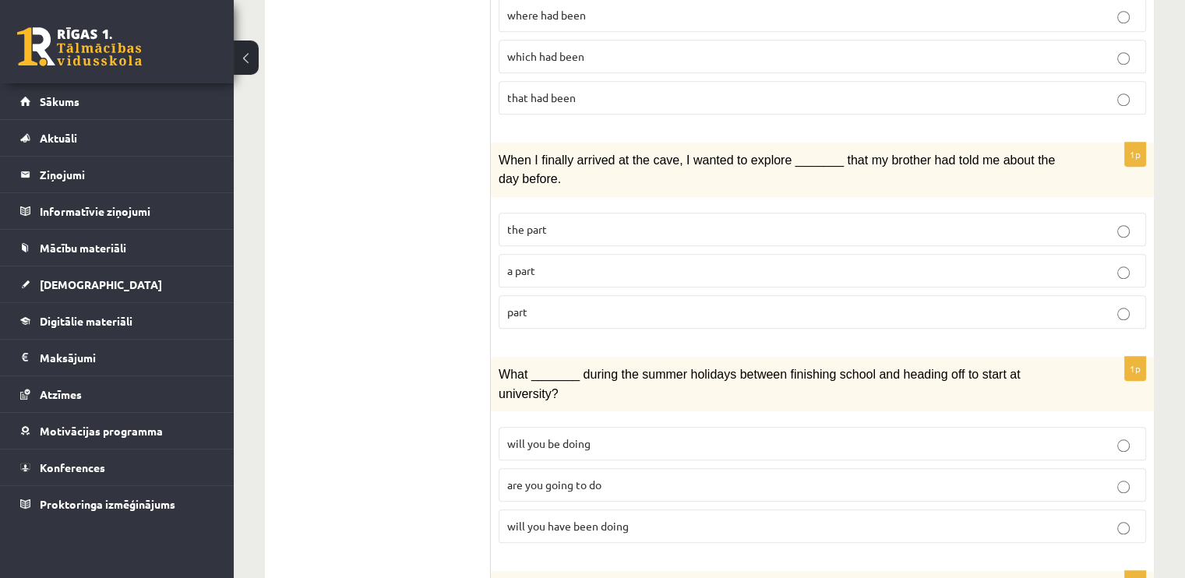
click at [508, 254] on label "a part" at bounding box center [821, 270] width 647 height 33
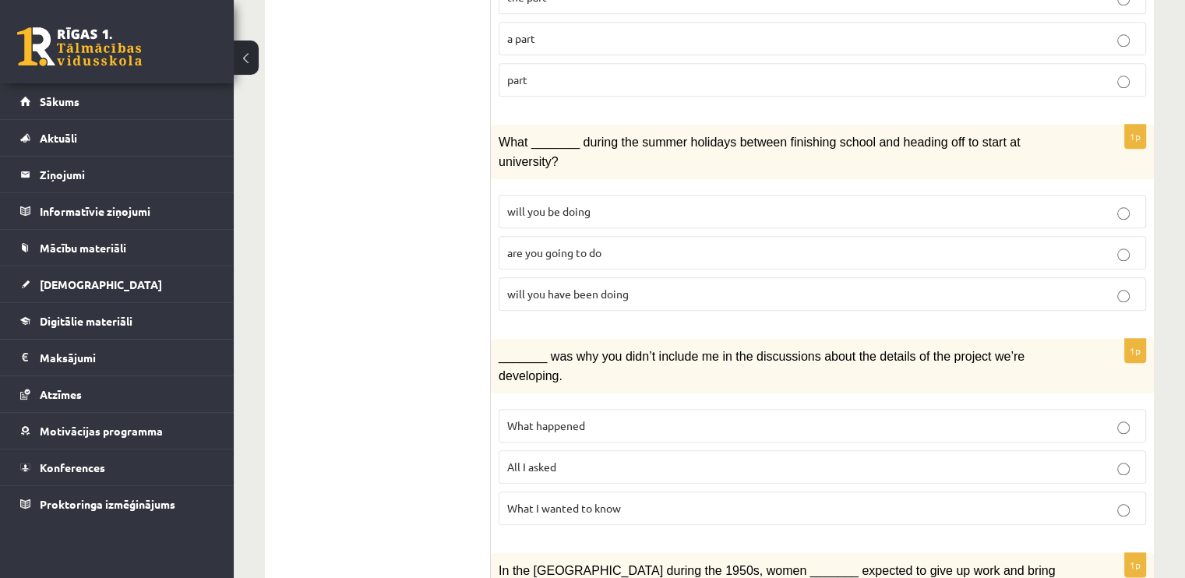
scroll to position [1665, 0]
click at [507, 202] on p "will you be doing" at bounding box center [822, 210] width 630 height 16
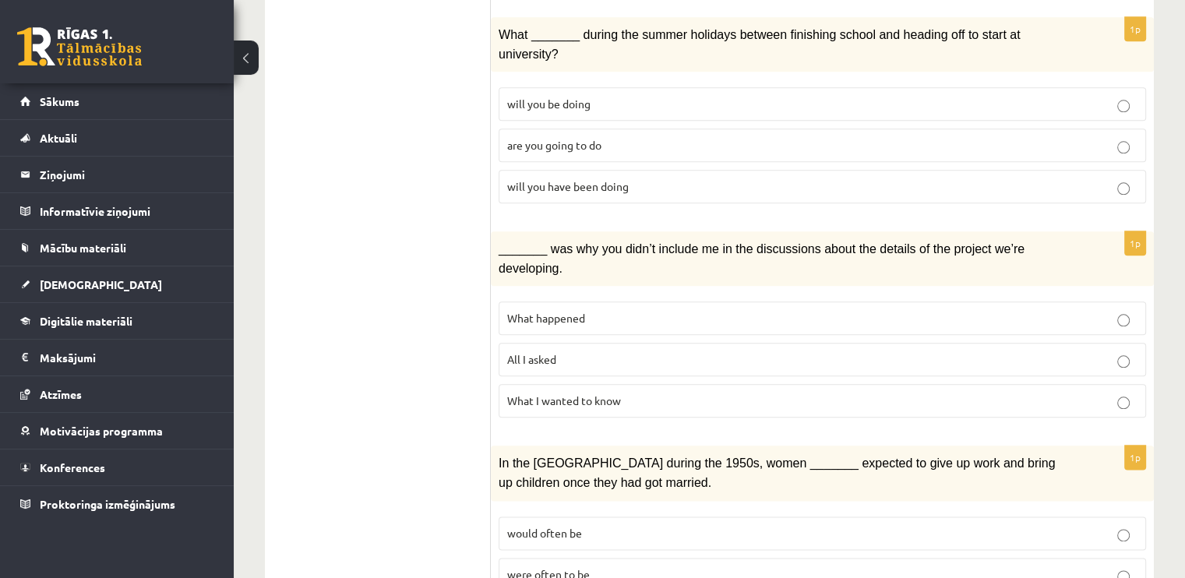
scroll to position [1793, 0]
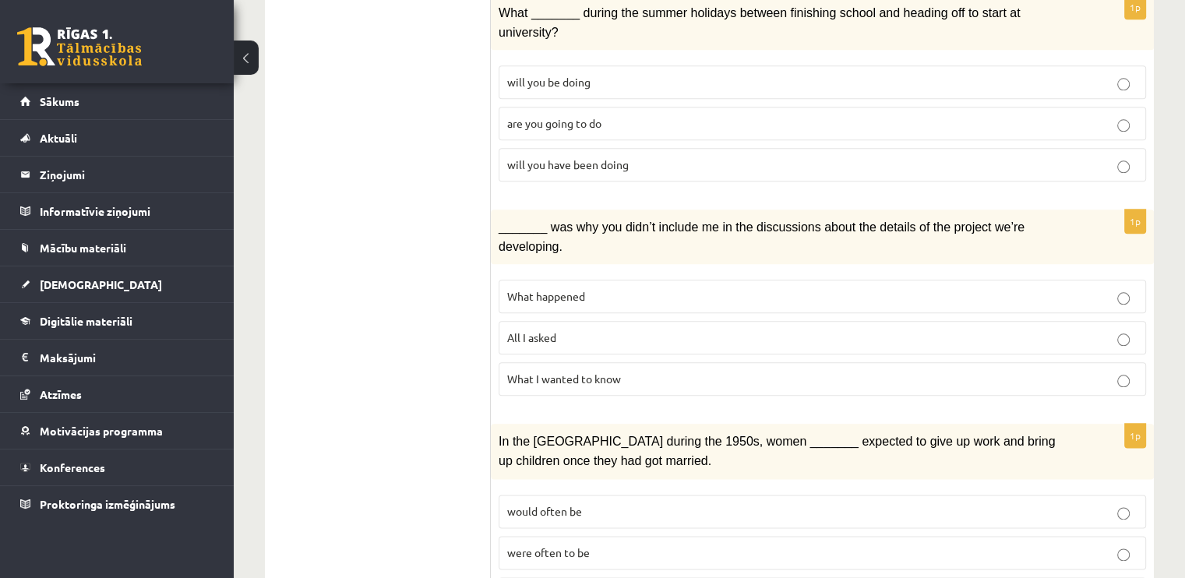
click at [536, 372] on span "What I wanted to know" at bounding box center [564, 379] width 114 height 14
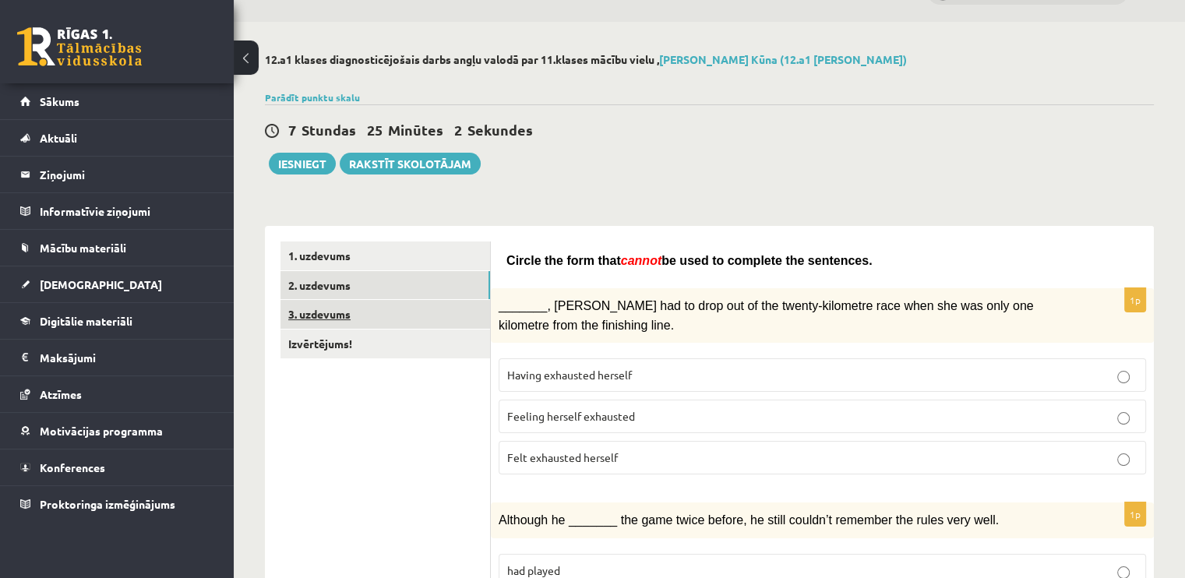
scroll to position [0, 0]
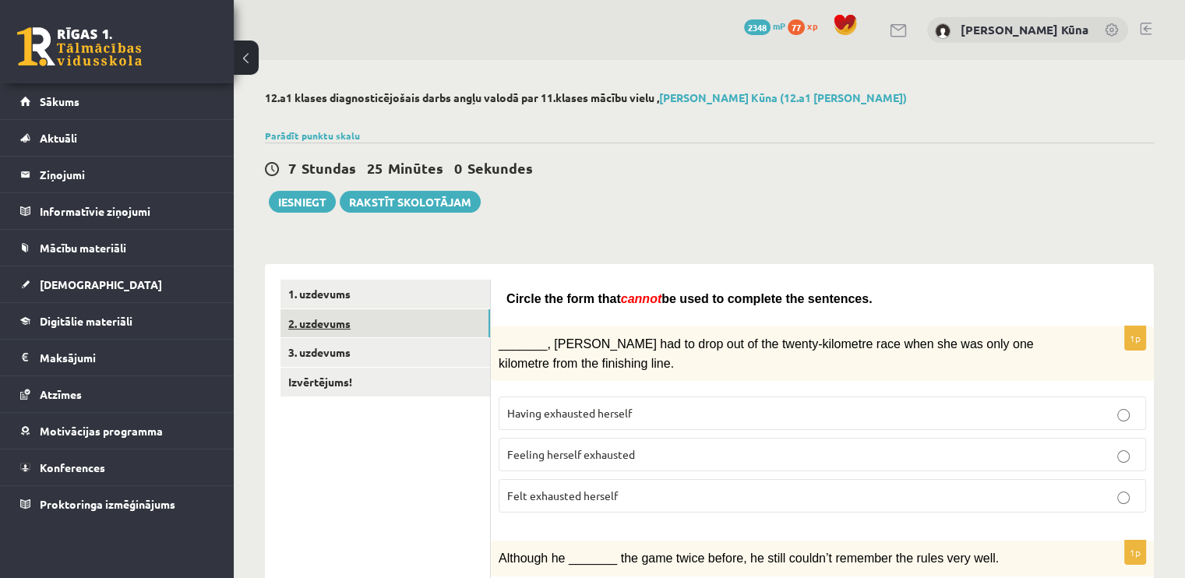
click at [348, 329] on link "2. uzdevums" at bounding box center [385, 323] width 210 height 29
click at [330, 295] on link "1. uzdevums" at bounding box center [385, 294] width 210 height 29
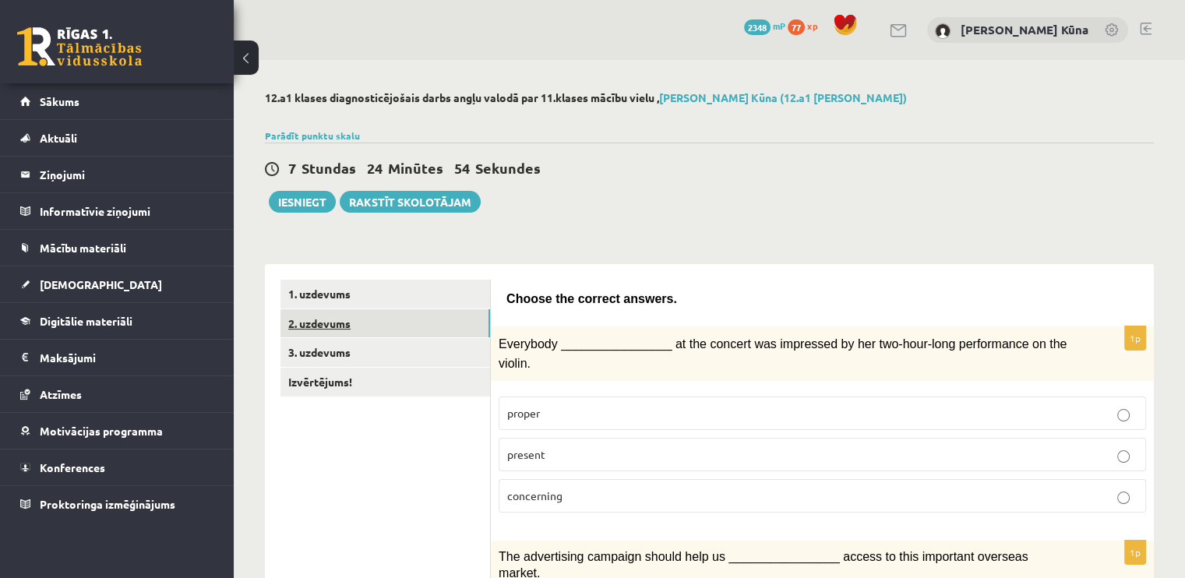
click at [334, 323] on link "2. uzdevums" at bounding box center [385, 323] width 210 height 29
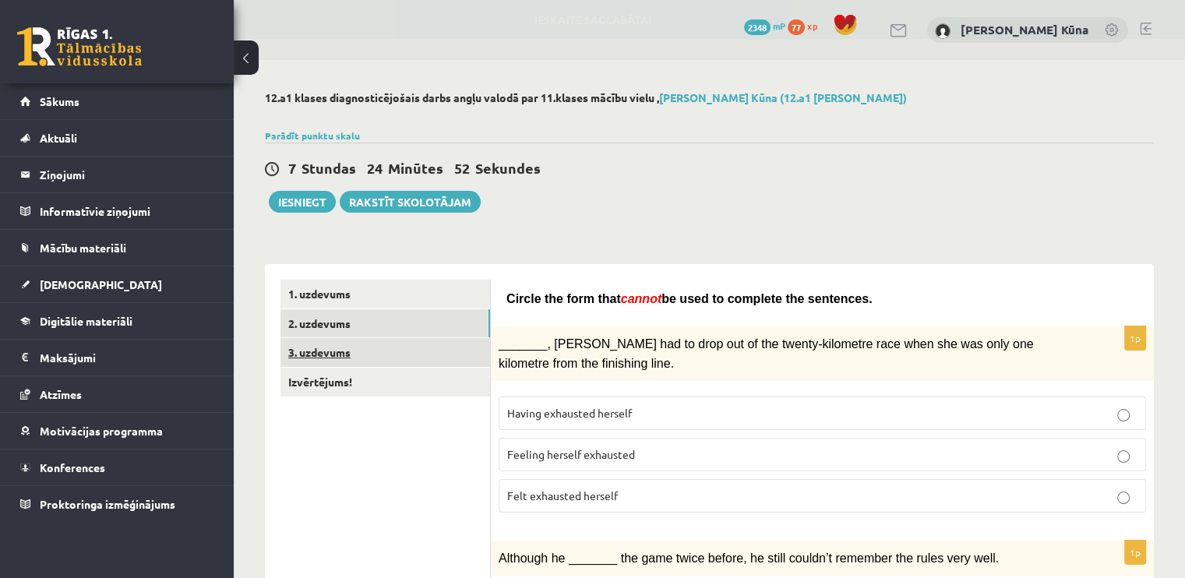
click at [336, 361] on link "3. uzdevums" at bounding box center [385, 352] width 210 height 29
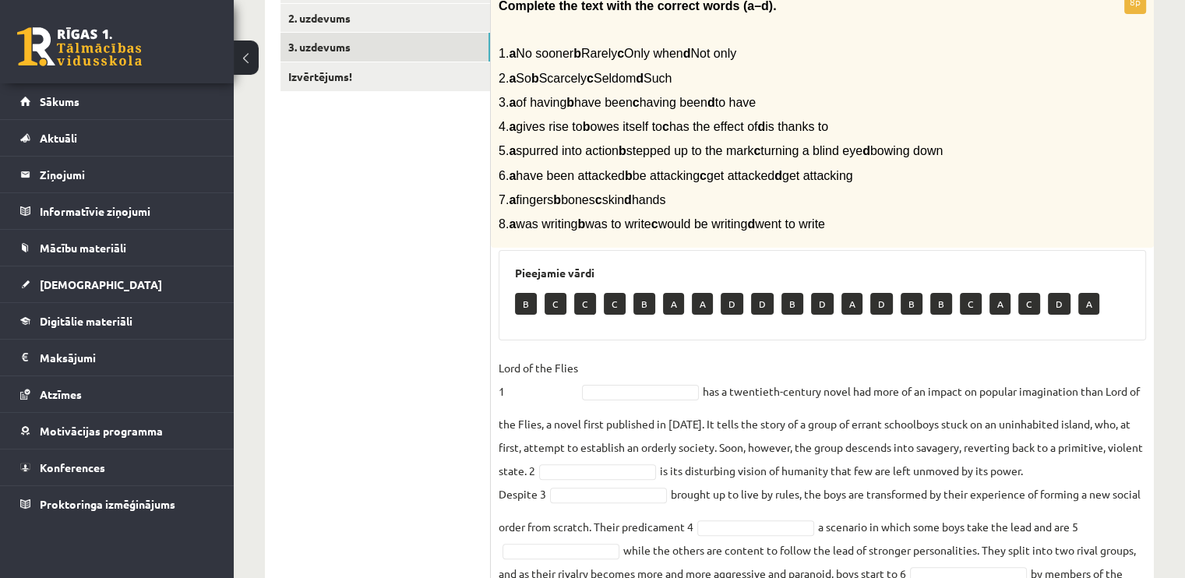
scroll to position [312, 0]
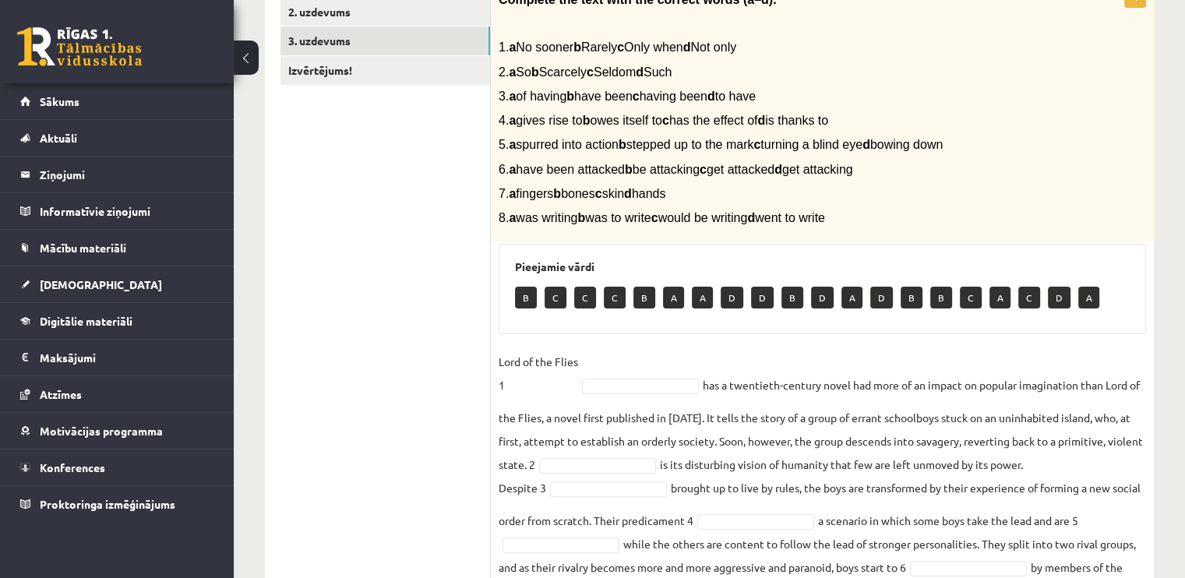
click at [569, 379] on p "Lord of the Flies 1" at bounding box center [537, 373] width 79 height 47
click at [523, 297] on p "B" at bounding box center [526, 298] width 22 height 22
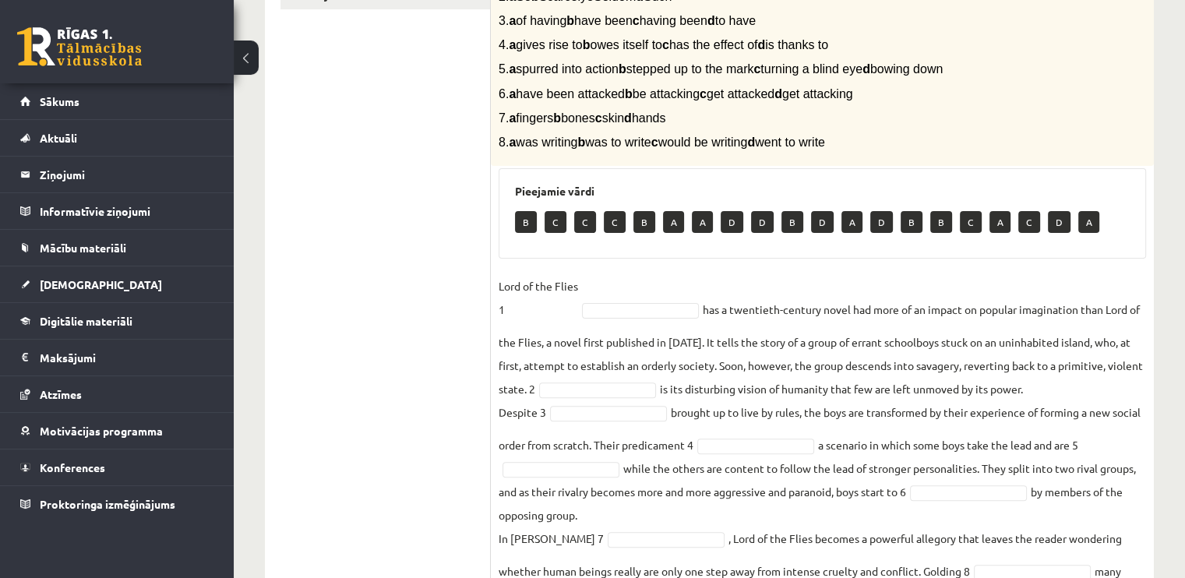
scroll to position [492, 0]
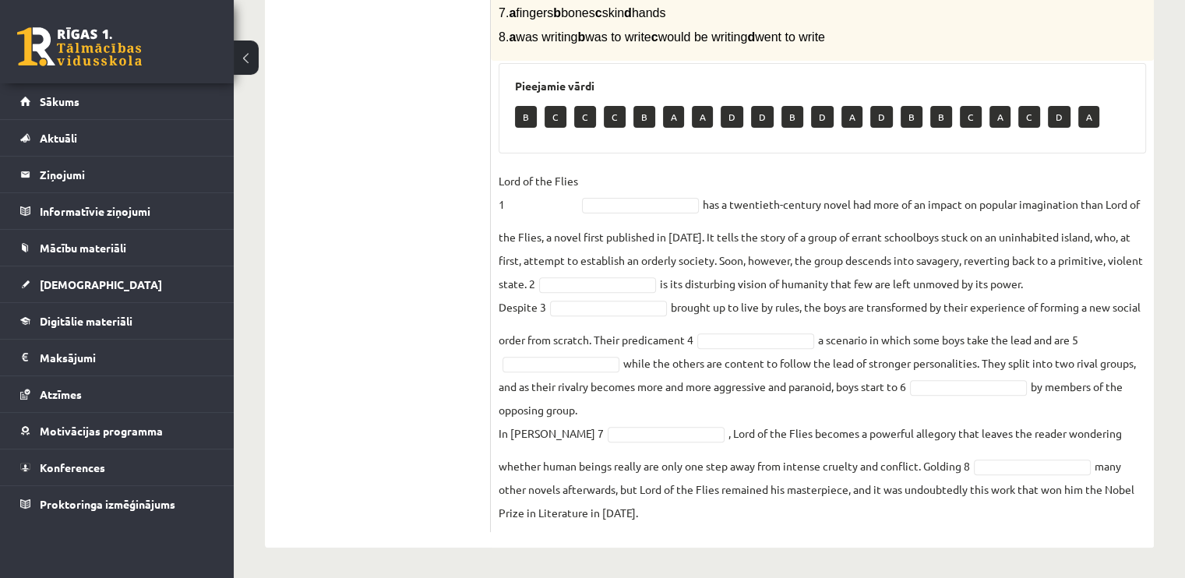
click at [565, 200] on p "Lord of the Flies 1" at bounding box center [537, 192] width 79 height 47
click at [537, 200] on p "Lord of the Flies 1" at bounding box center [537, 192] width 79 height 47
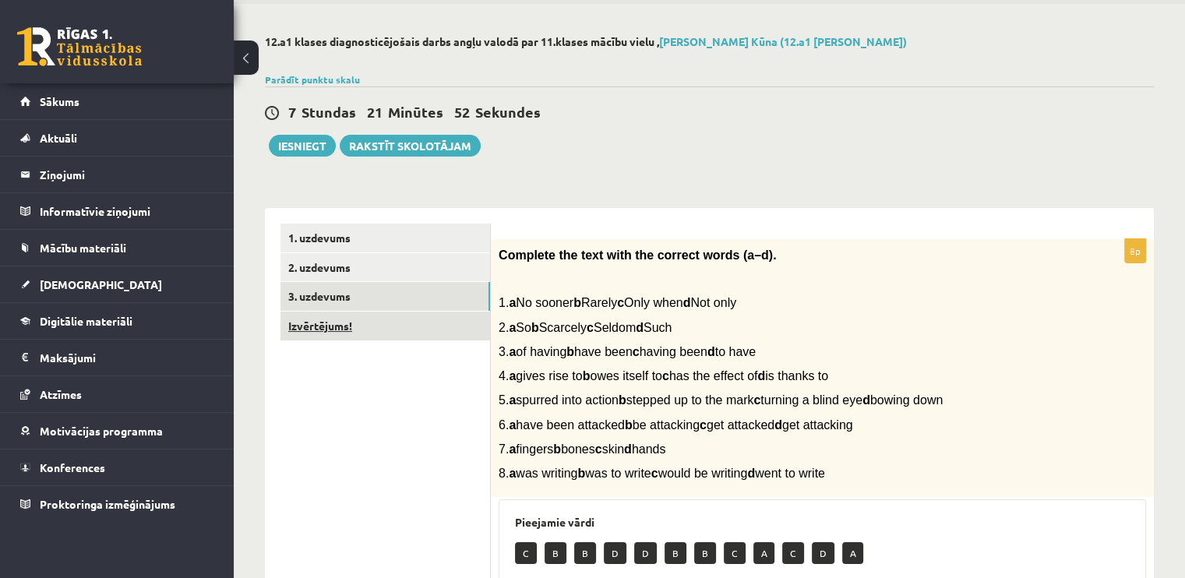
scroll to position [0, 0]
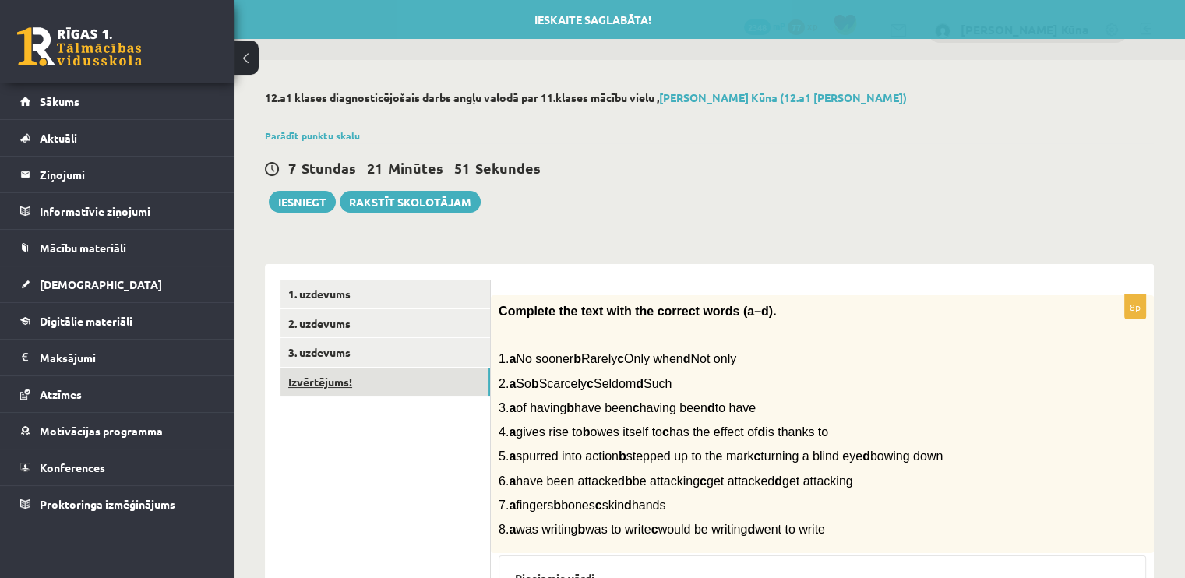
click at [315, 384] on link "Izvērtējums!" at bounding box center [385, 382] width 210 height 29
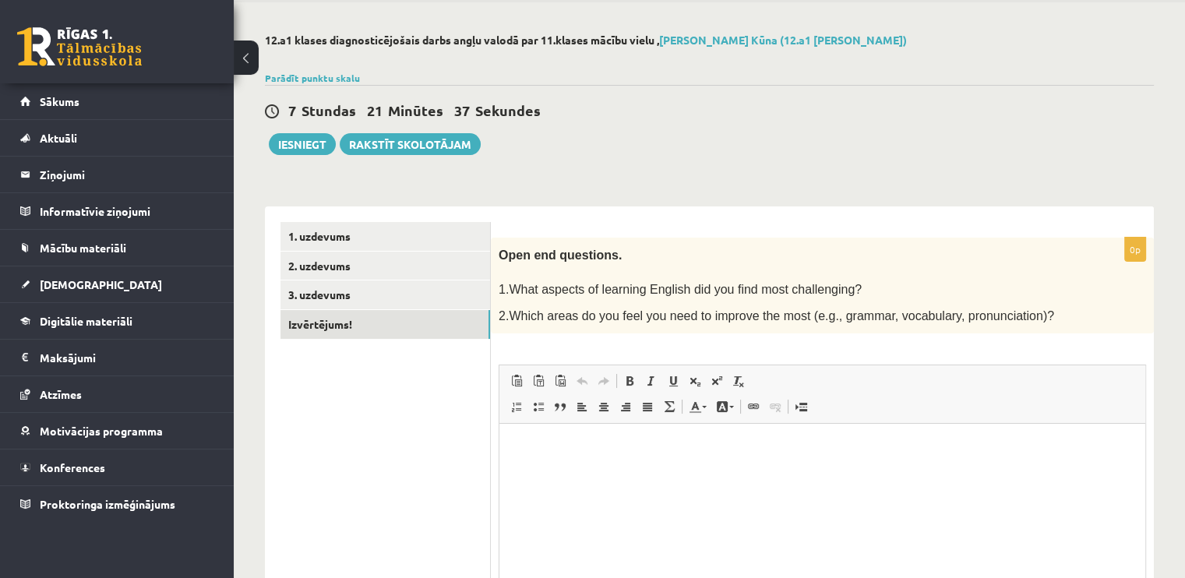
scroll to position [55, 0]
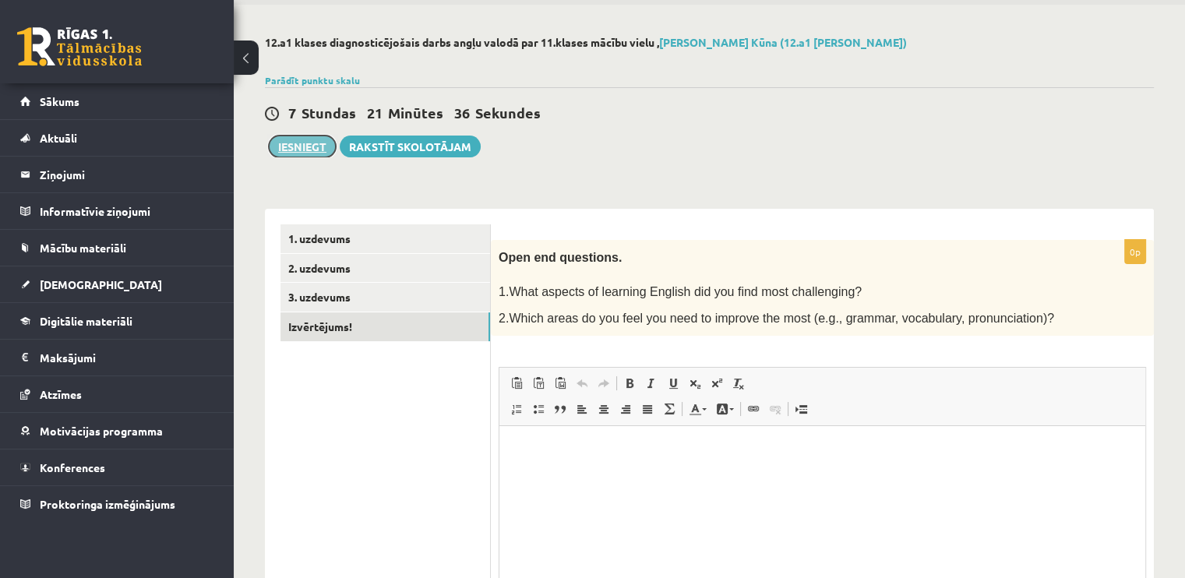
click at [324, 150] on button "Iesniegt" at bounding box center [302, 147] width 67 height 22
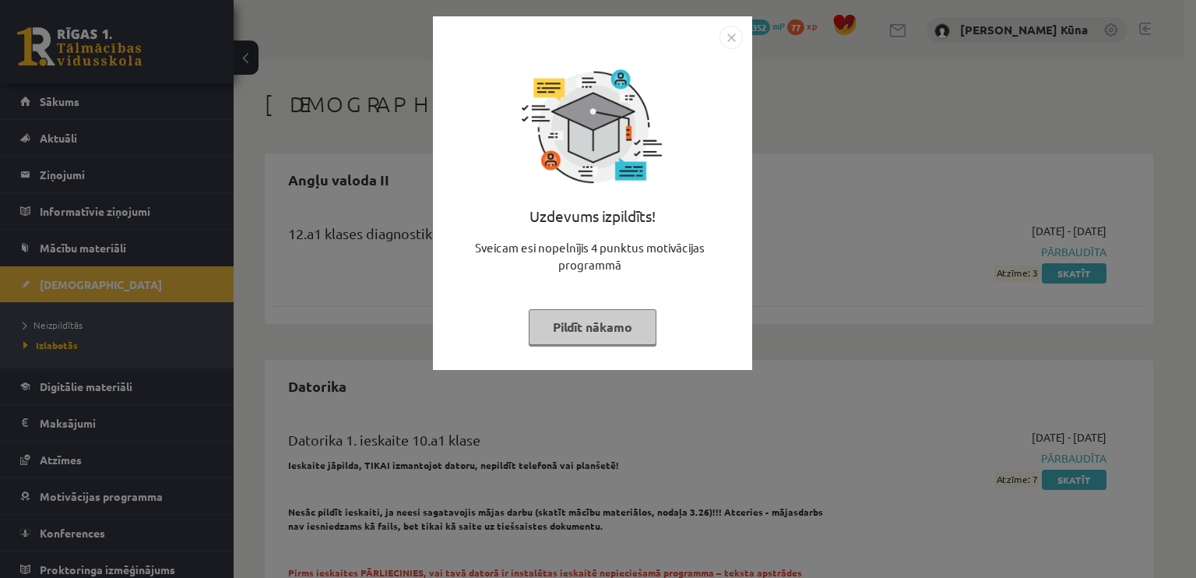
click at [585, 335] on button "Pildīt nākamo" at bounding box center [593, 327] width 128 height 36
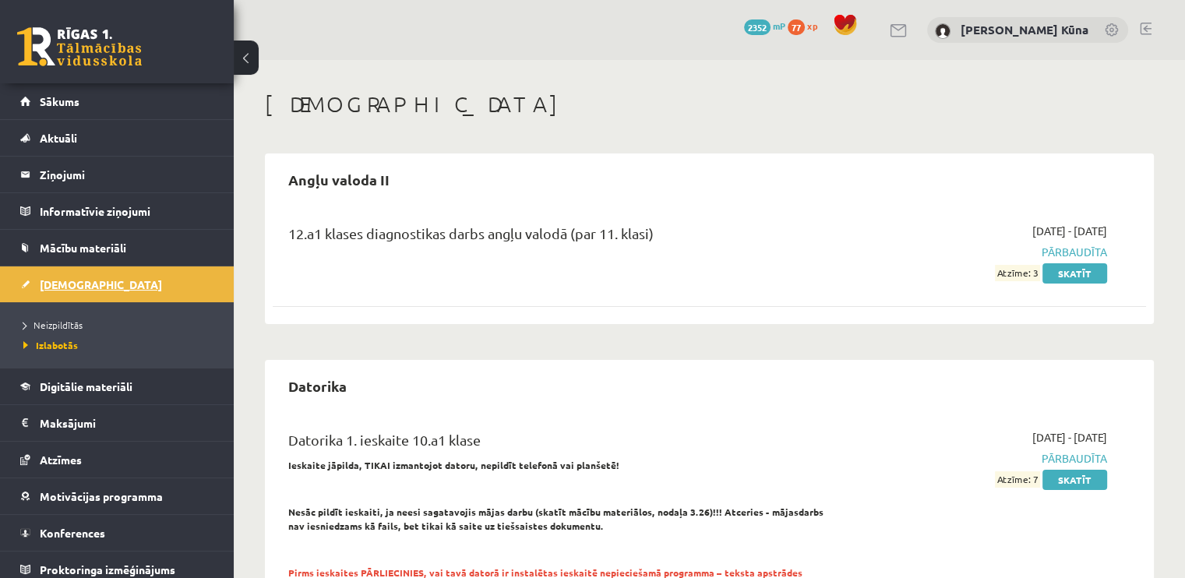
click at [61, 279] on span "[DEMOGRAPHIC_DATA]" at bounding box center [101, 284] width 122 height 14
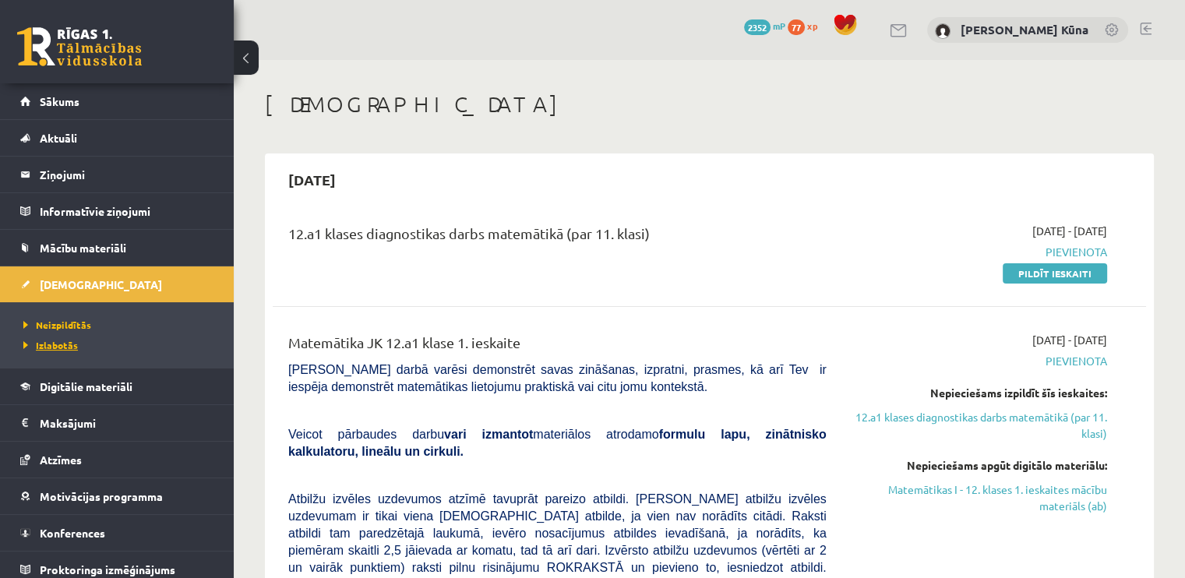
click at [56, 344] on span "Izlabotās" at bounding box center [50, 345] width 55 height 12
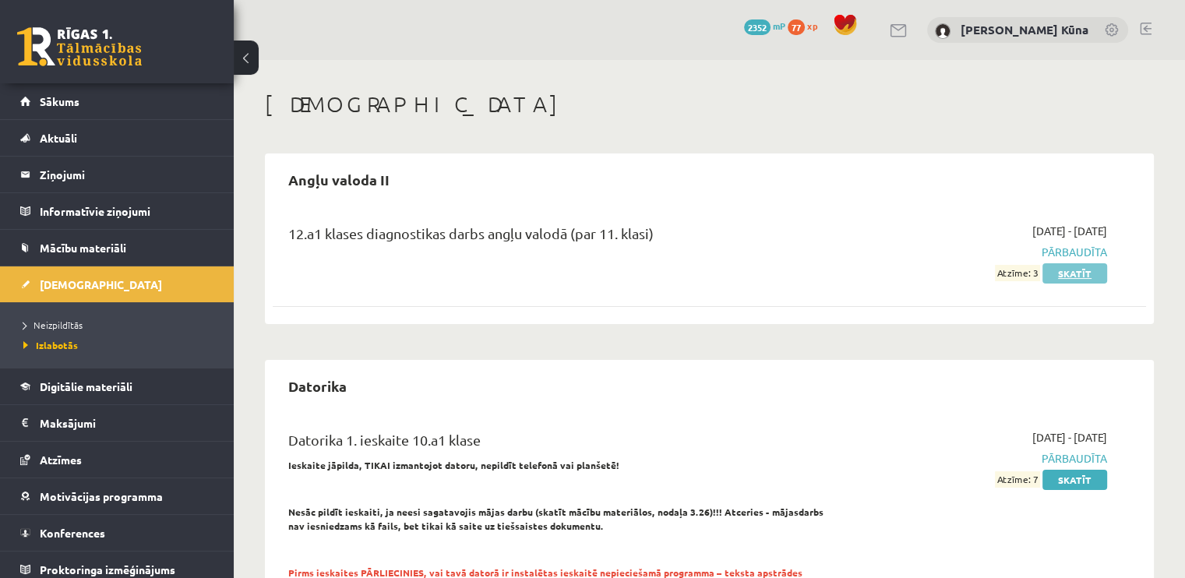
click at [1059, 277] on link "Skatīt" at bounding box center [1074, 273] width 65 height 20
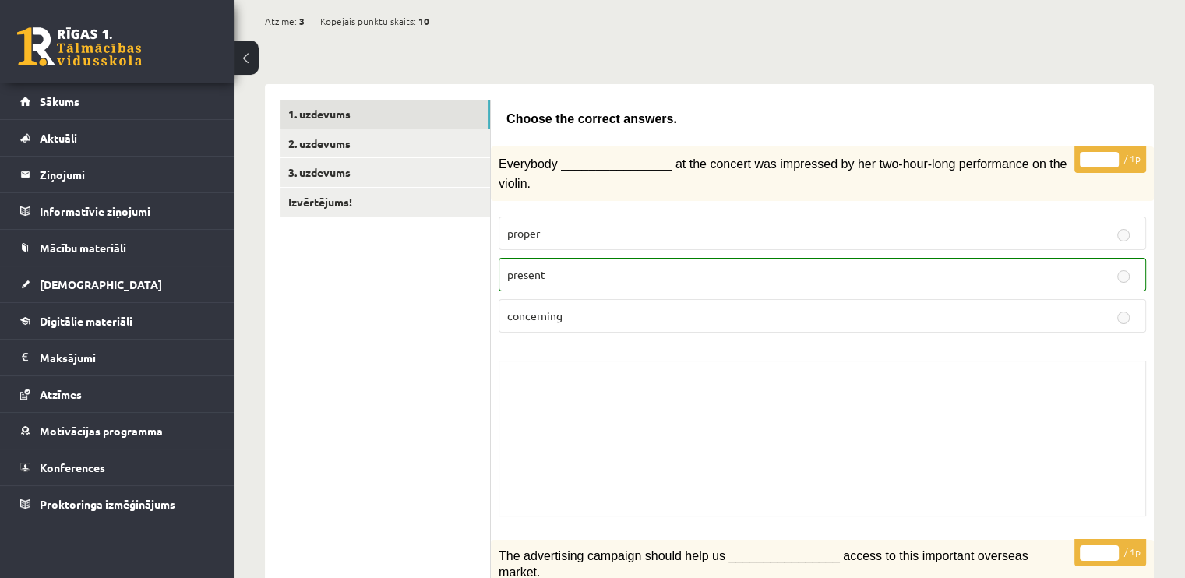
scroll to position [156, 0]
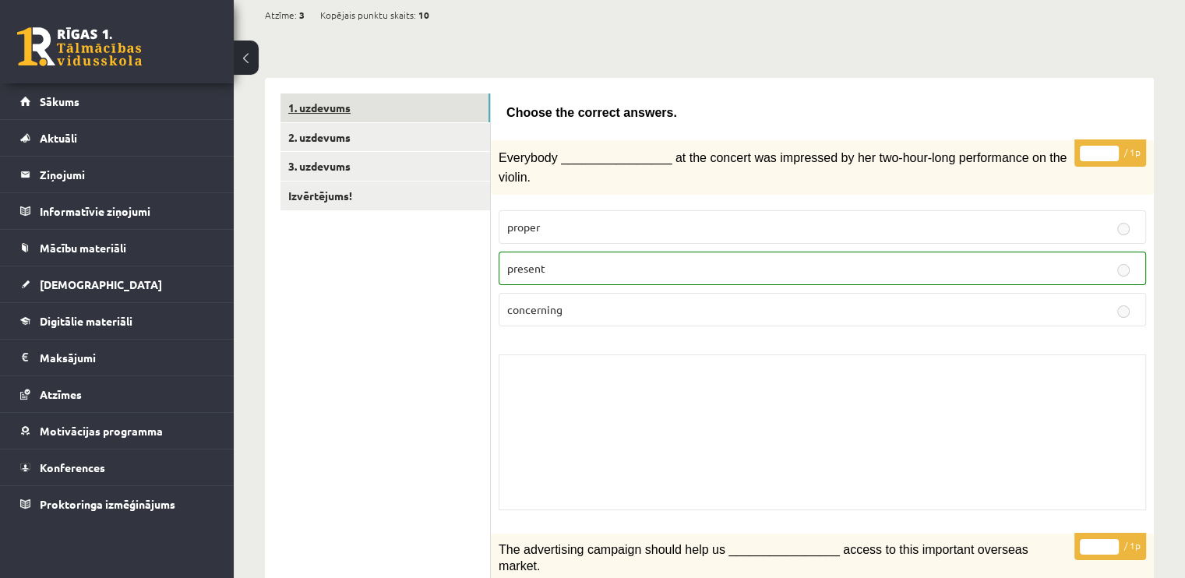
click at [322, 110] on link "1. uzdevums" at bounding box center [385, 107] width 210 height 29
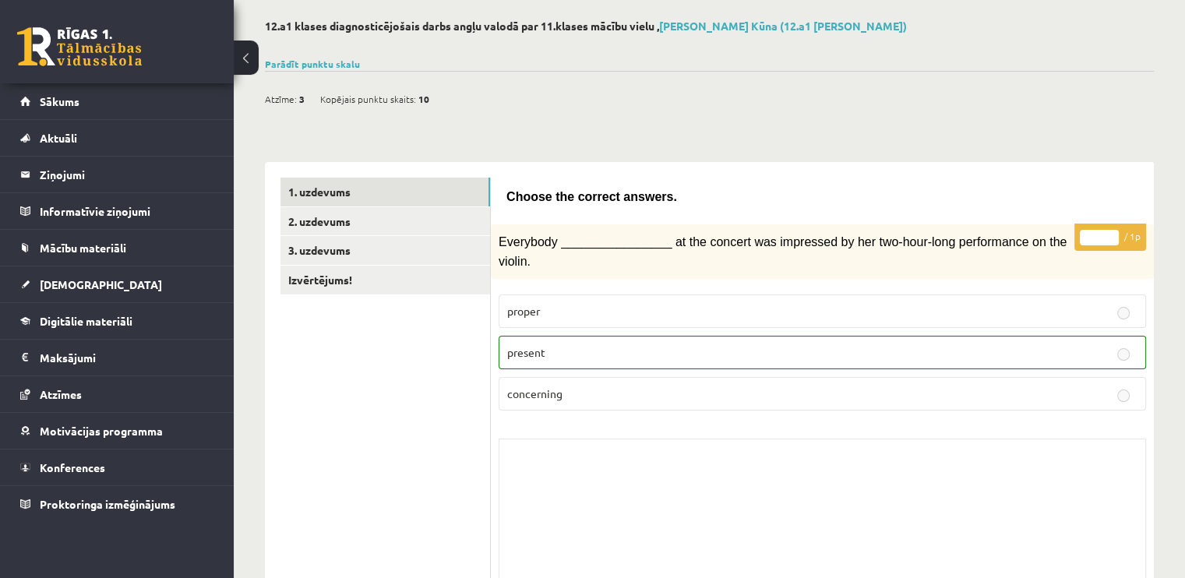
scroll to position [0, 0]
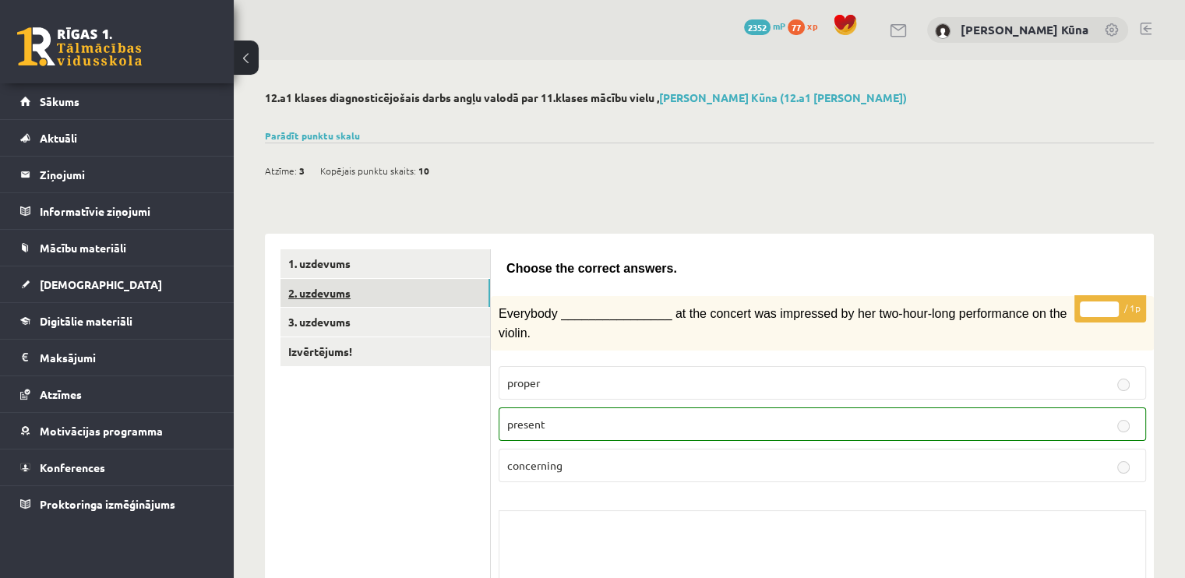
click at [346, 284] on link "2. uzdevums" at bounding box center [385, 293] width 210 height 29
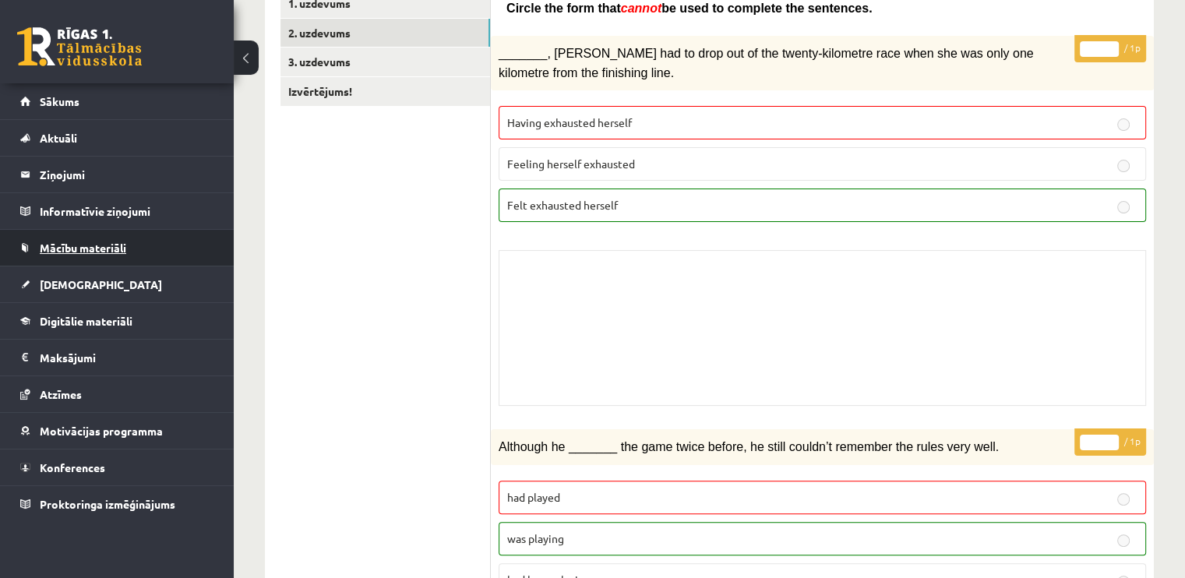
scroll to position [234, 0]
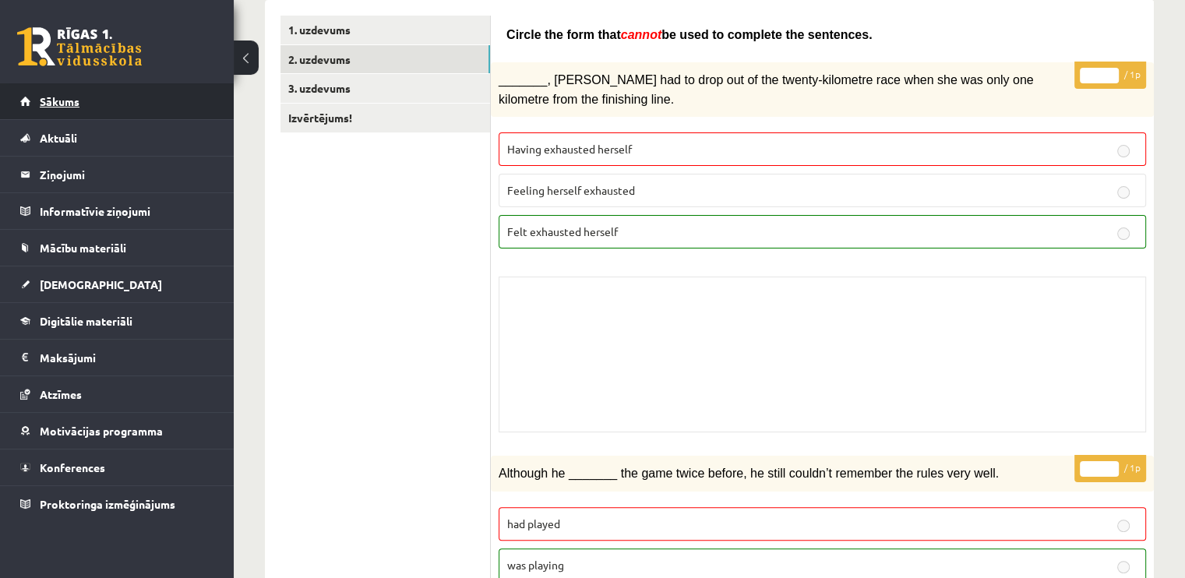
click at [44, 90] on link "Sākums" at bounding box center [117, 101] width 194 height 36
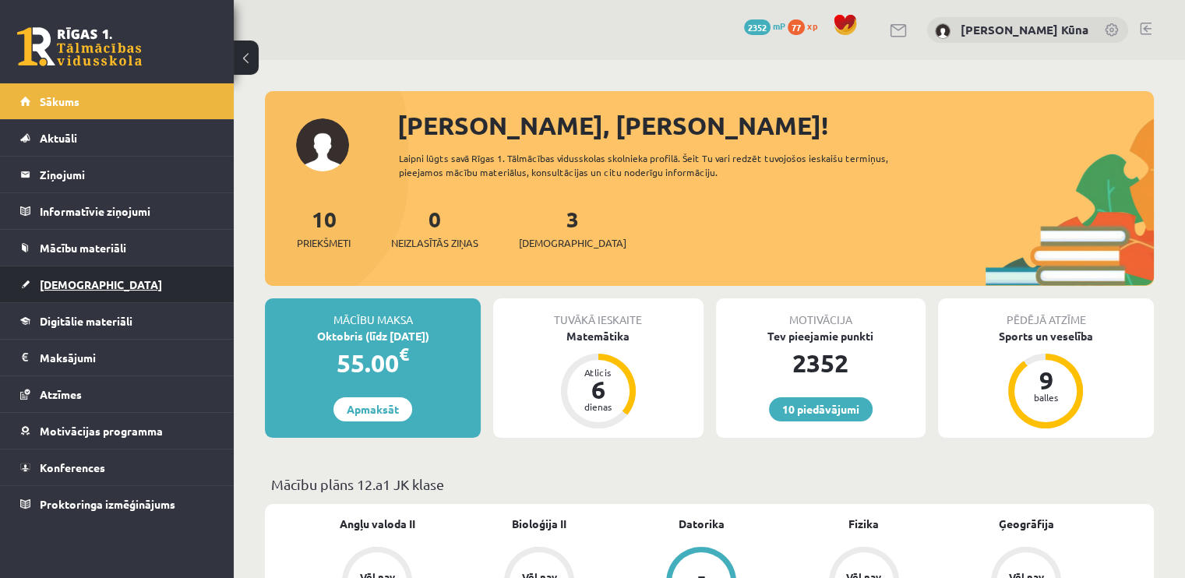
click at [101, 295] on link "[DEMOGRAPHIC_DATA]" at bounding box center [117, 284] width 194 height 36
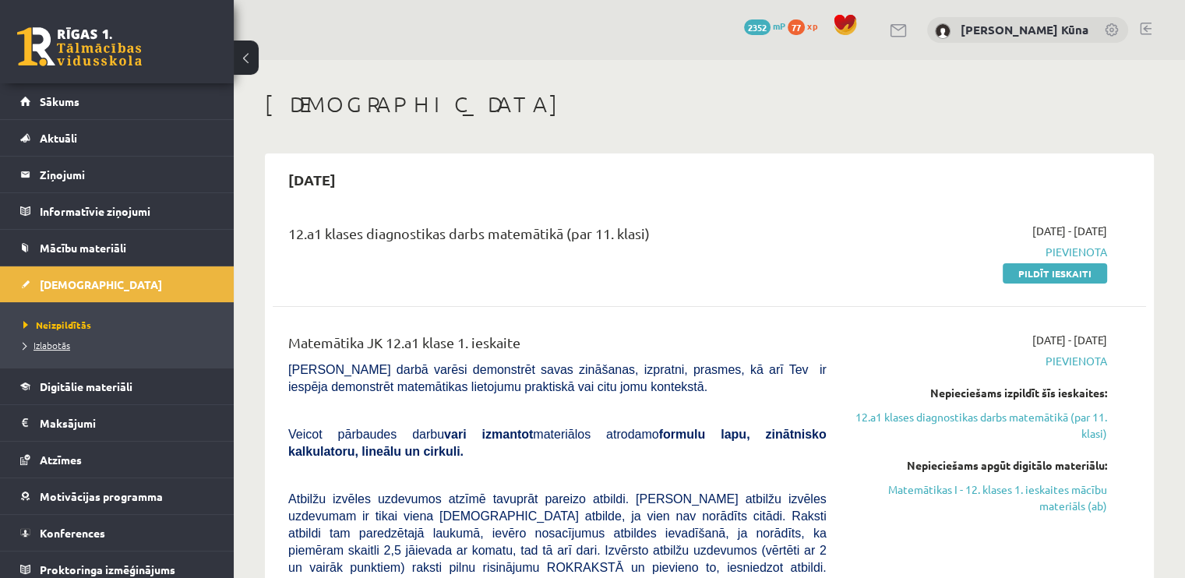
click at [62, 346] on span "Izlabotās" at bounding box center [46, 345] width 47 height 12
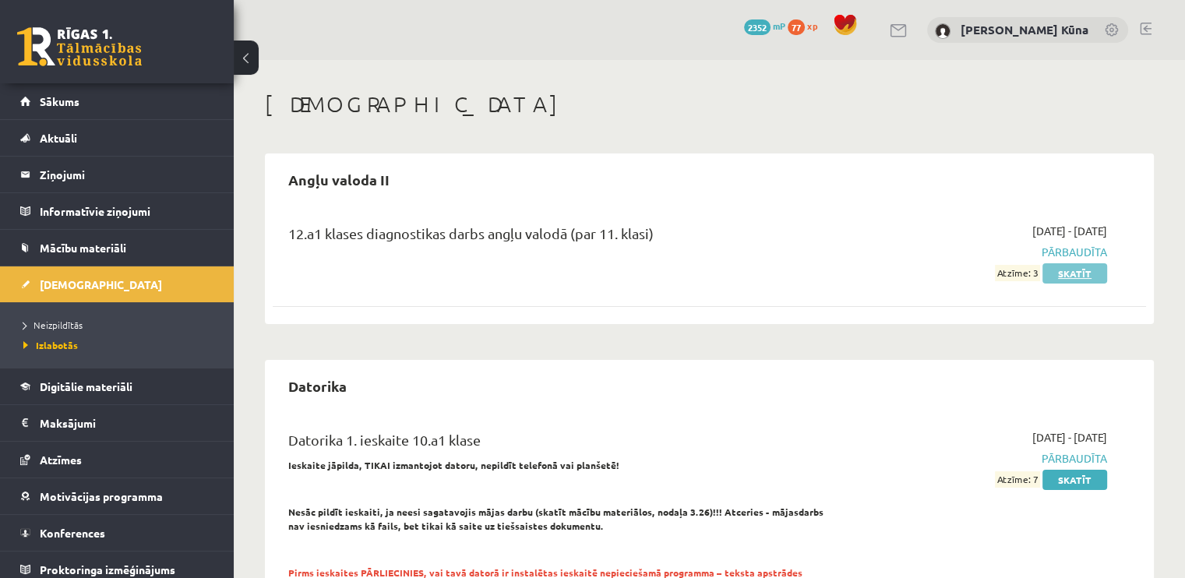
click at [1100, 279] on link "Skatīt" at bounding box center [1074, 273] width 65 height 20
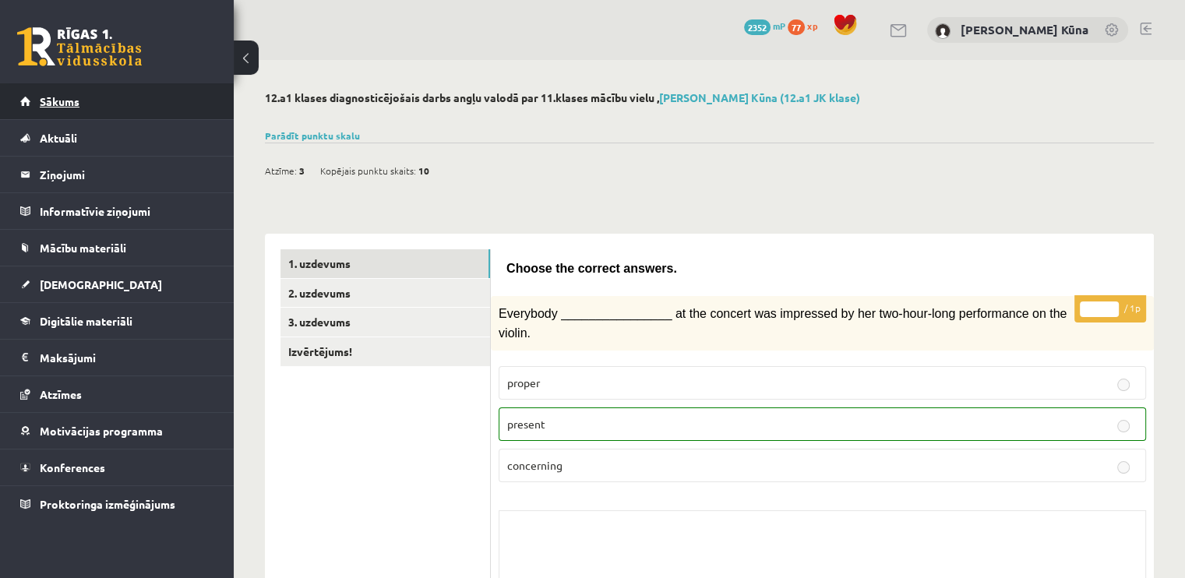
click at [171, 101] on link "Sākums" at bounding box center [117, 101] width 194 height 36
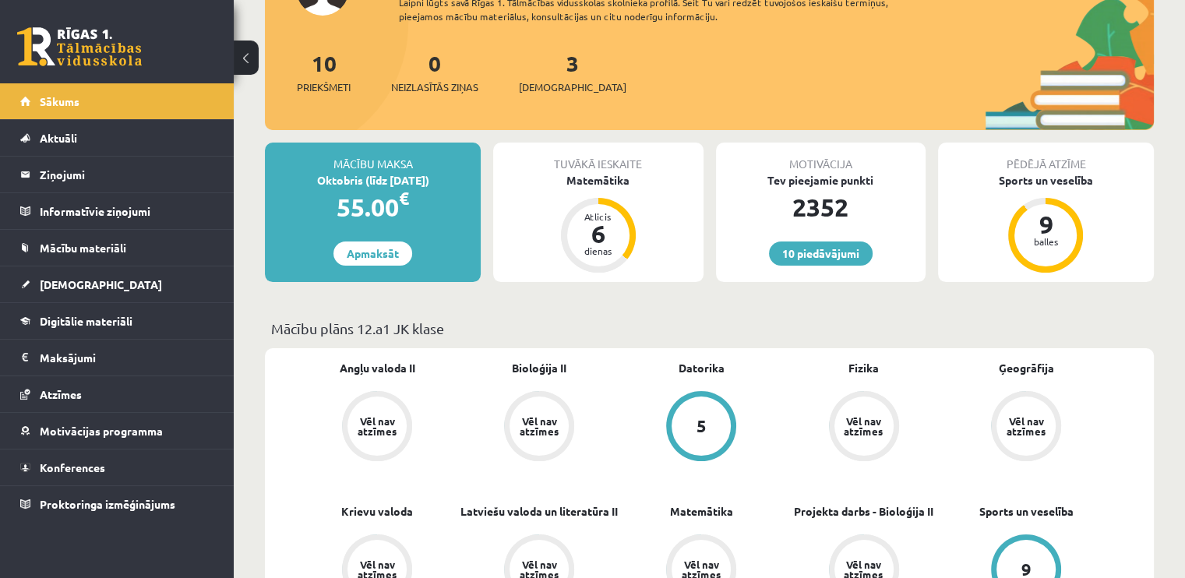
scroll to position [156, 0]
click at [544, 84] on span "[DEMOGRAPHIC_DATA]" at bounding box center [572, 87] width 107 height 16
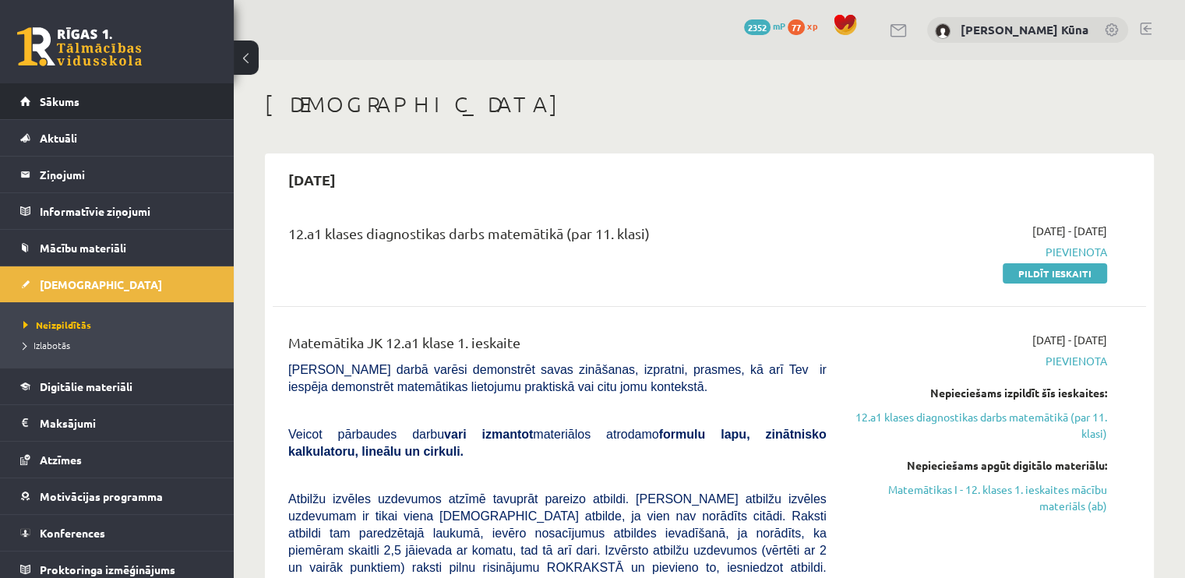
click at [203, 100] on li "Sākums" at bounding box center [117, 101] width 234 height 37
click at [132, 100] on link "Sākums" at bounding box center [117, 101] width 194 height 36
